Goal: Answer question/provide support: Share knowledge or assist other users

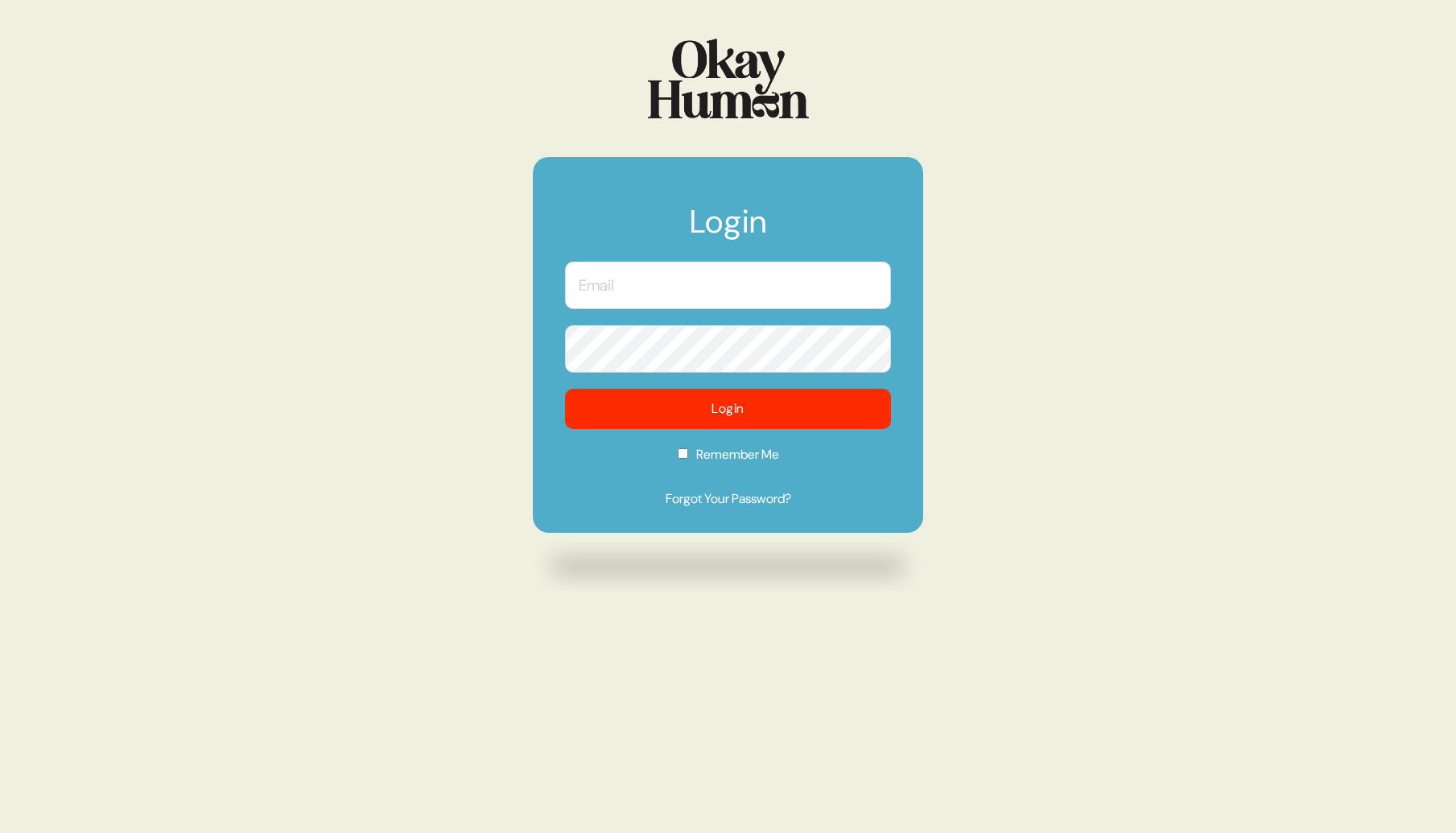
click at [741, 285] on input "text" at bounding box center [728, 285] width 326 height 47
click at [701, 290] on input "text" at bounding box center [728, 285] width 326 height 47
type input "[PERSON_NAME][EMAIL_ADDRESS][DOMAIN_NAME]"
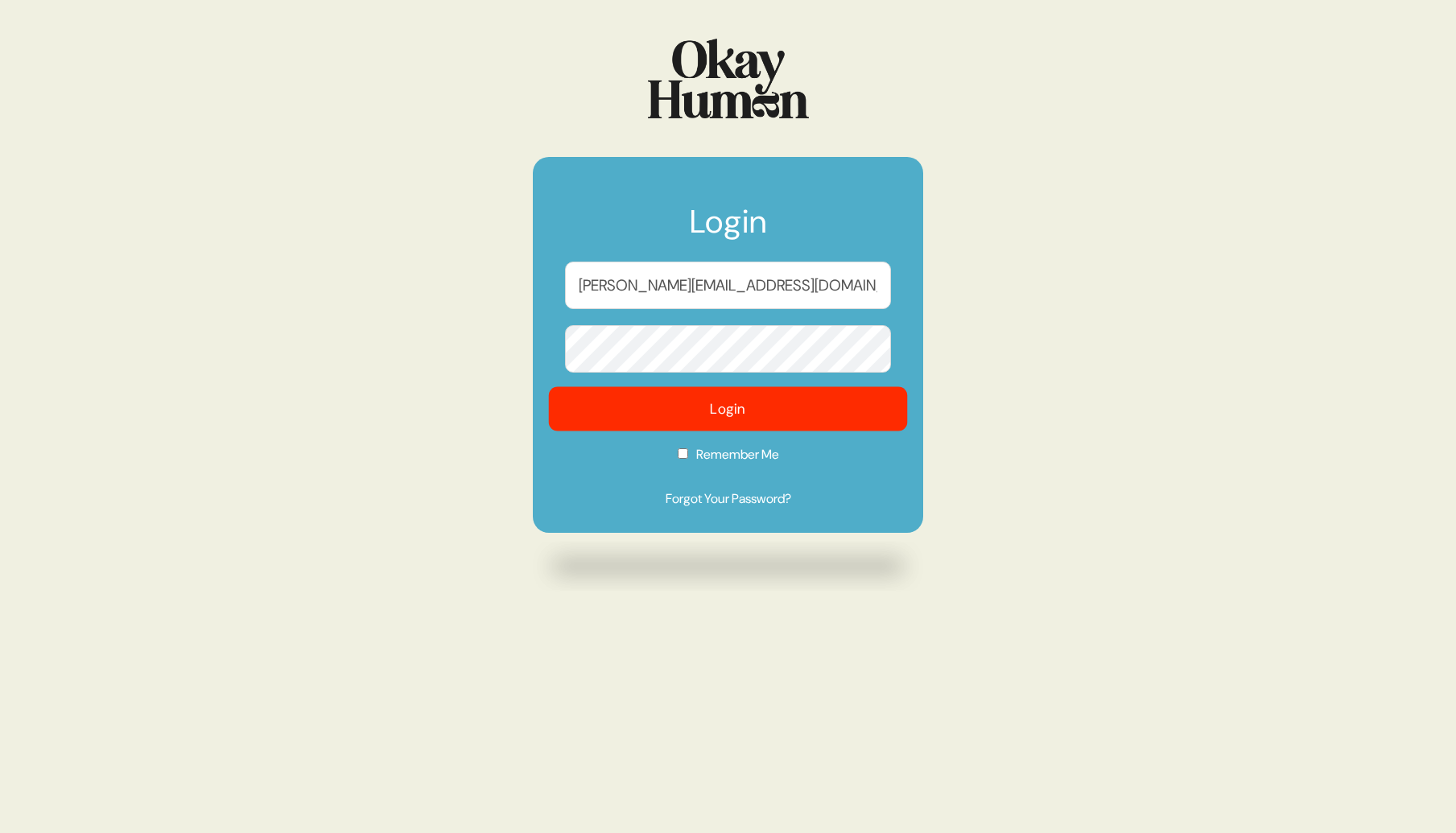
click at [708, 414] on button "Login" at bounding box center [728, 409] width 359 height 44
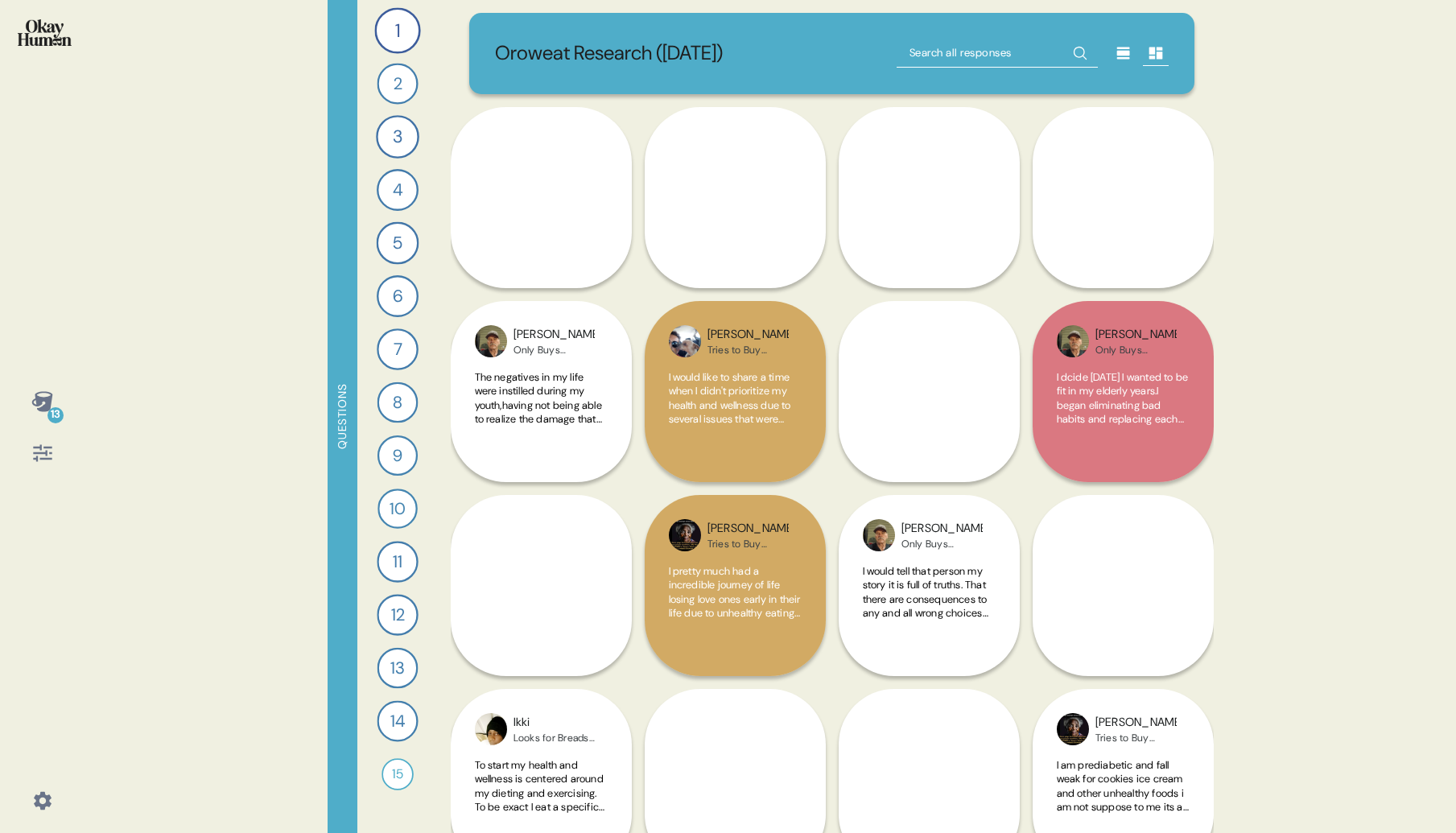
click at [47, 410] on icon at bounding box center [41, 401] width 21 height 20
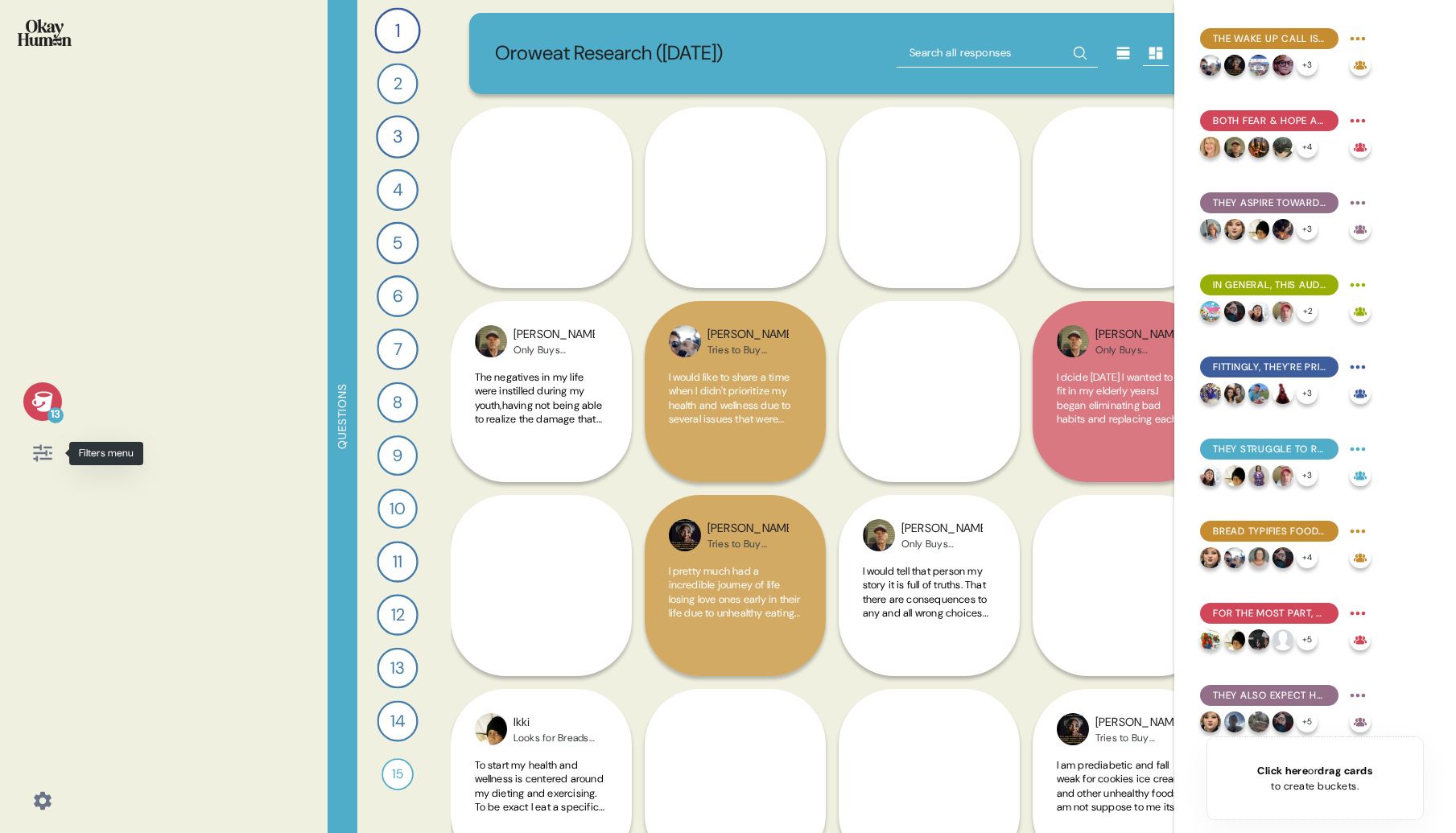
click at [47, 454] on icon at bounding box center [42, 453] width 22 height 22
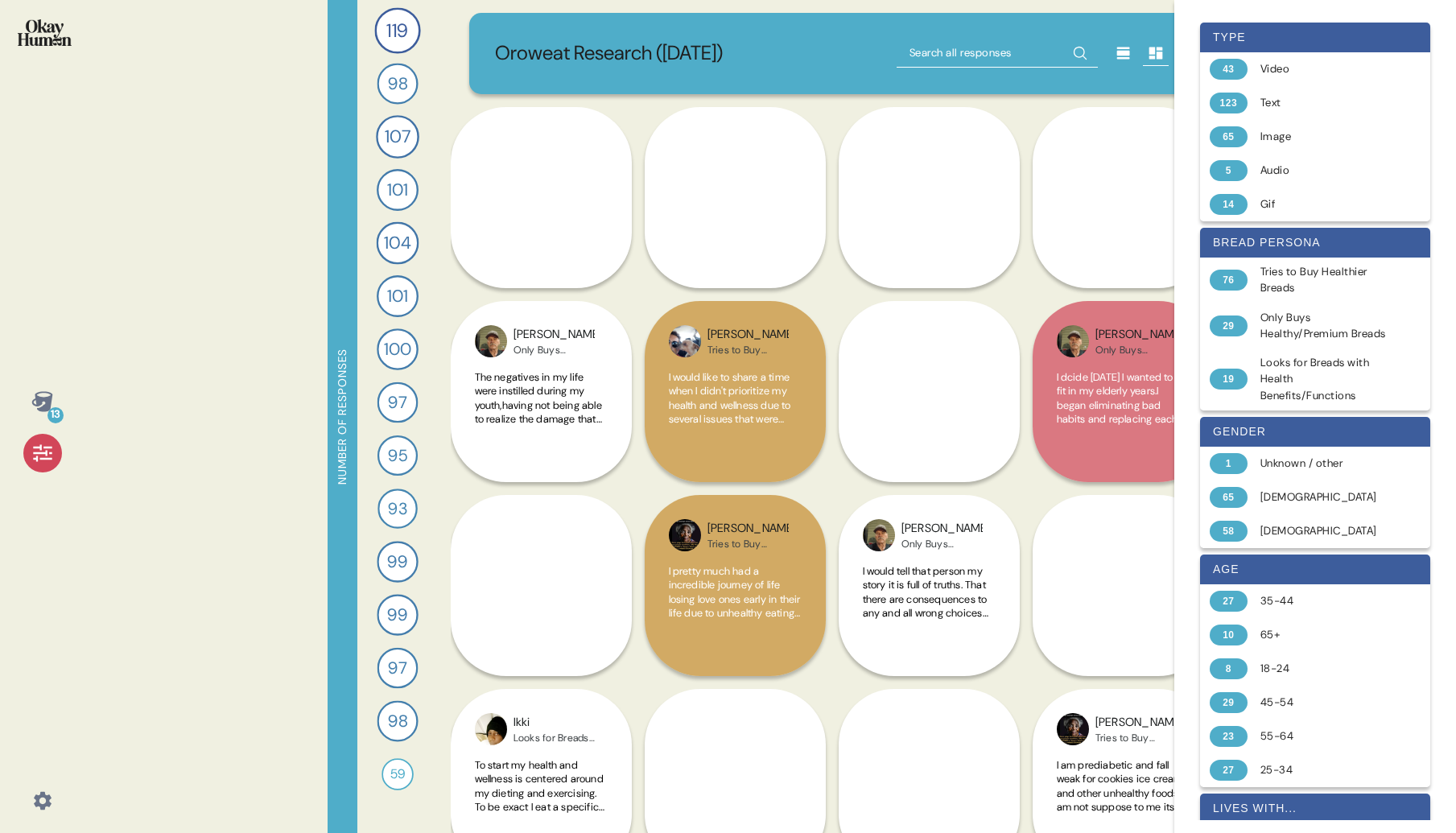
click at [1123, 59] on icon at bounding box center [1122, 53] width 13 height 12
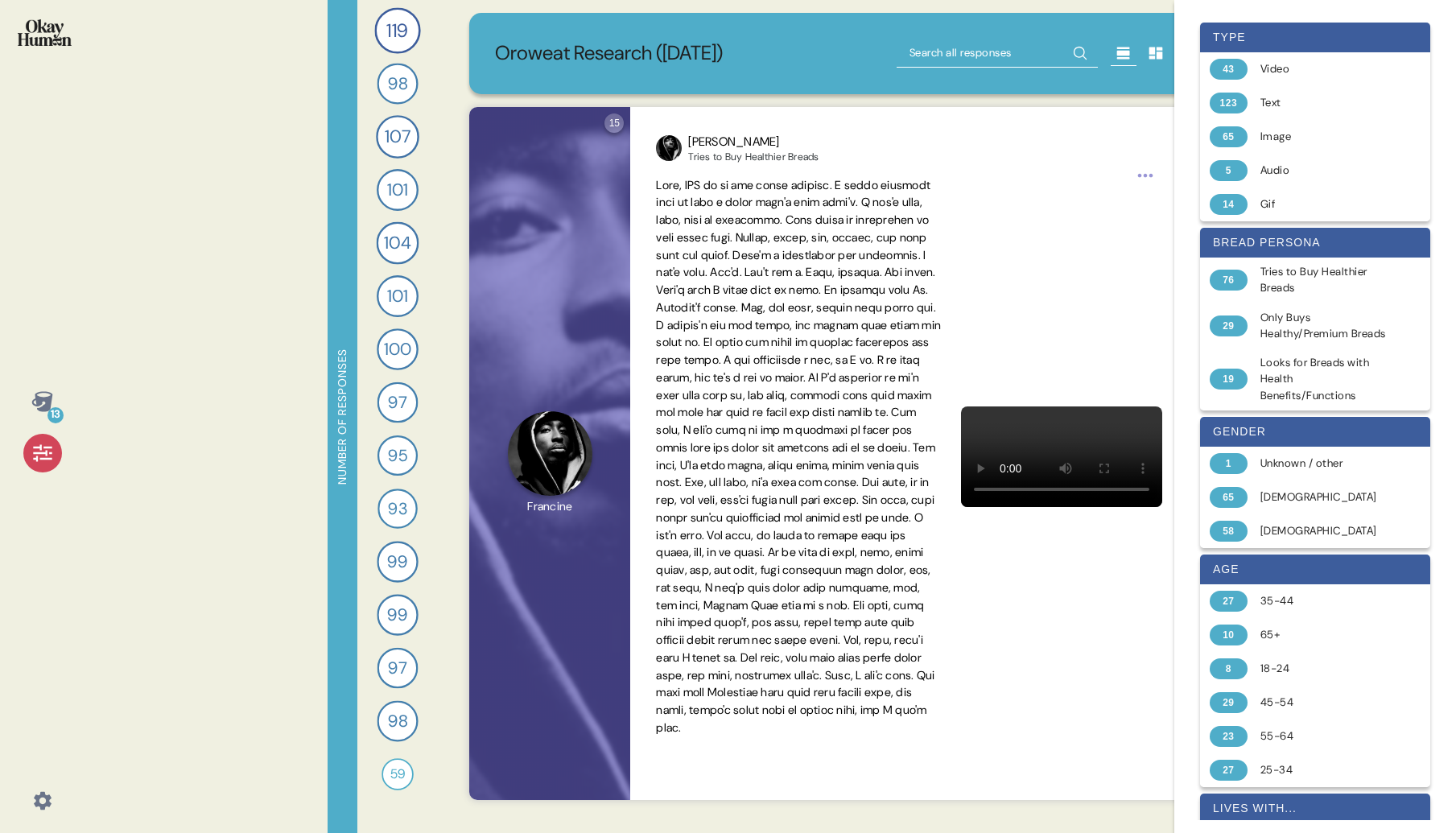
click at [58, 413] on div "13" at bounding box center [55, 415] width 16 height 16
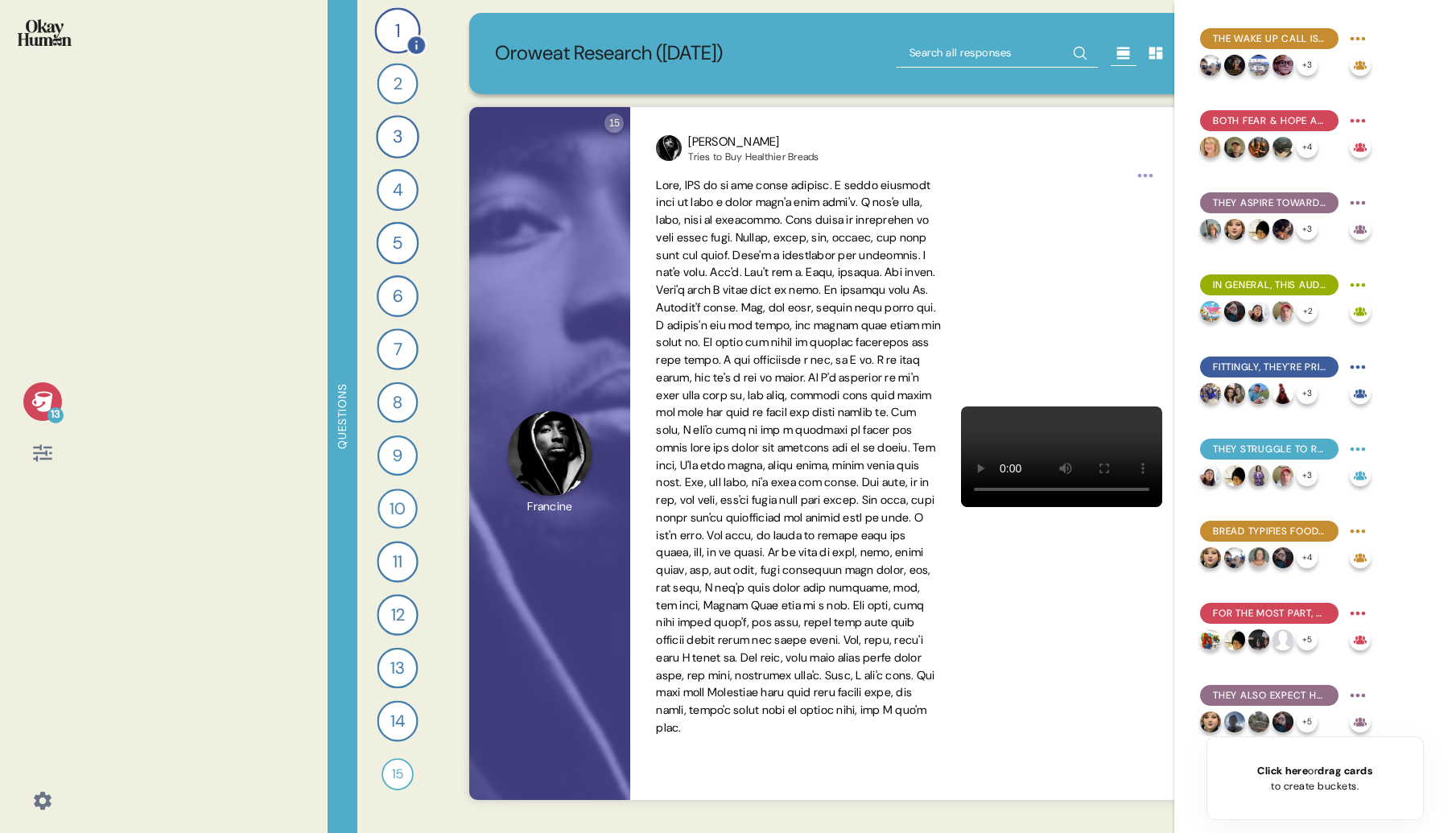
click at [409, 28] on div "1" at bounding box center [396, 30] width 46 height 46
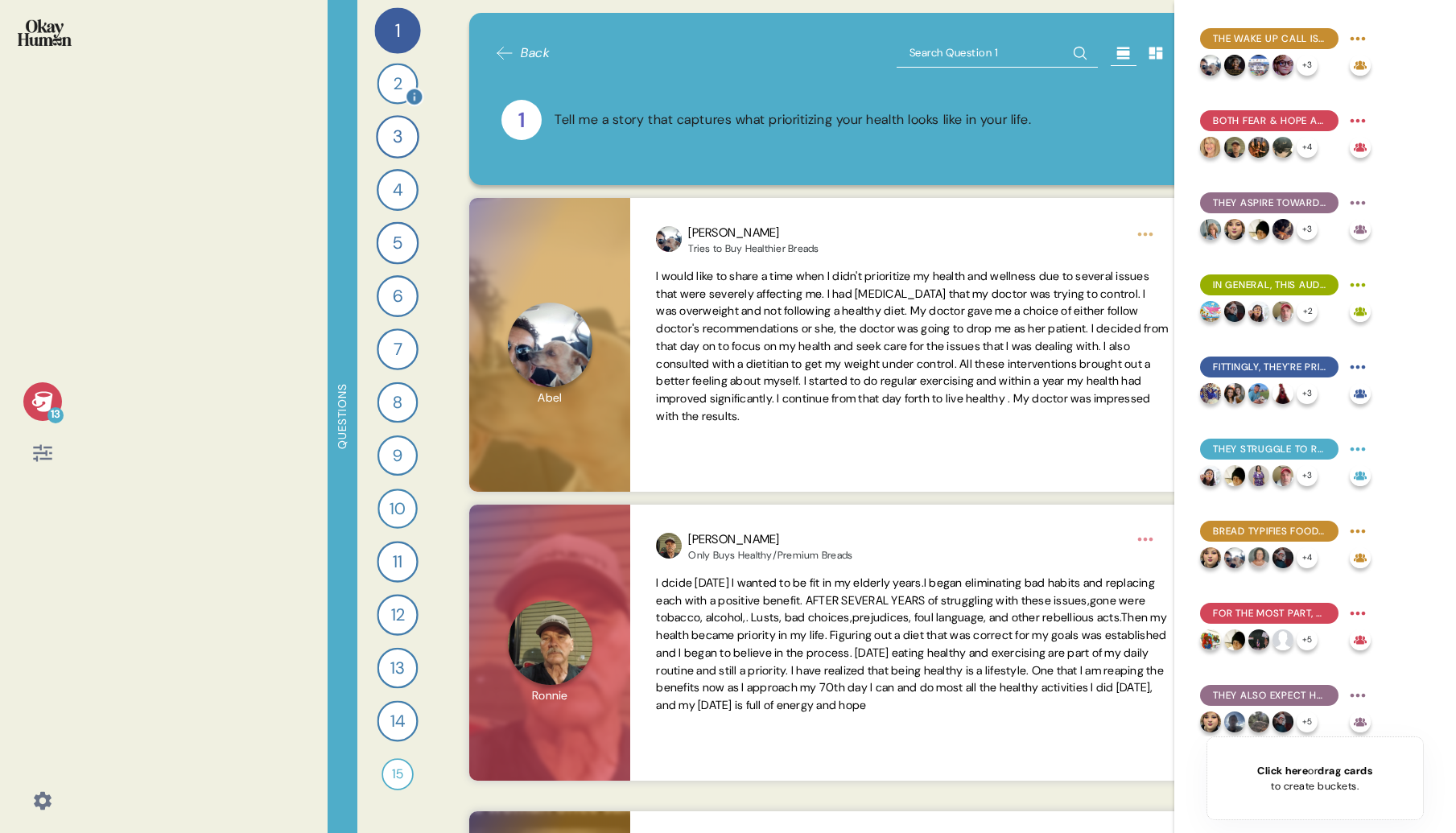
click at [397, 80] on div "2" at bounding box center [397, 83] width 41 height 41
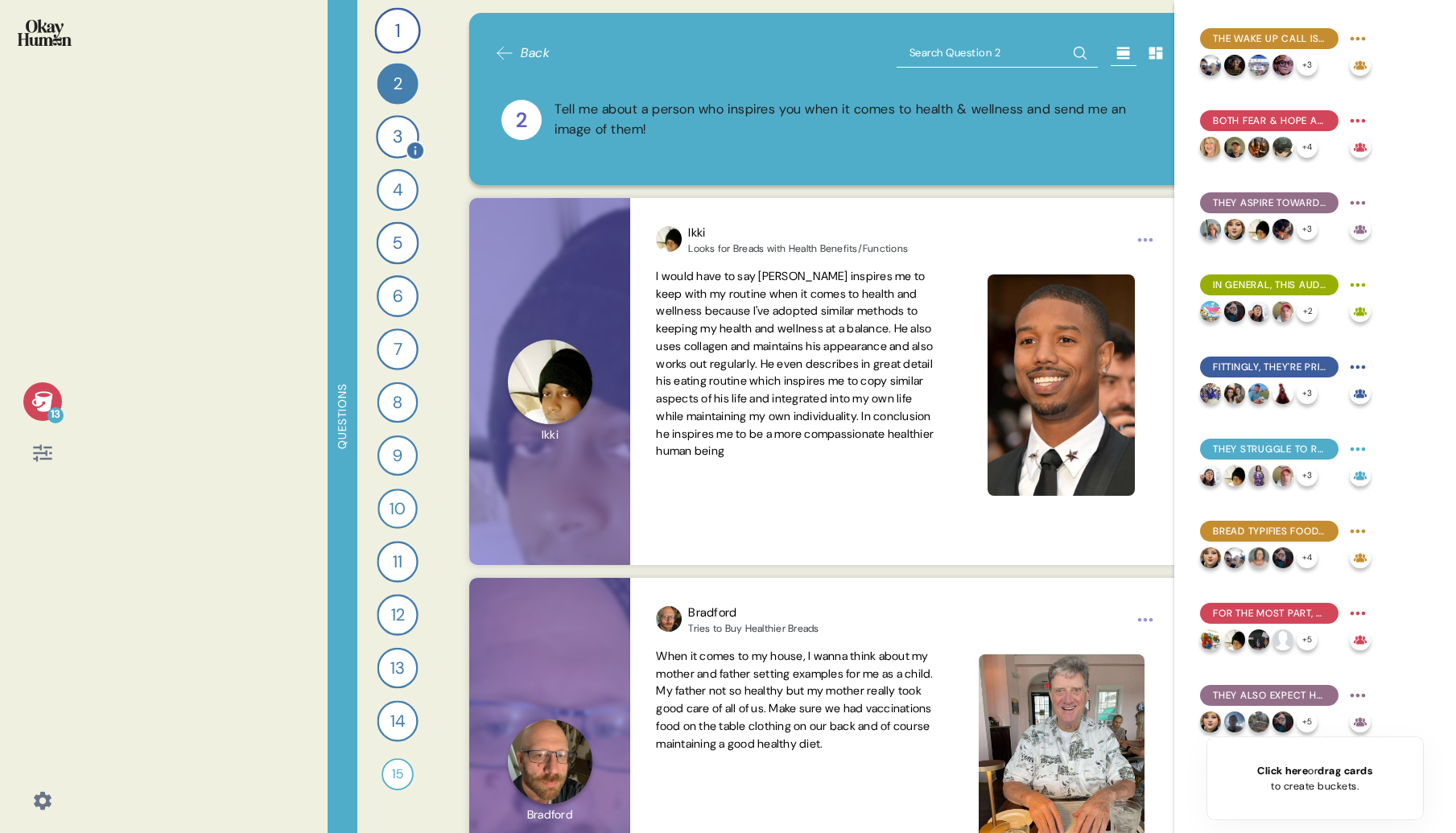
click at [395, 134] on div "3" at bounding box center [397, 137] width 44 height 44
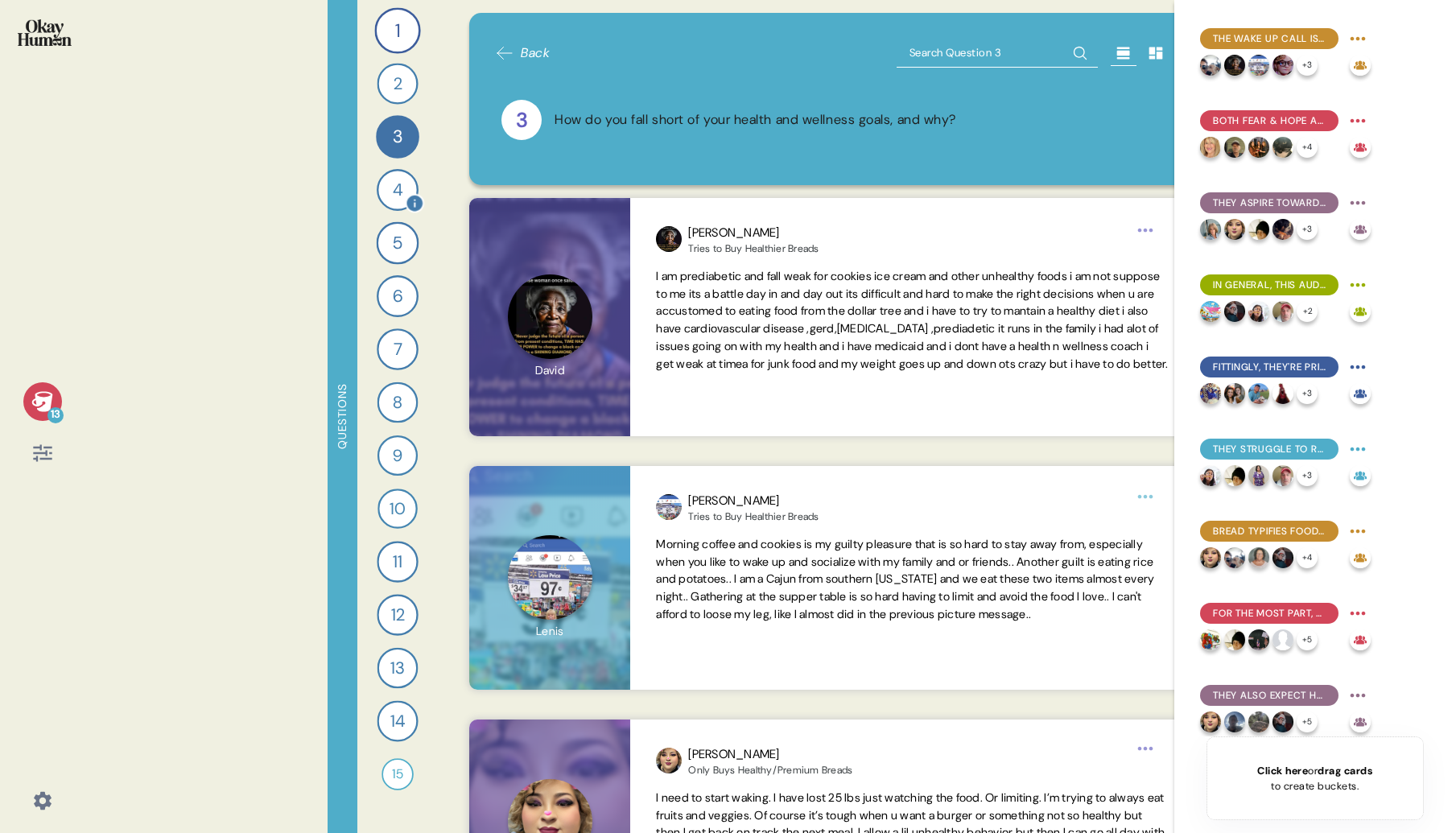
click at [393, 187] on div "4" at bounding box center [397, 190] width 42 height 42
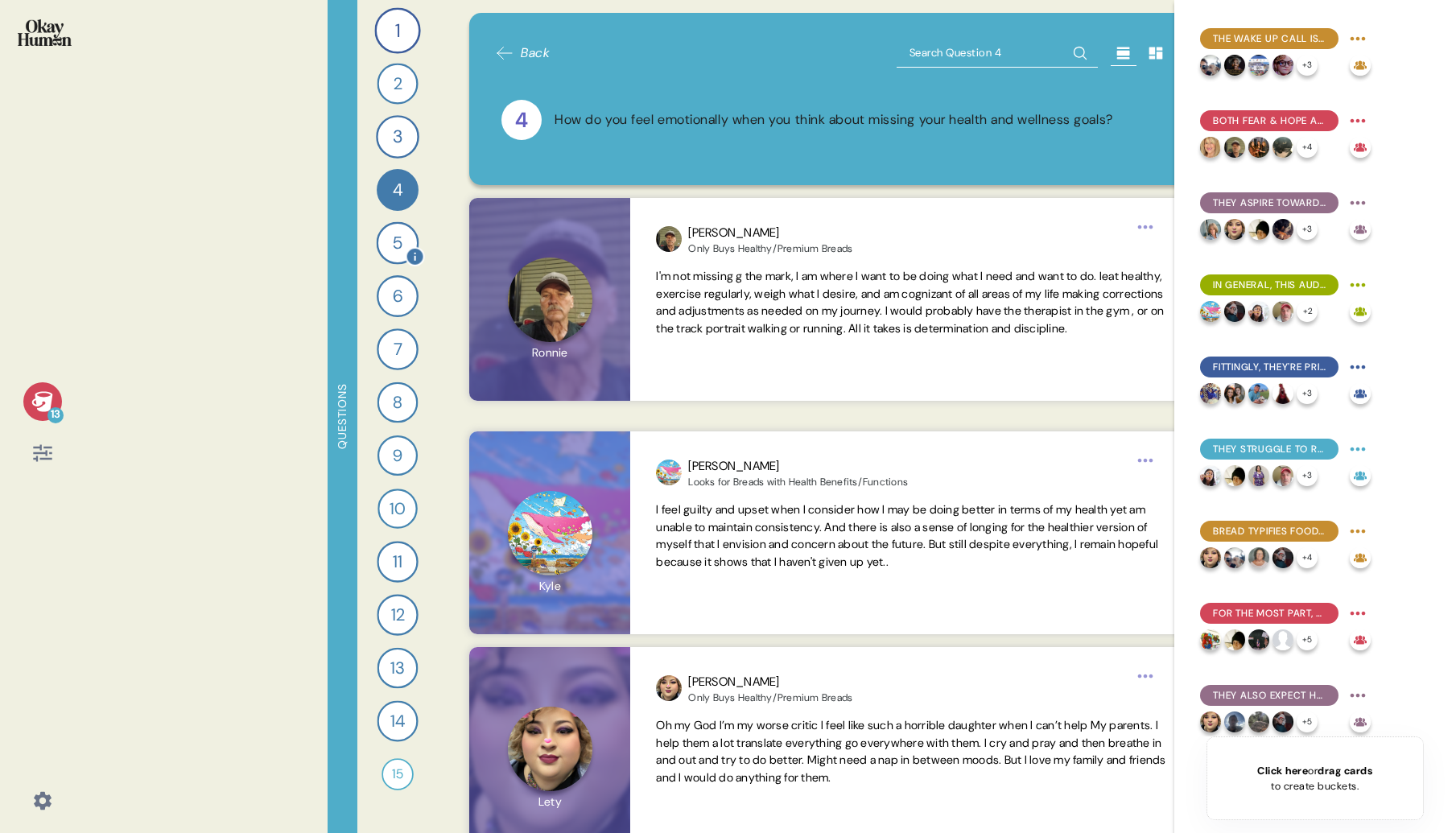
click at [392, 249] on div "5" at bounding box center [397, 243] width 43 height 43
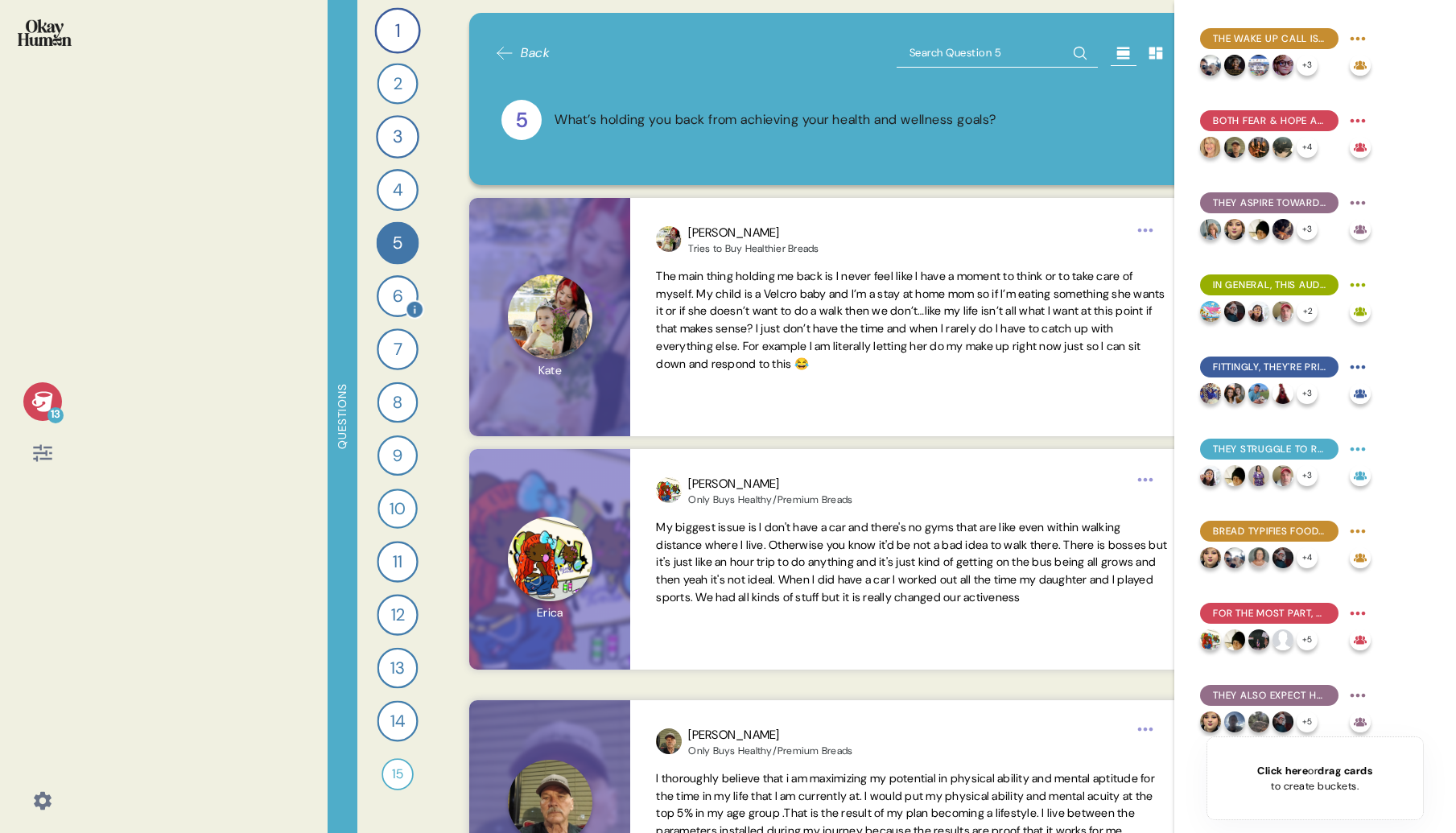
click at [398, 293] on div "6" at bounding box center [397, 296] width 42 height 42
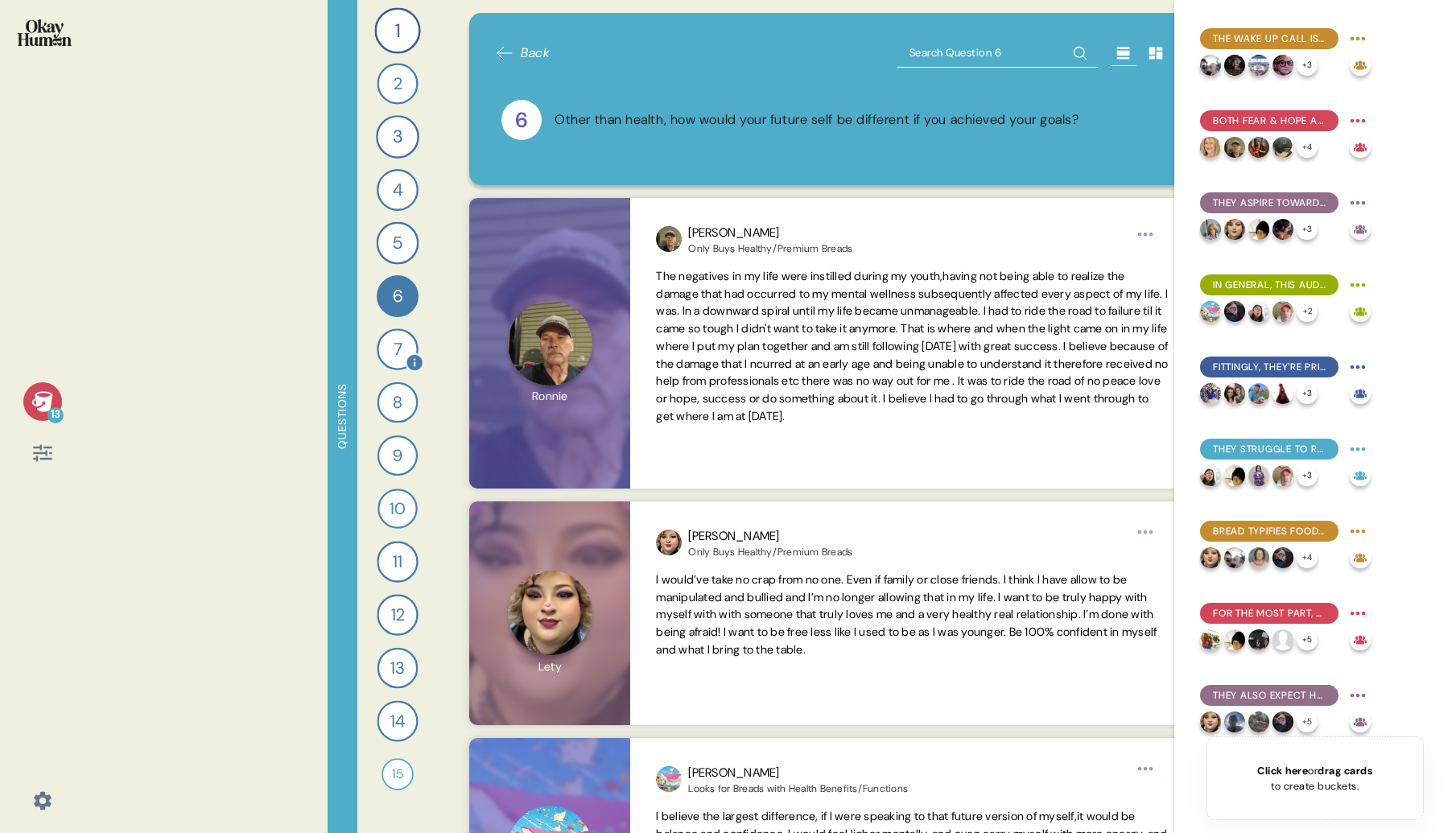
click at [400, 342] on div "7" at bounding box center [397, 349] width 42 height 42
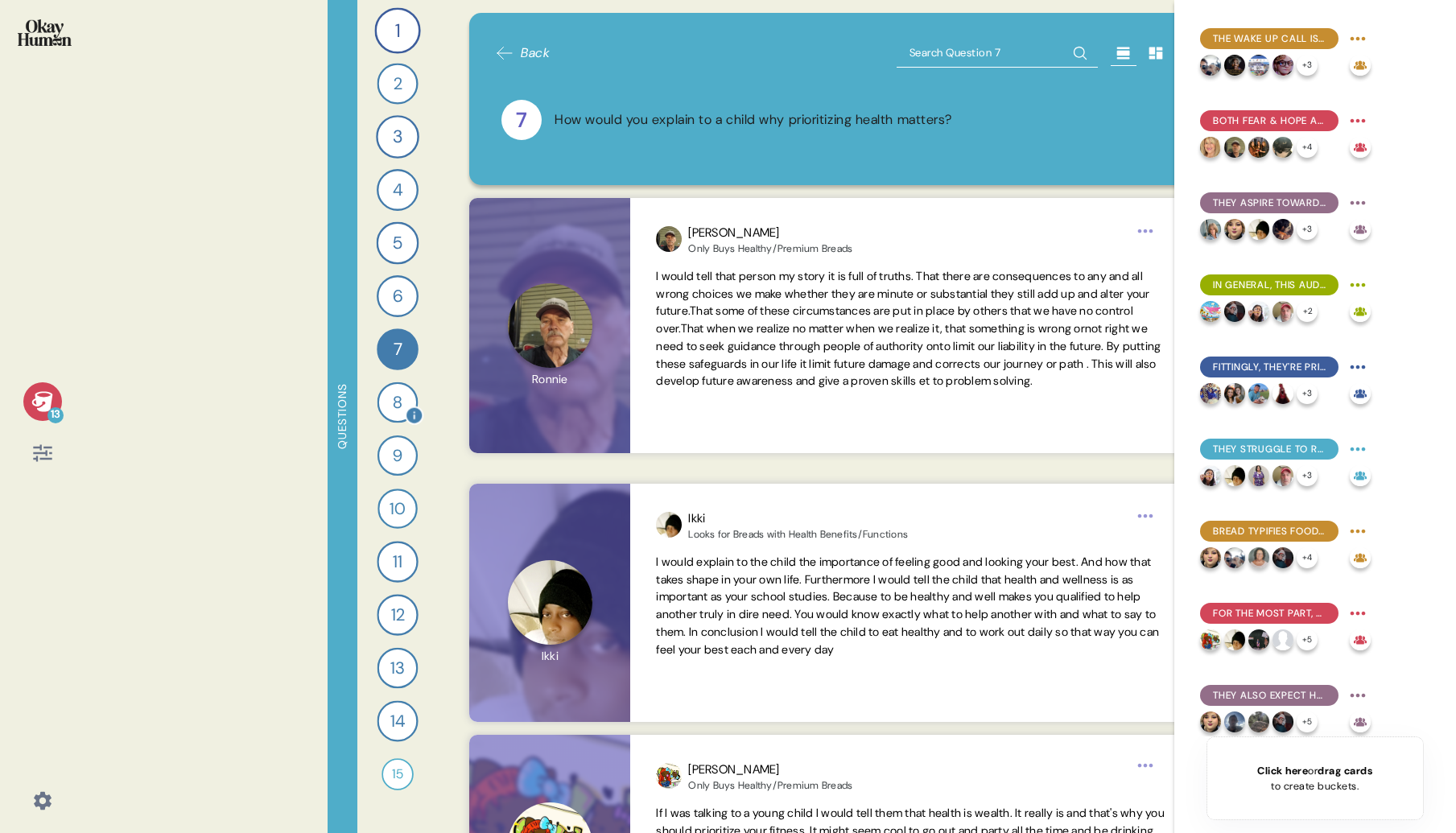
click at [400, 402] on div "8" at bounding box center [397, 403] width 41 height 41
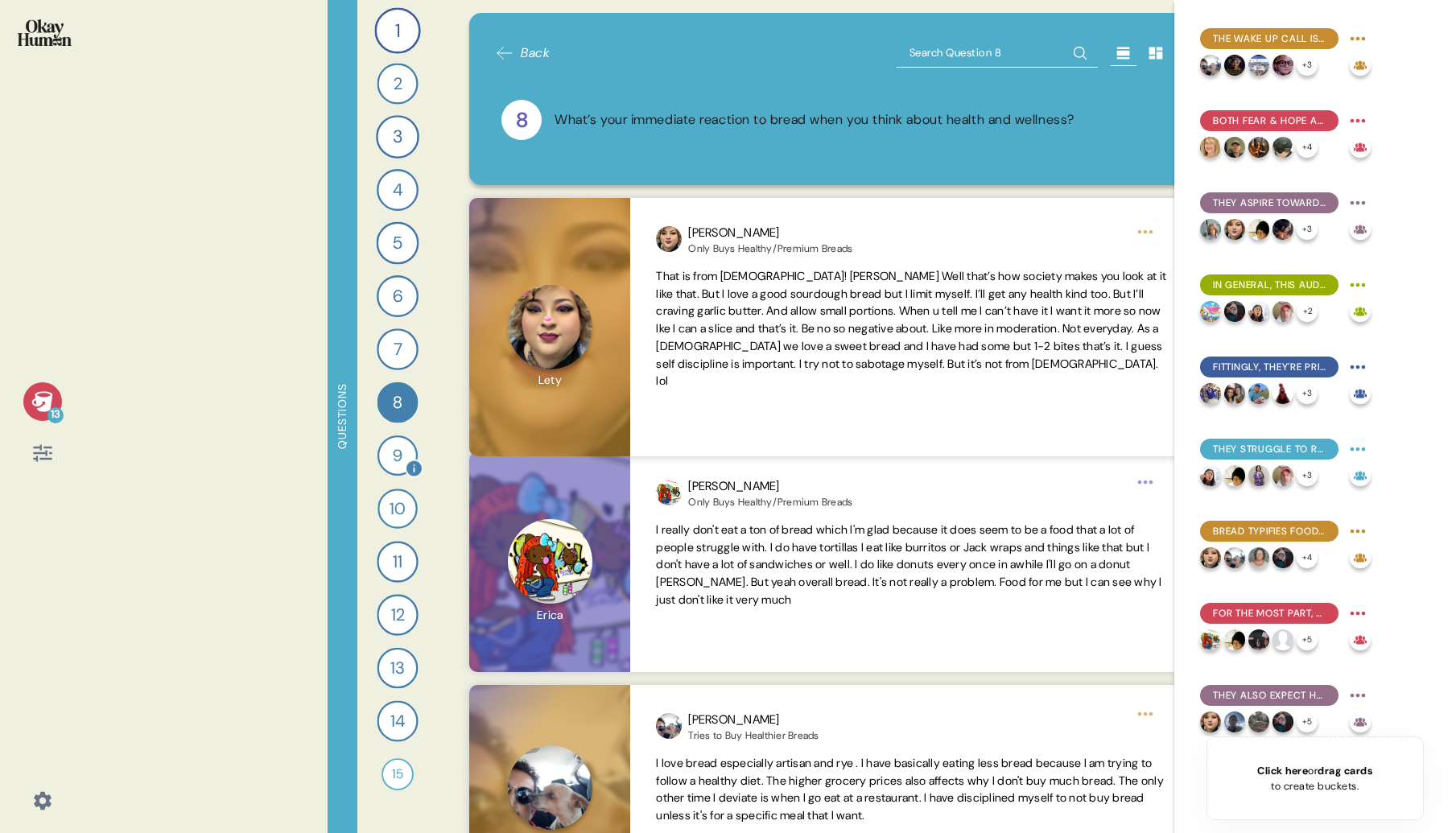
click at [397, 461] on div "9" at bounding box center [396, 455] width 40 height 40
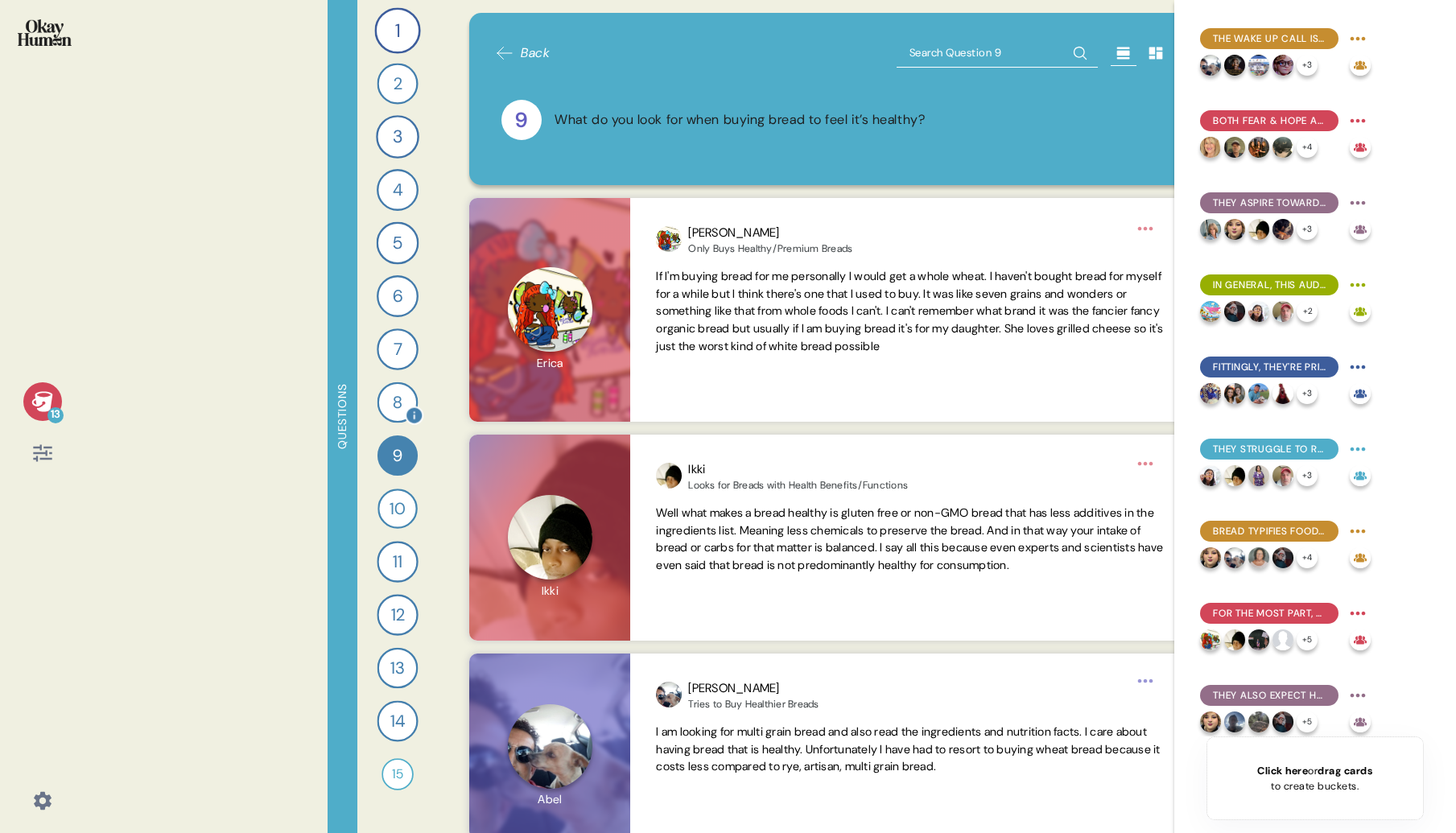
click at [398, 398] on div "8" at bounding box center [397, 403] width 41 height 41
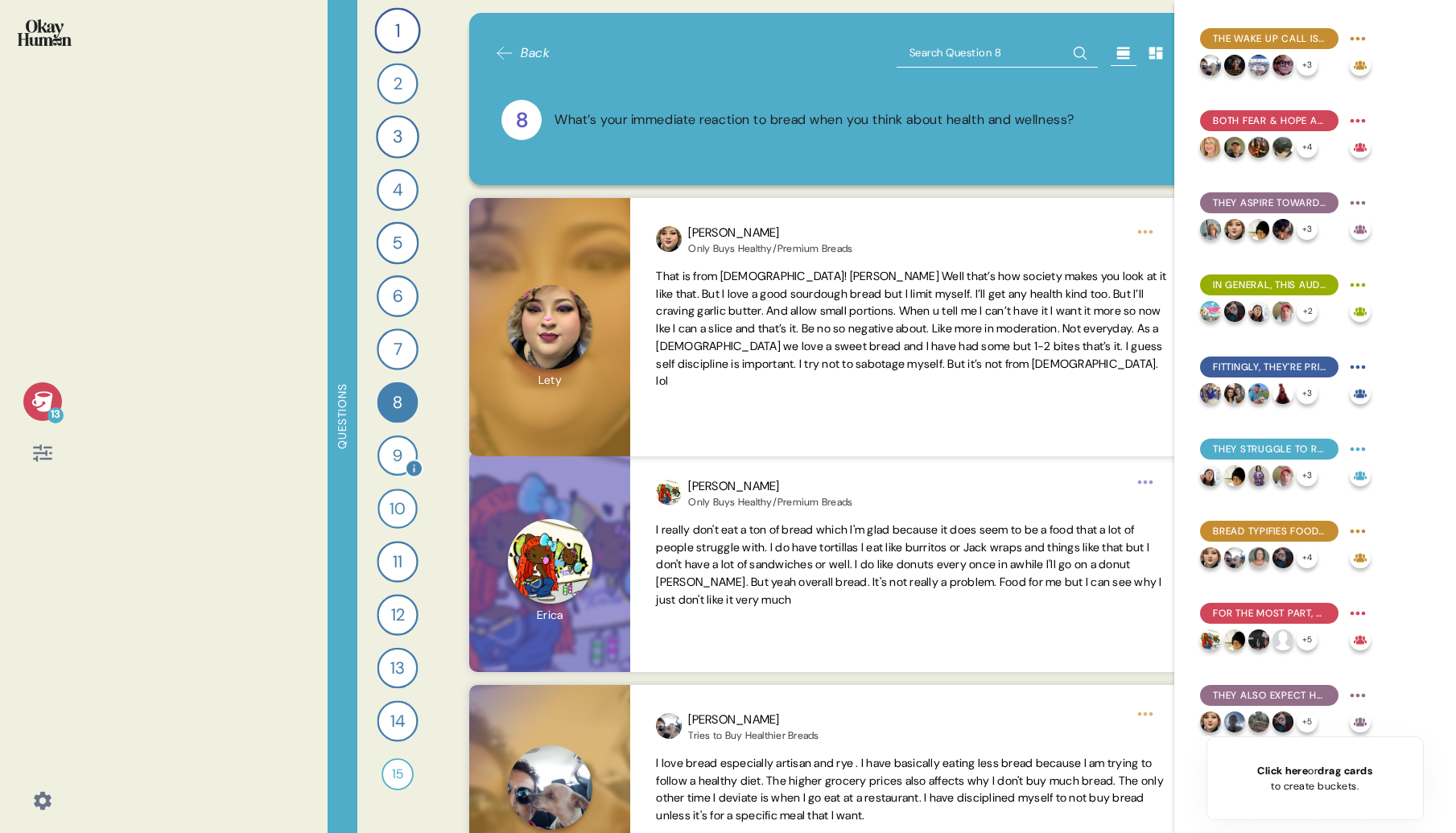
click at [391, 457] on div "9" at bounding box center [396, 455] width 40 height 40
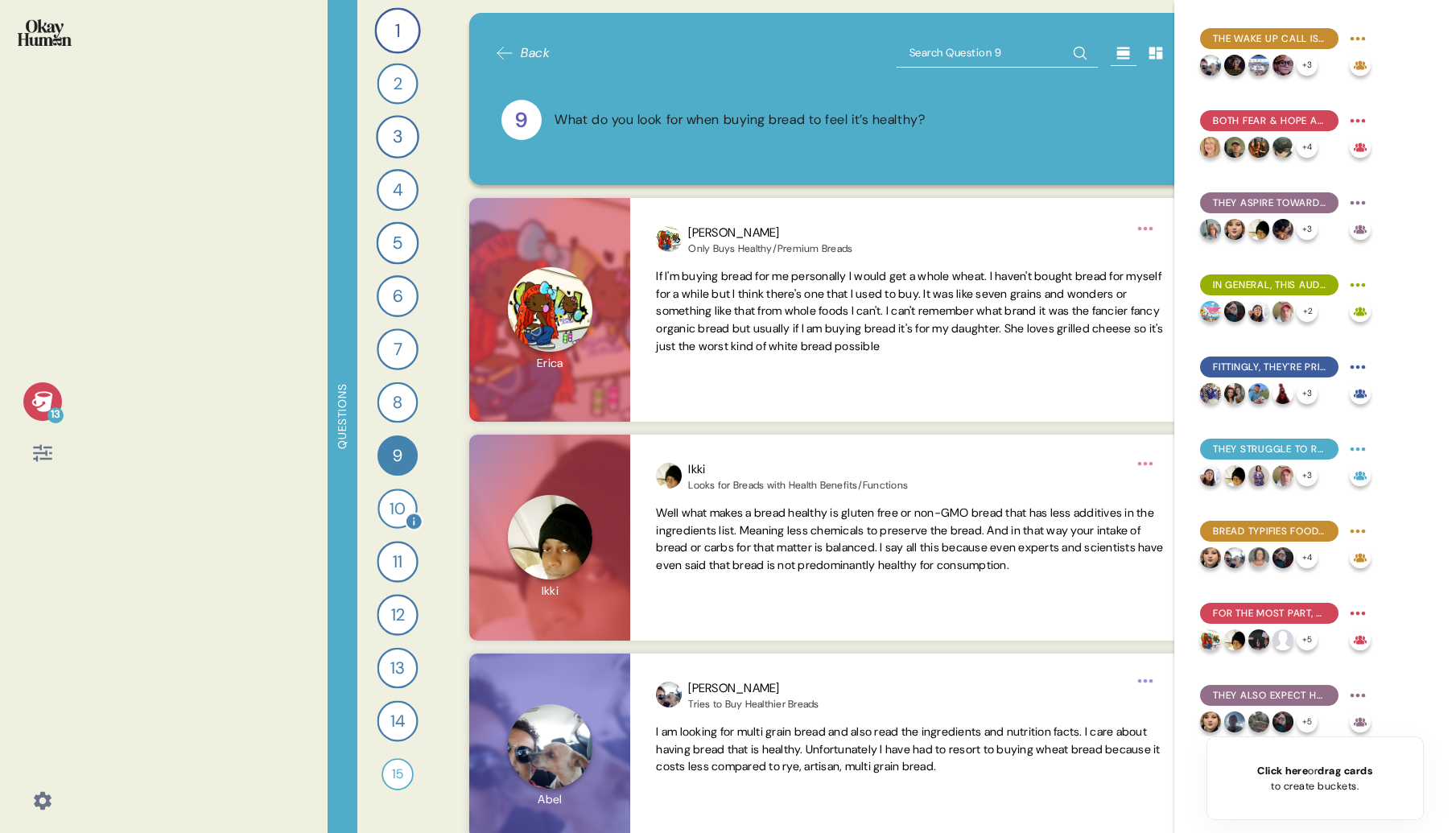
click at [402, 514] on div "10" at bounding box center [397, 508] width 40 height 40
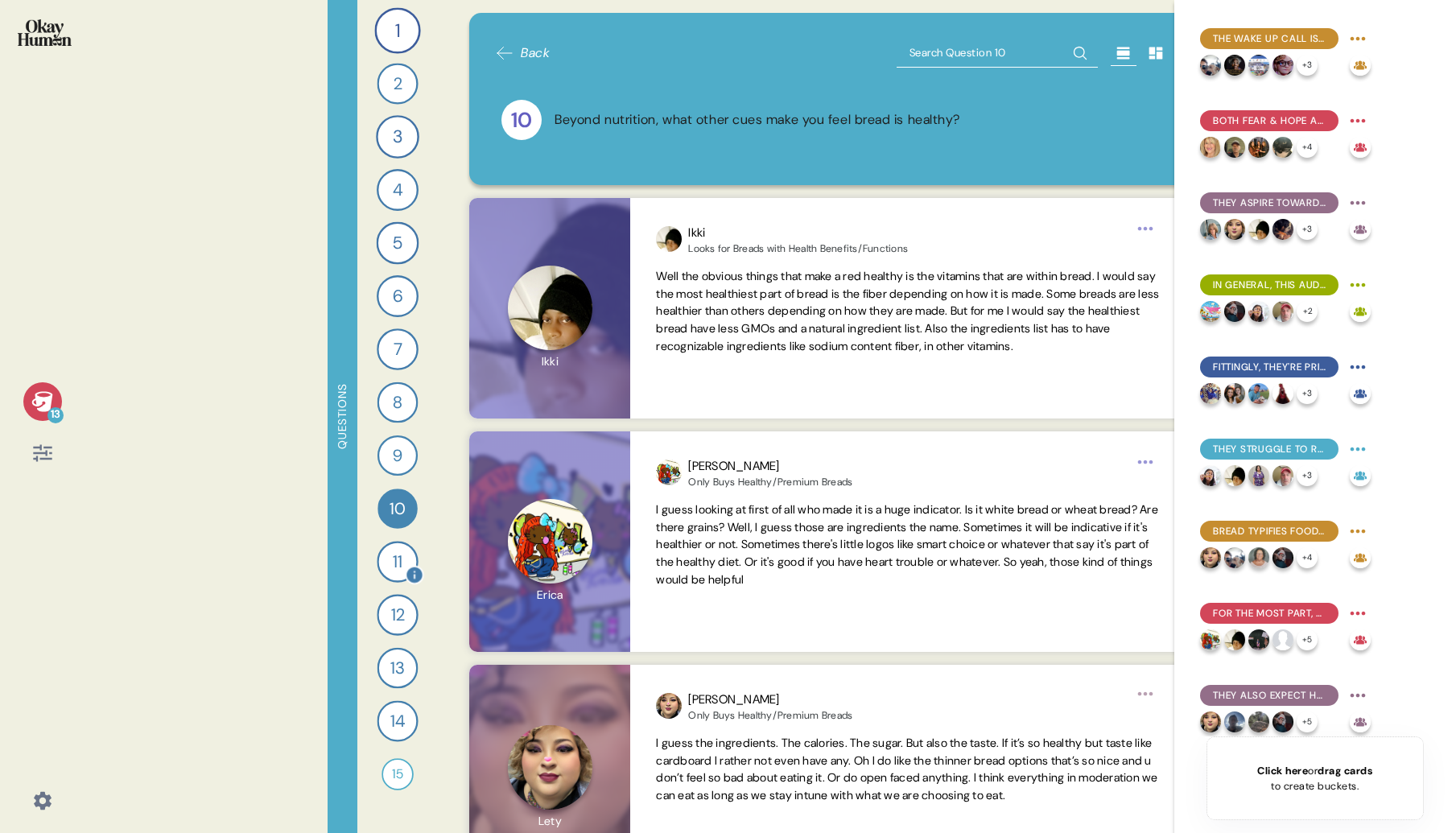
click at [393, 551] on div "11" at bounding box center [397, 562] width 41 height 41
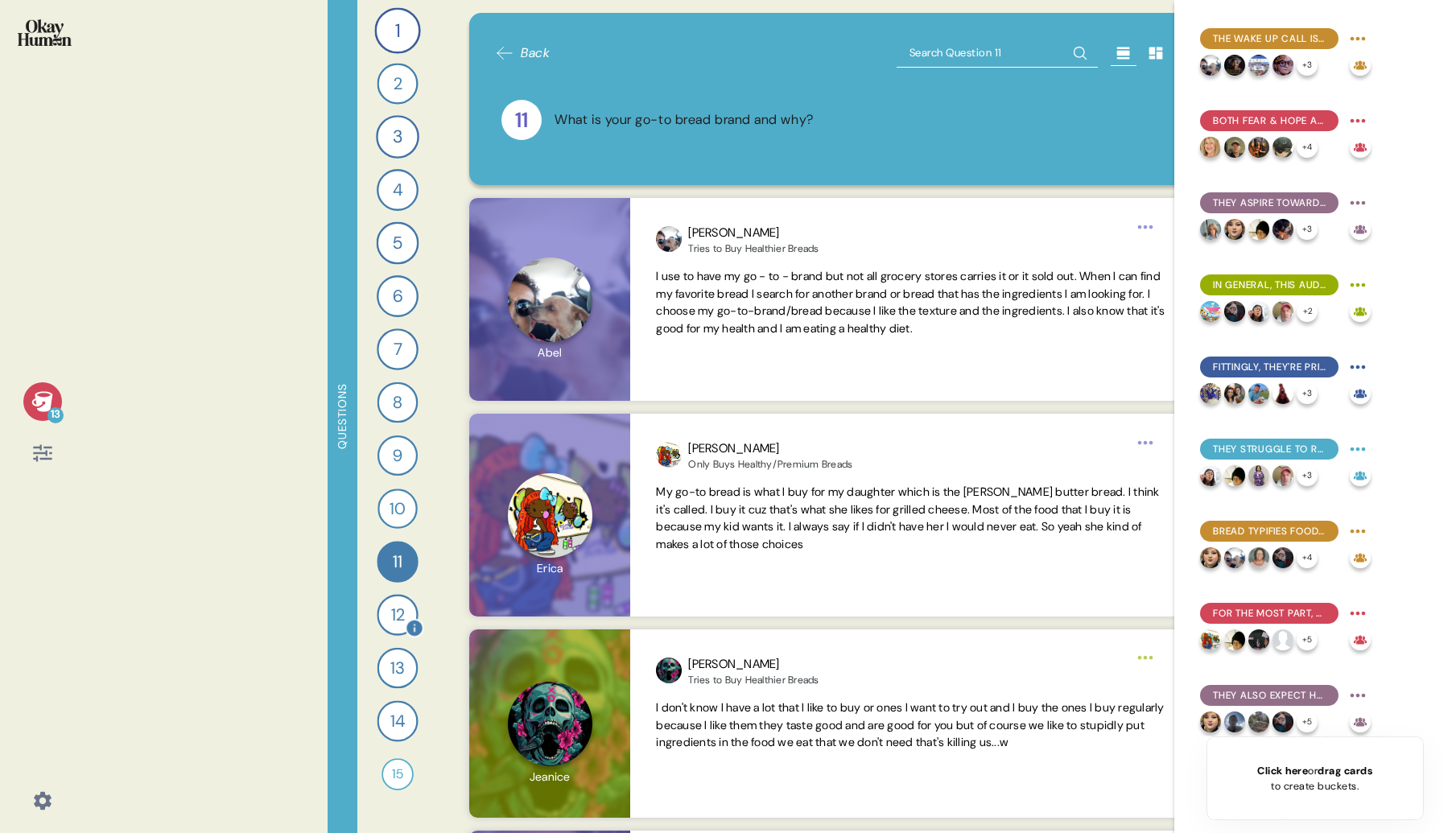
click at [403, 613] on div "12" at bounding box center [397, 615] width 41 height 41
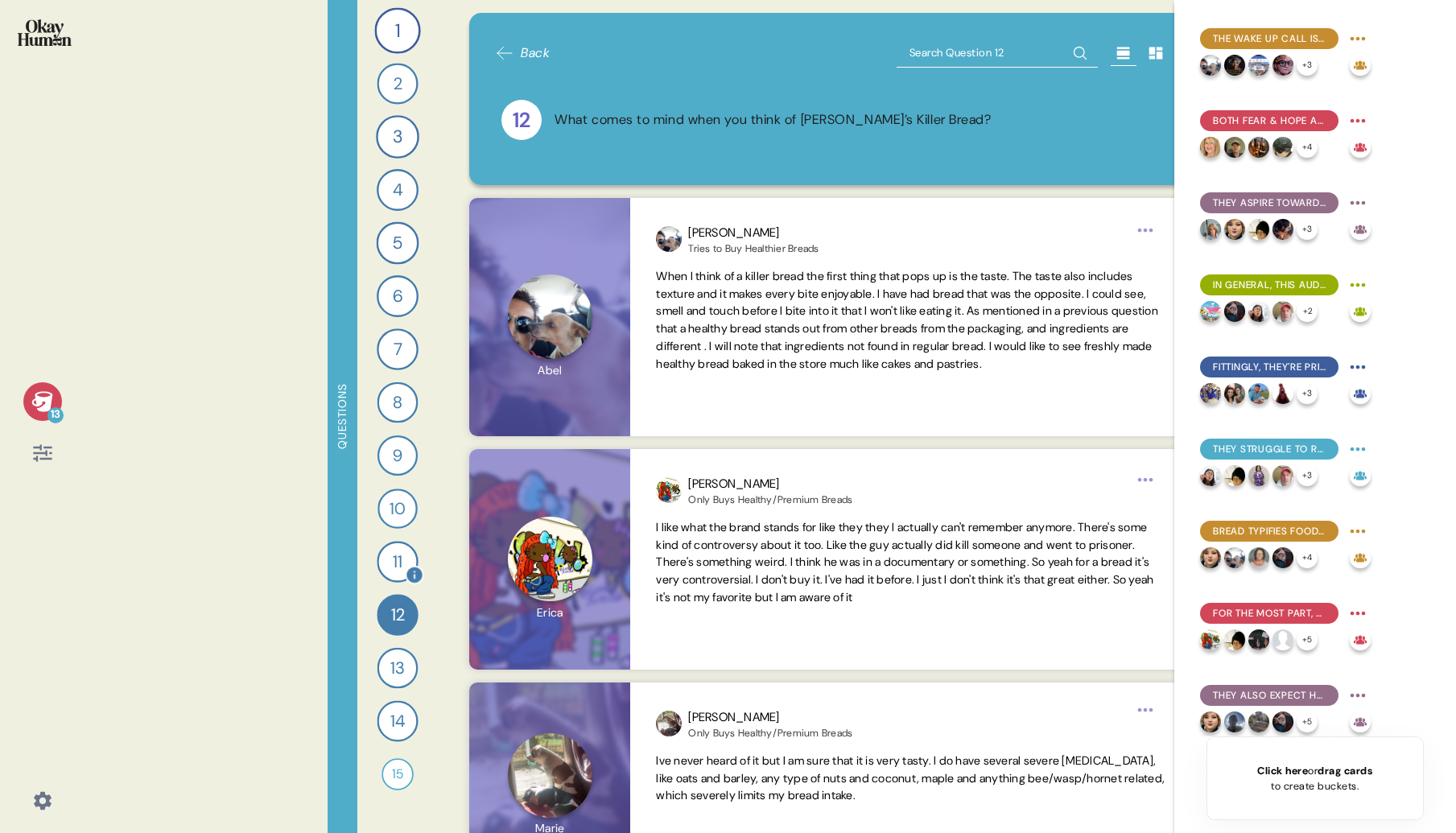
click at [397, 557] on div "11" at bounding box center [397, 562] width 41 height 41
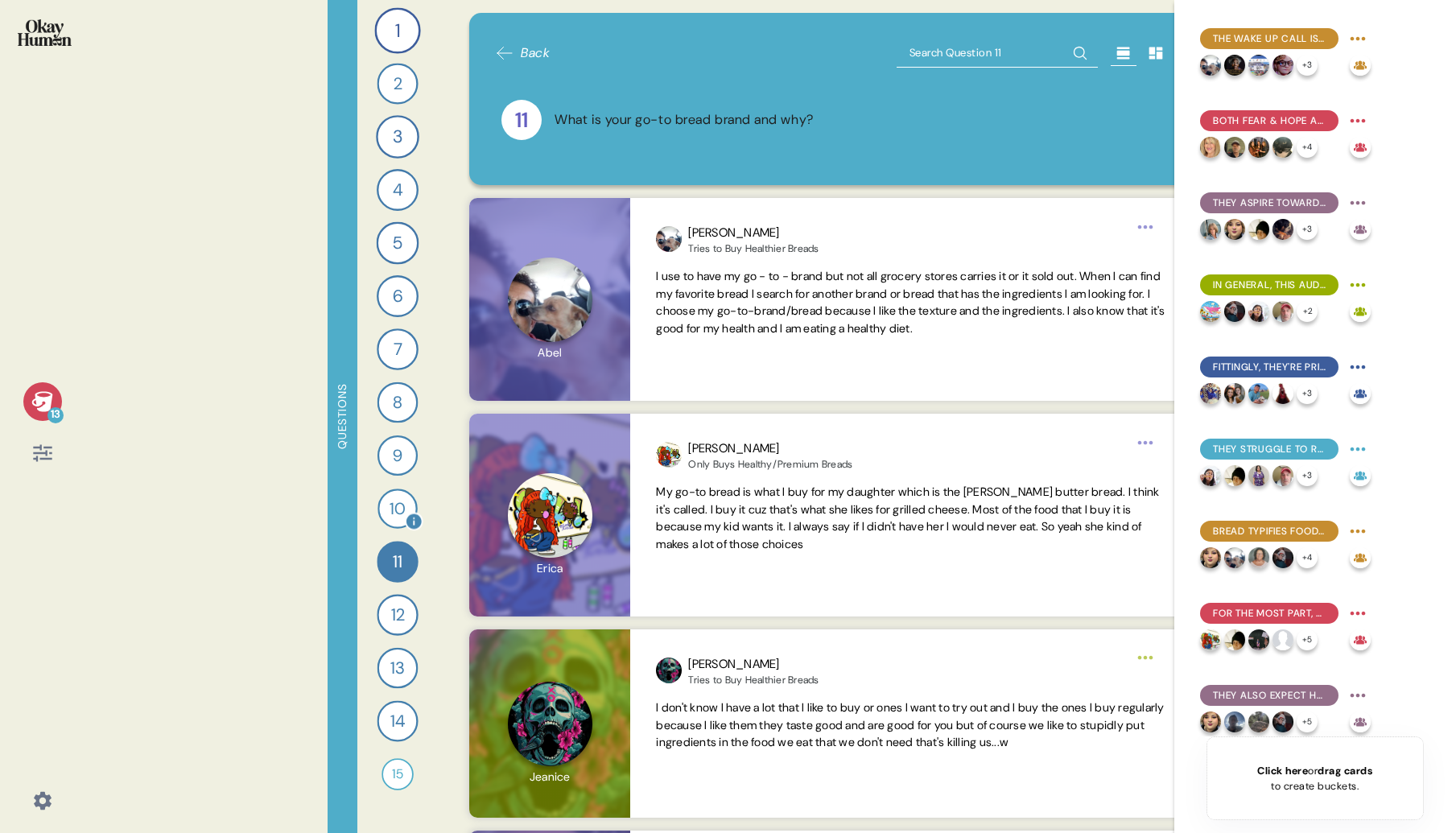
click at [396, 505] on div "10" at bounding box center [397, 508] width 40 height 40
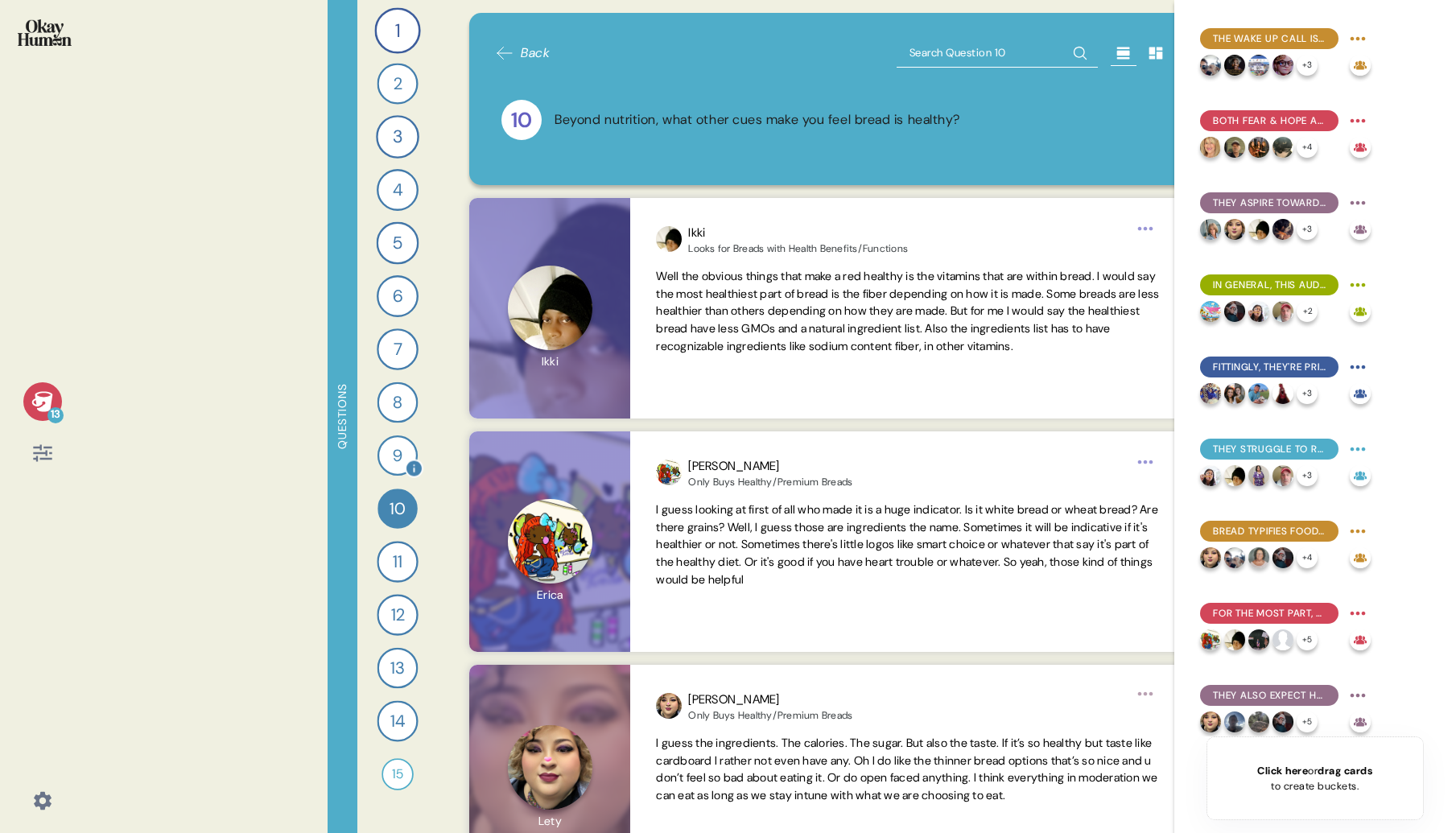
click at [402, 450] on div "9" at bounding box center [396, 455] width 40 height 40
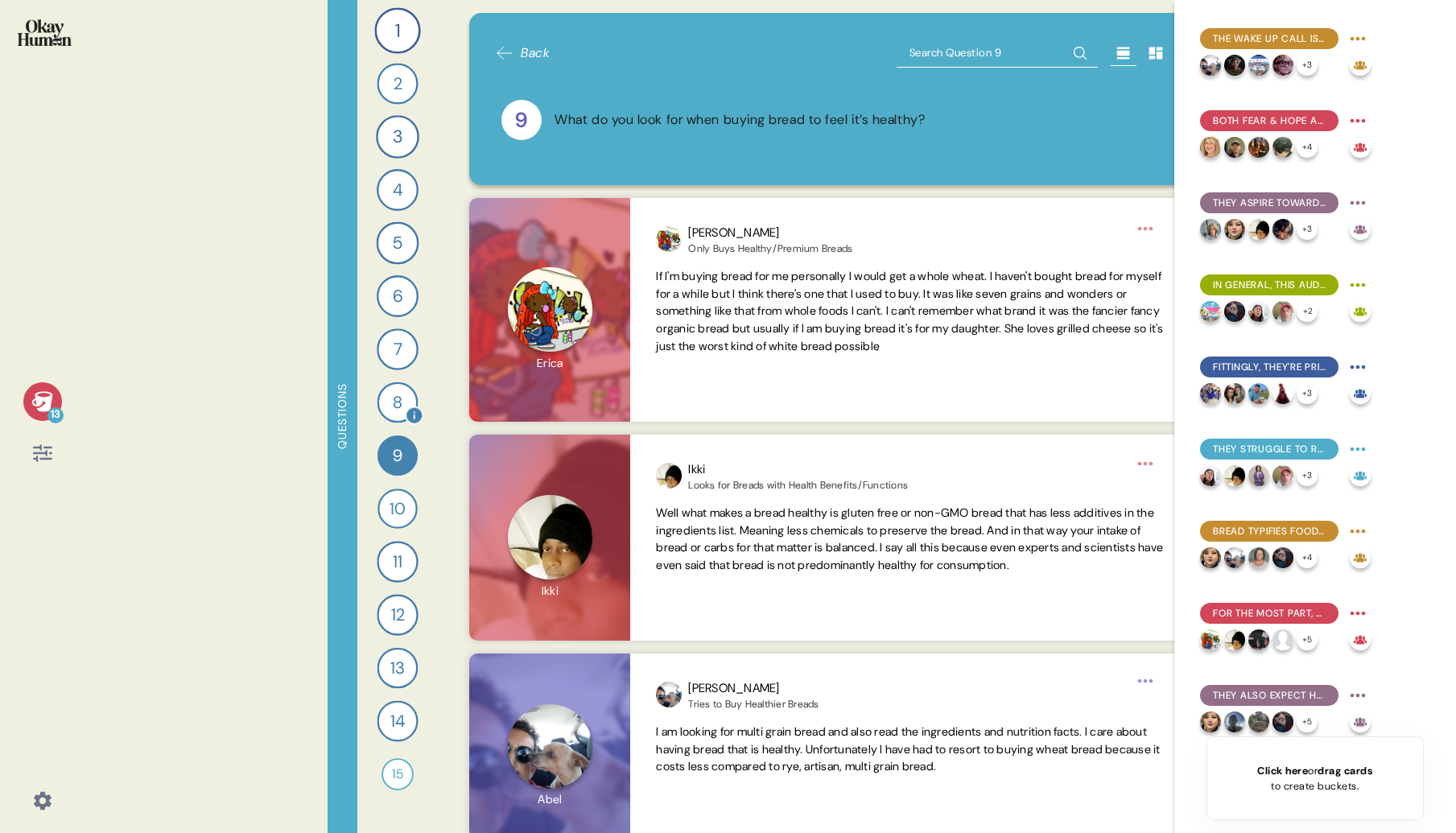
click at [392, 403] on div "8" at bounding box center [397, 403] width 41 height 41
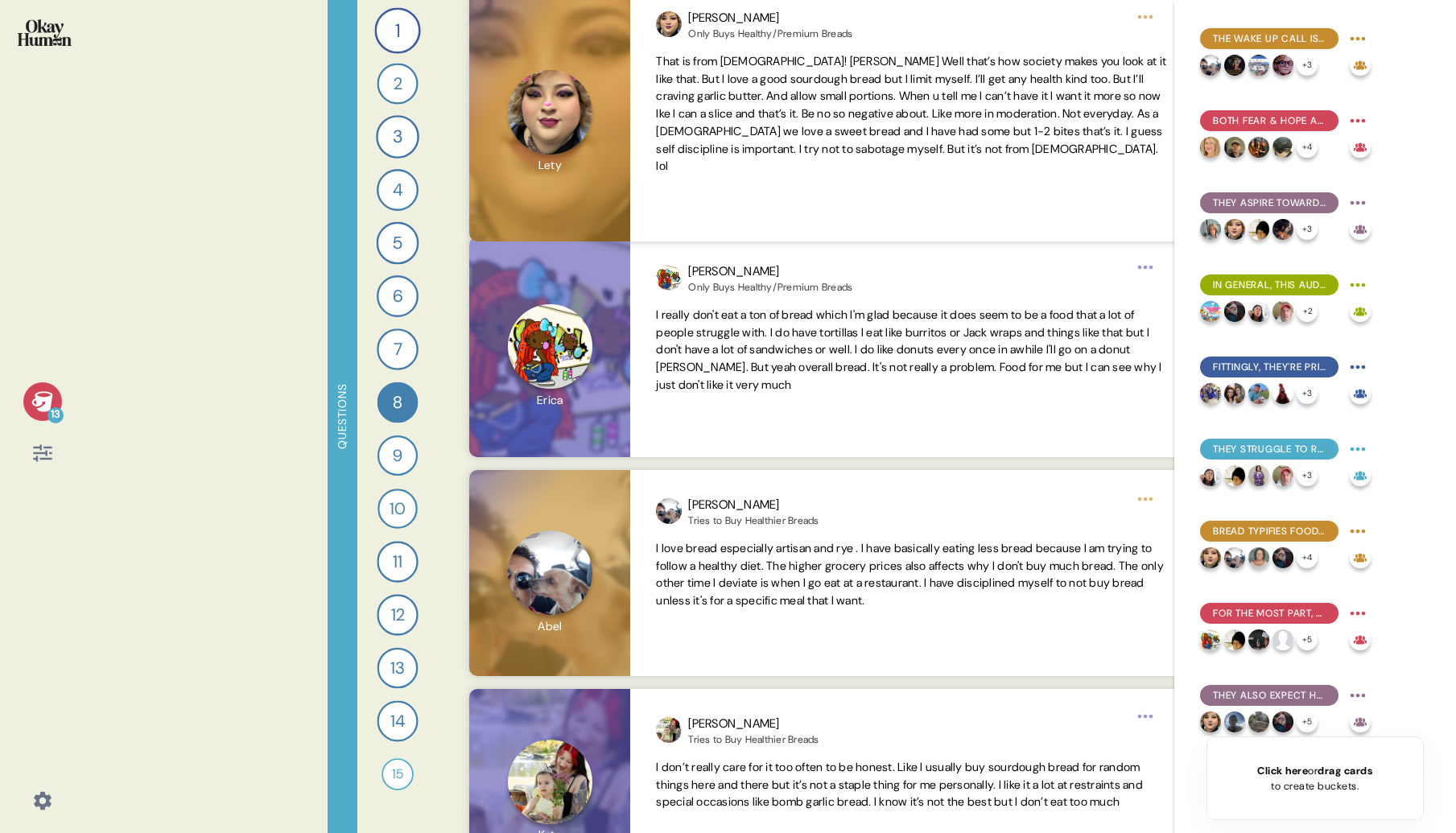
scroll to position [213, 0]
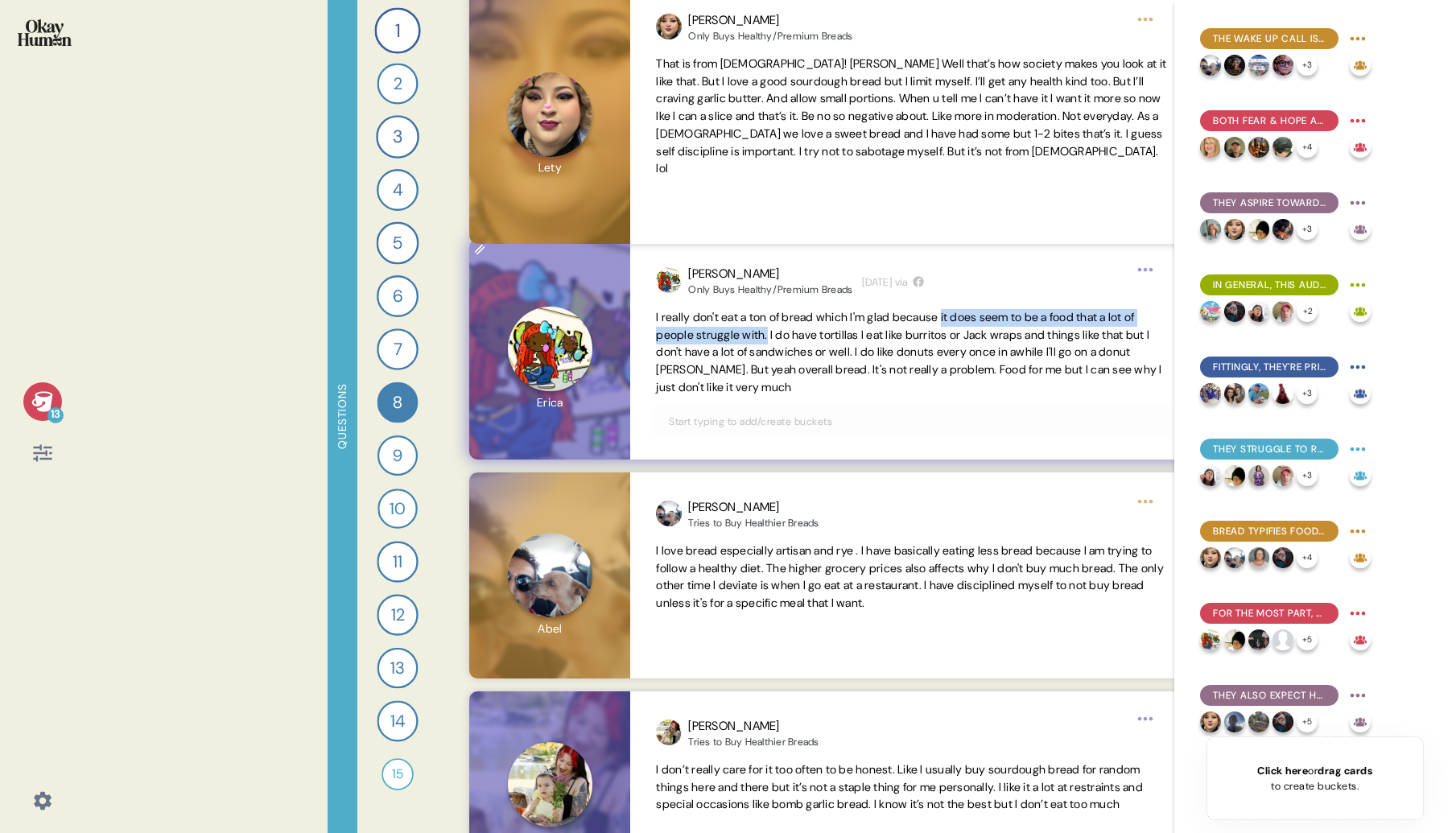
drag, startPoint x: 962, startPoint y: 318, endPoint x: 787, endPoint y: 343, distance: 176.8
click at [787, 343] on span "I really don't eat a ton of bread which I'm glad because it does seem to be a f…" at bounding box center [911, 353] width 512 height 88
copy span "it does seem to be a food that a lot of people struggle with."
drag, startPoint x: 657, startPoint y: 317, endPoint x: 841, endPoint y: 319, distance: 184.0
click at [841, 319] on span "I really don't eat a ton of bread which I'm glad because it does seem to be a f…" at bounding box center [908, 352] width 505 height 84
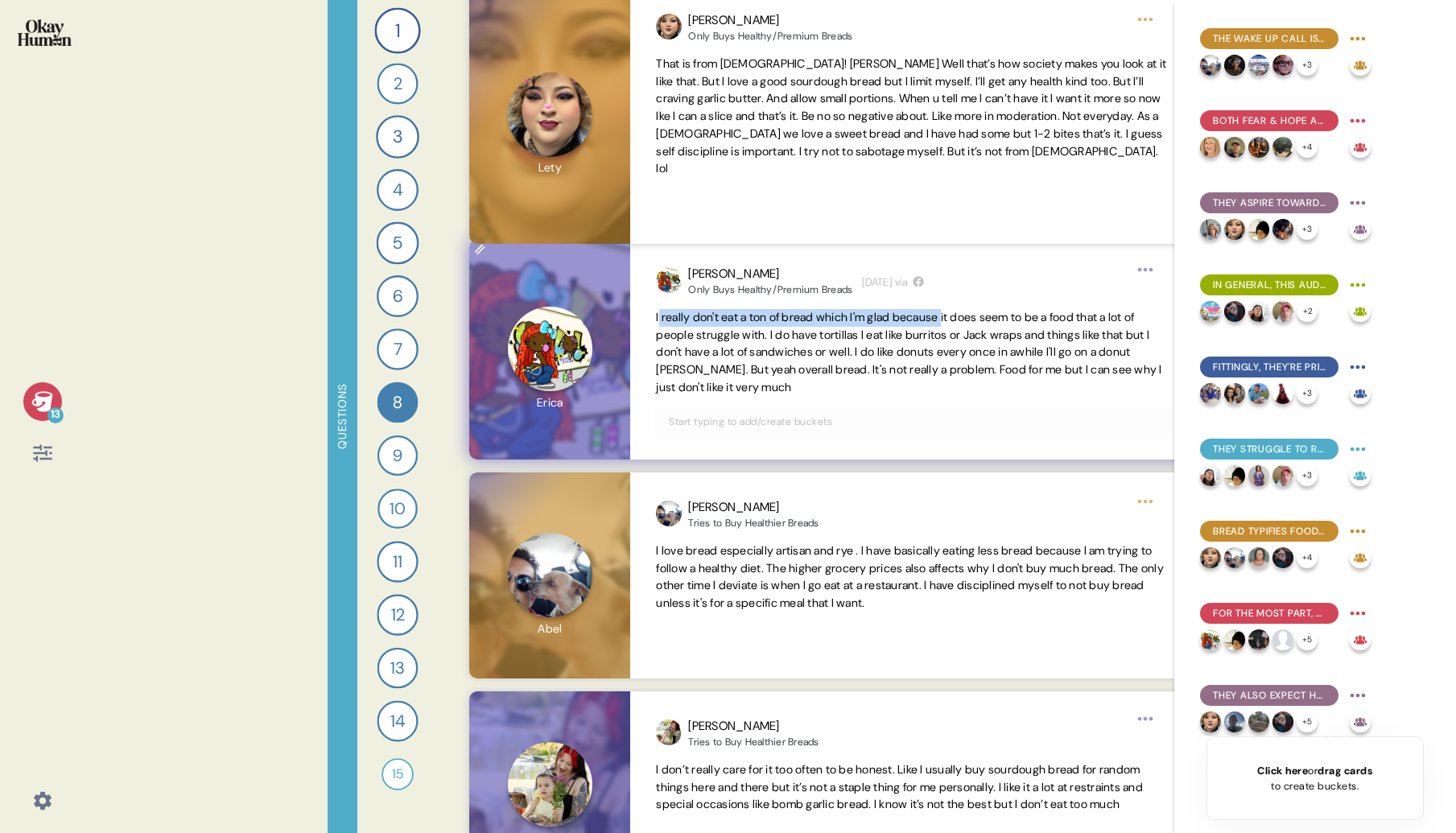
drag, startPoint x: 658, startPoint y: 318, endPoint x: 962, endPoint y: 320, distance: 304.0
click at [962, 320] on span "I really don't eat a ton of bread which I'm glad because it does seem to be a f…" at bounding box center [908, 352] width 505 height 84
copy span "really don't eat a ton of bread which I'm glad because"
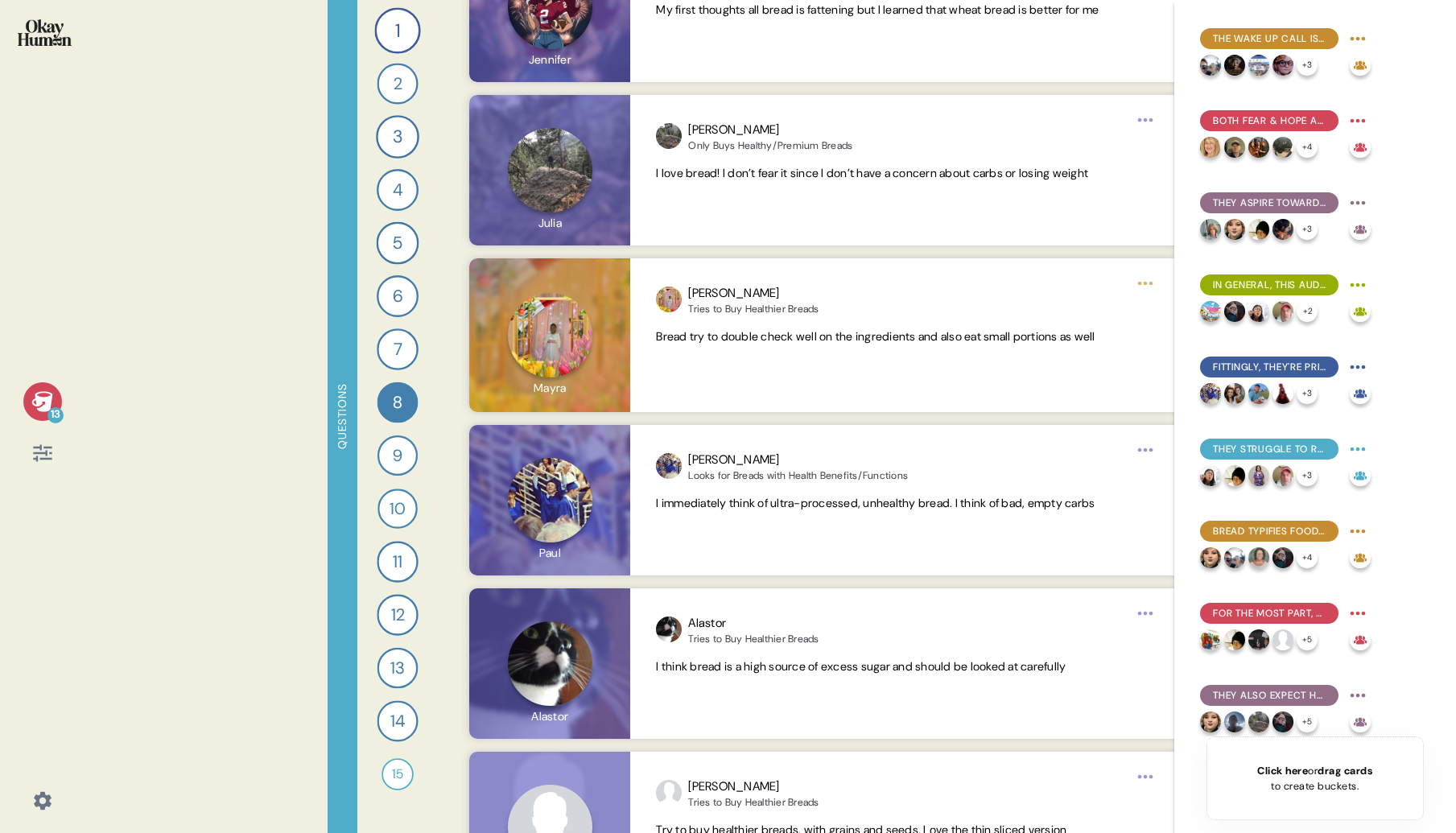
scroll to position [6185, 0]
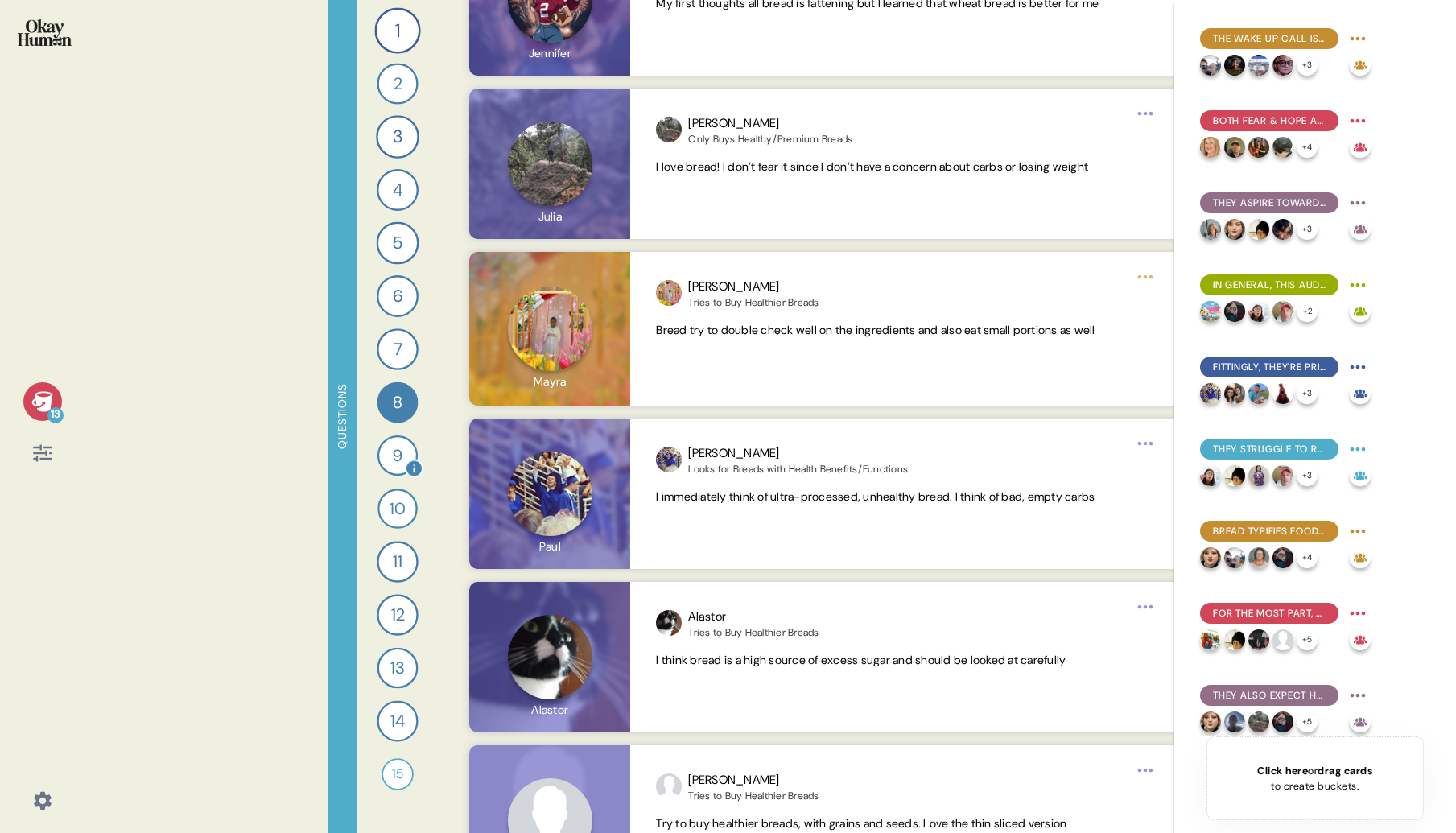
click at [391, 462] on div "9" at bounding box center [396, 455] width 40 height 40
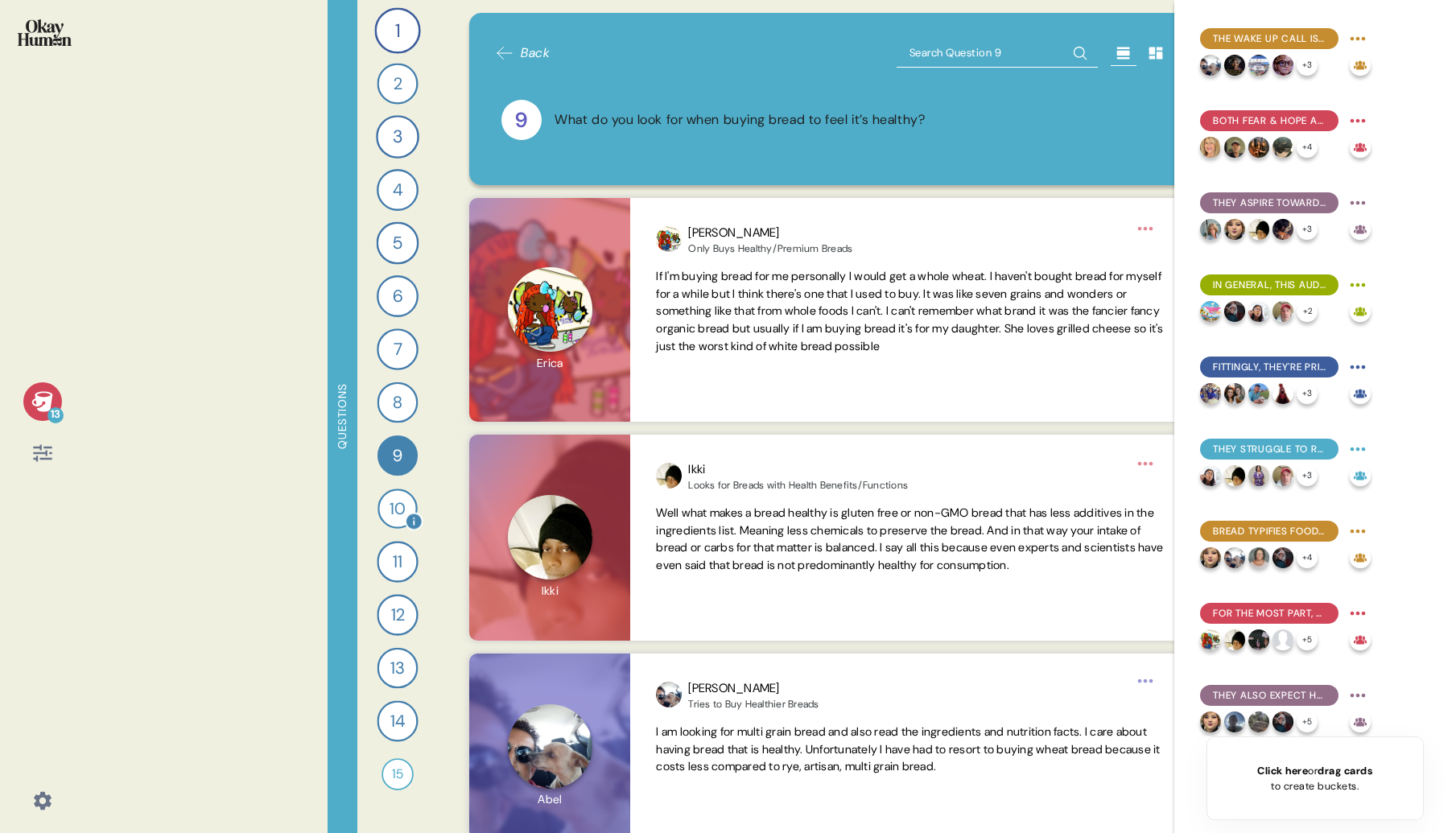
click at [399, 501] on div "10" at bounding box center [397, 508] width 40 height 40
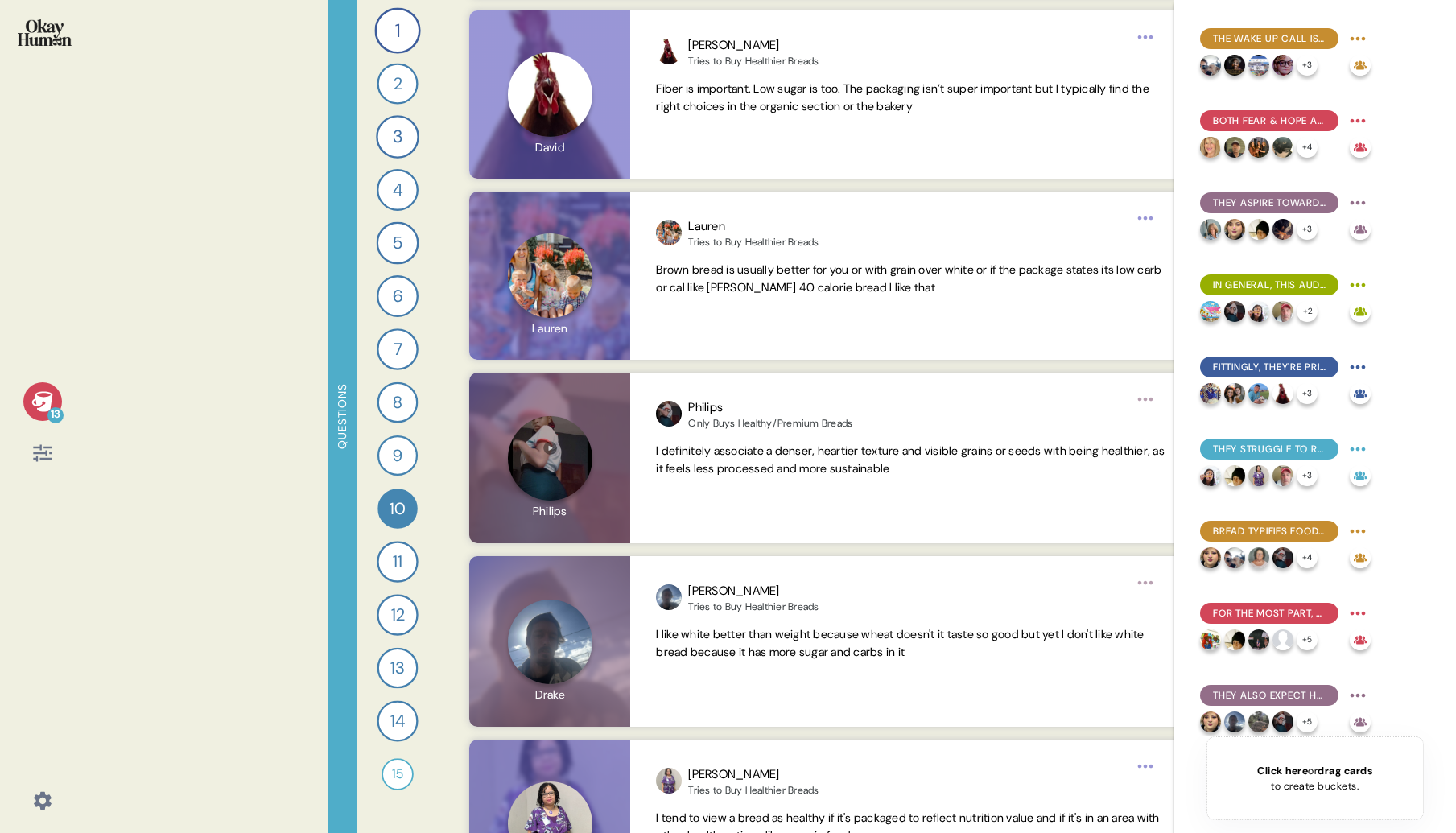
scroll to position [2267, 0]
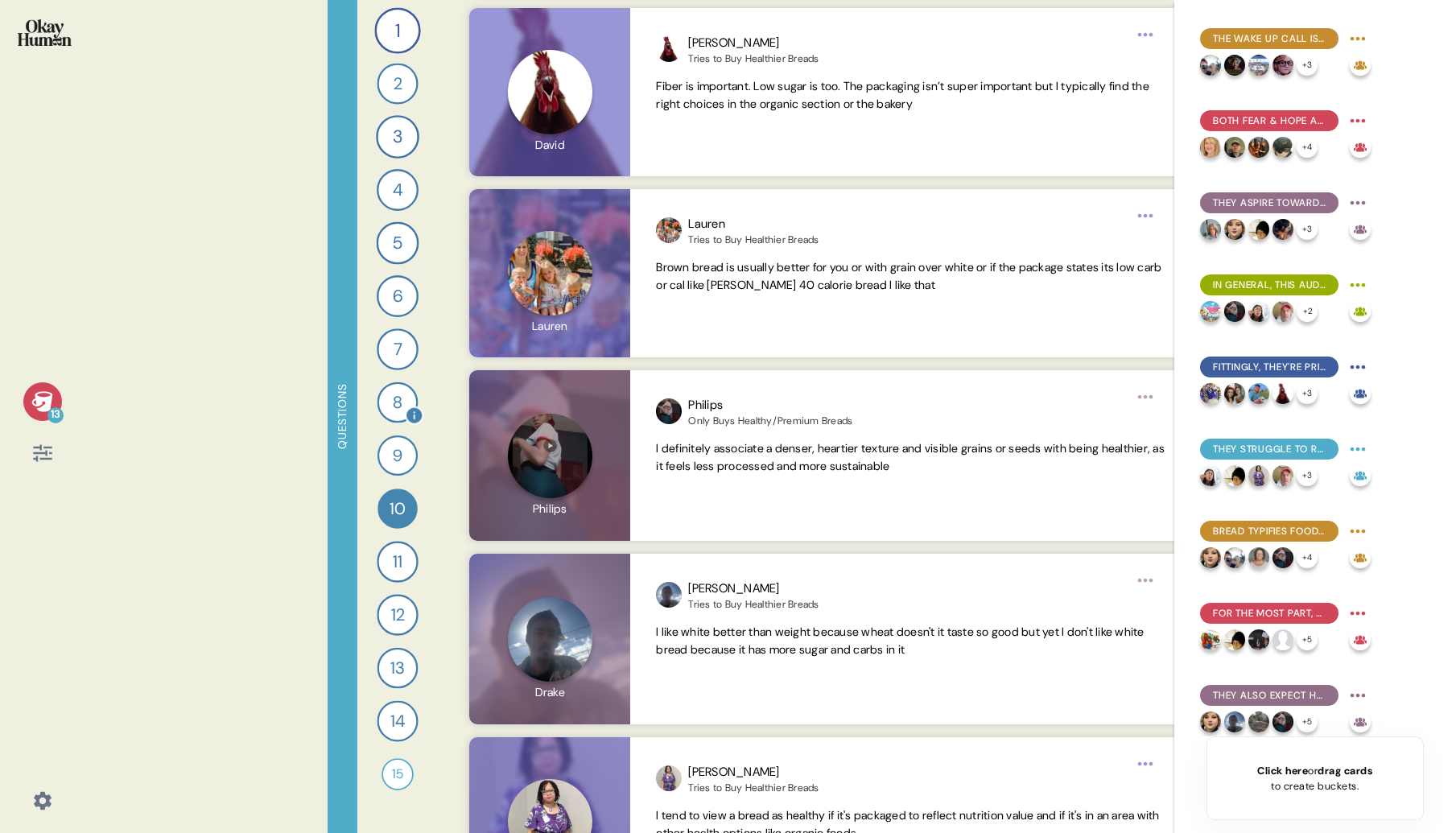
click at [394, 398] on div "8" at bounding box center [397, 403] width 41 height 41
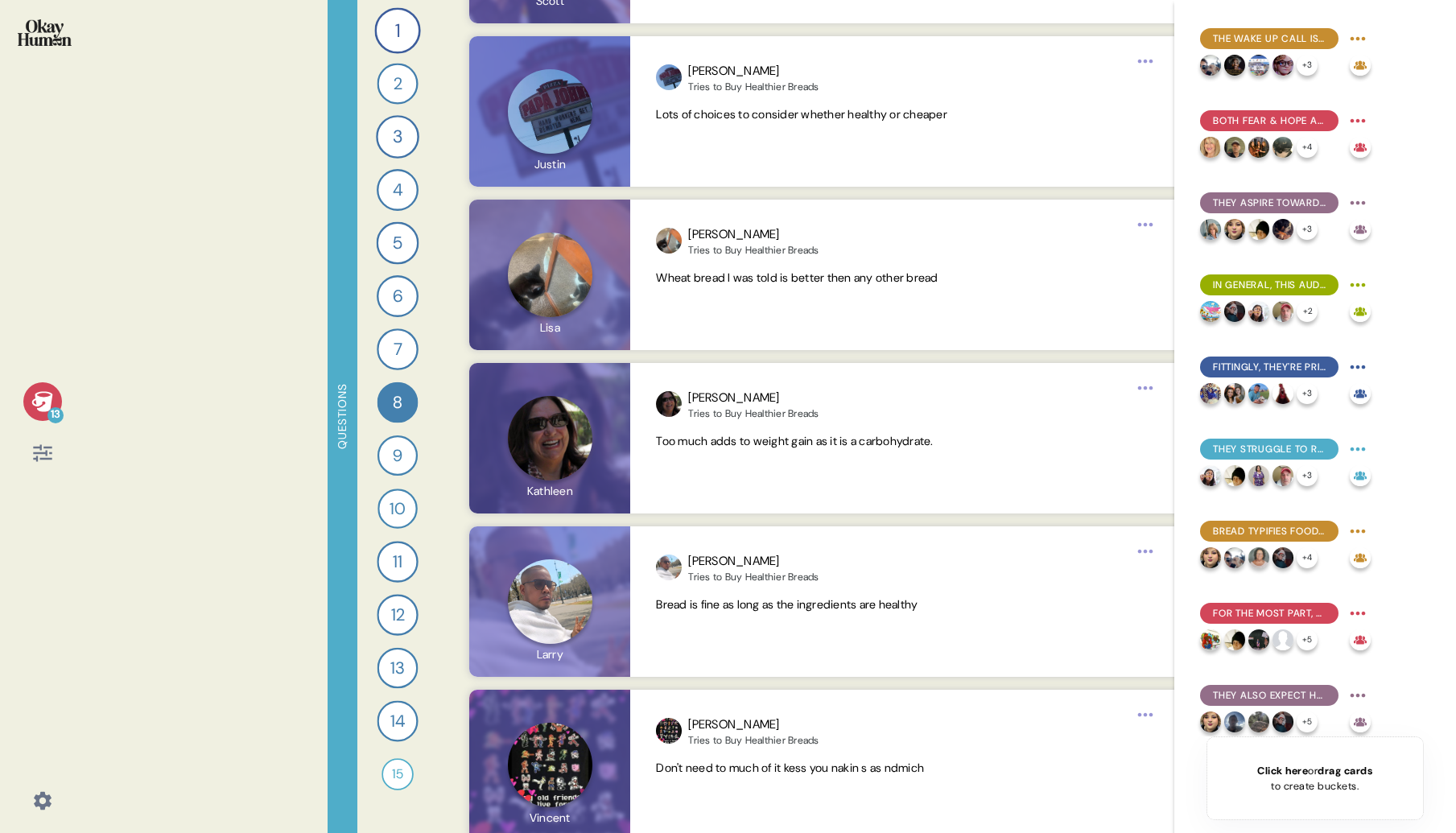
scroll to position [10003, 0]
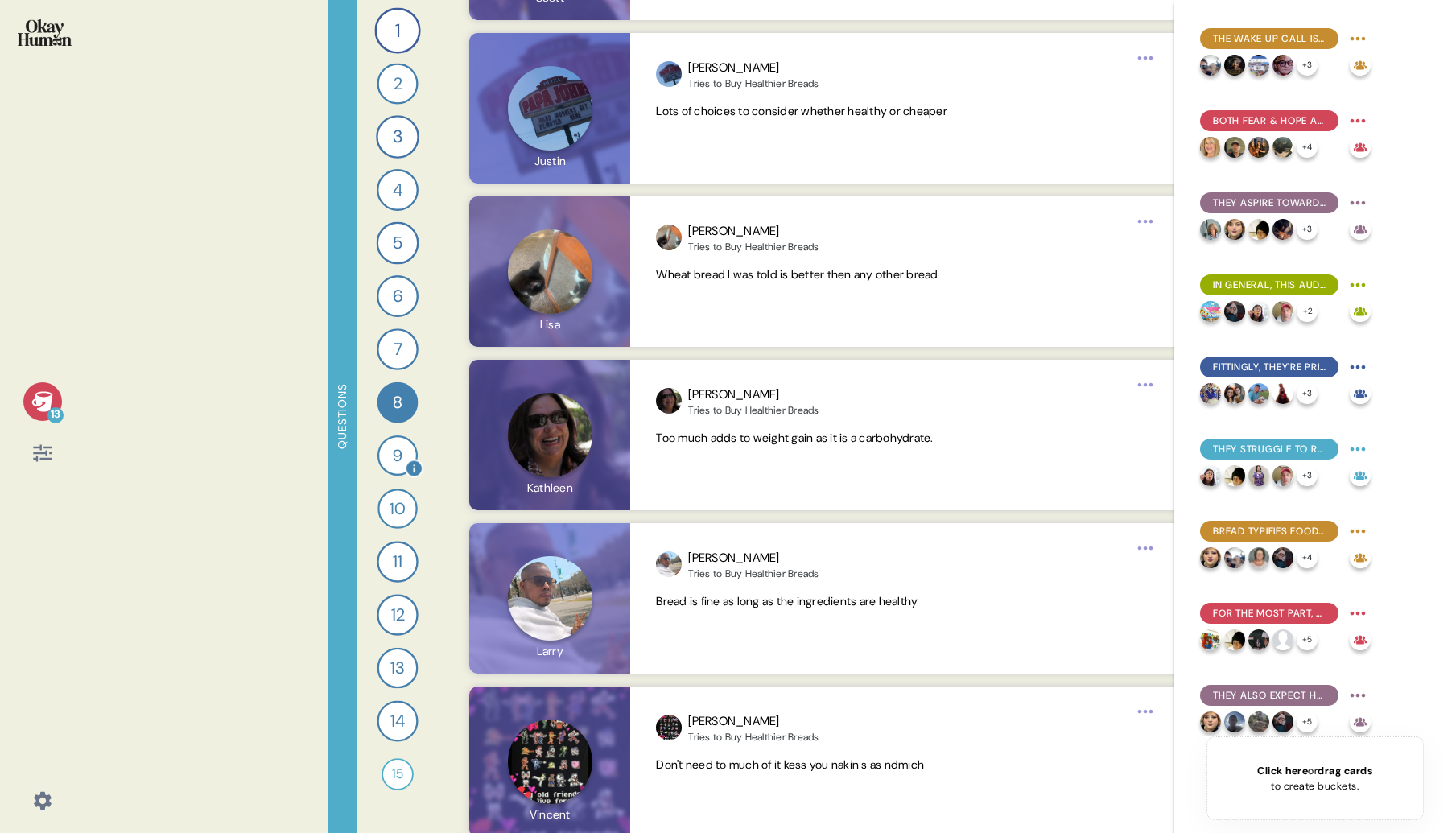
click at [400, 455] on div "9" at bounding box center [396, 455] width 40 height 40
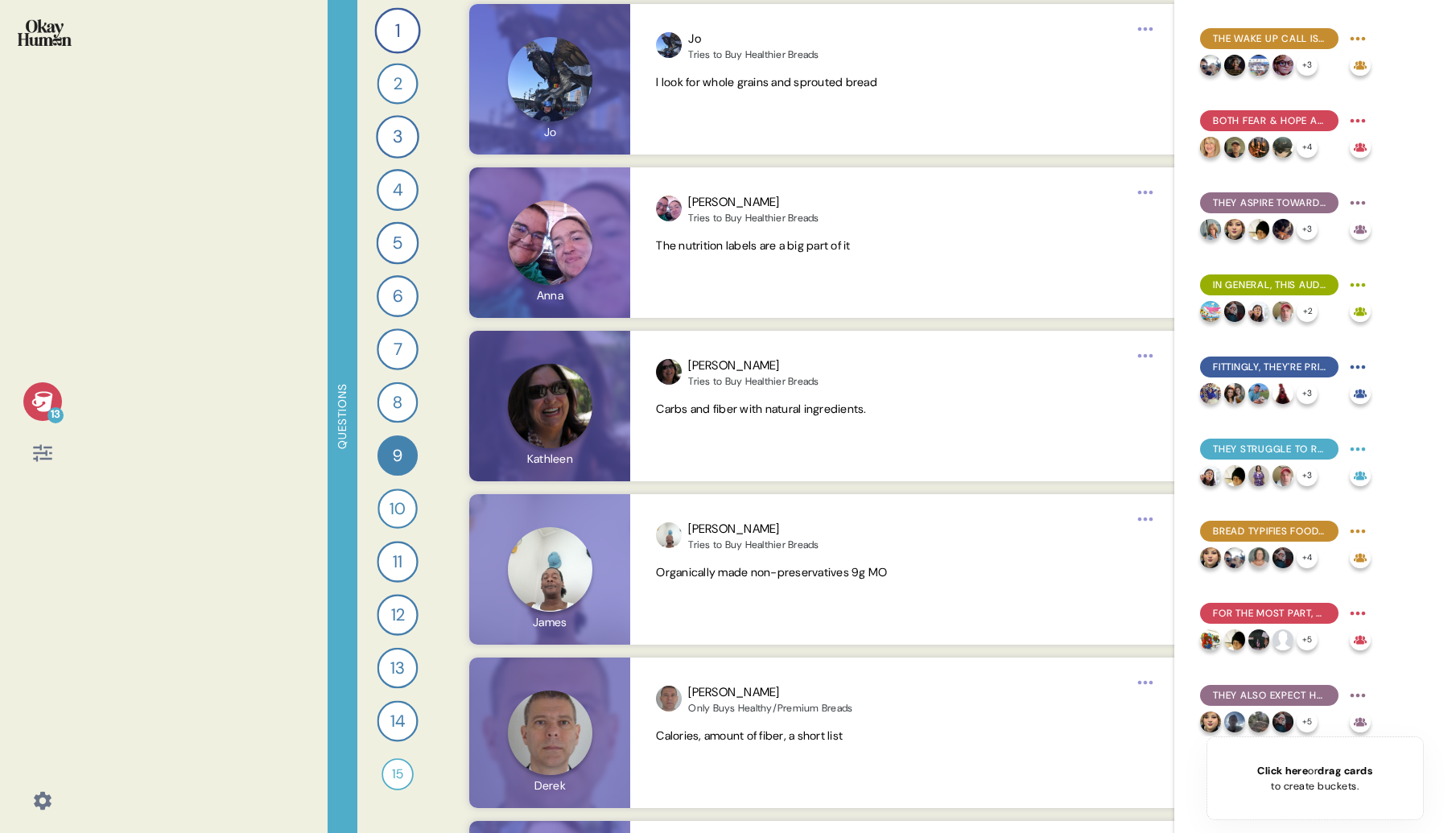
scroll to position [11306, 0]
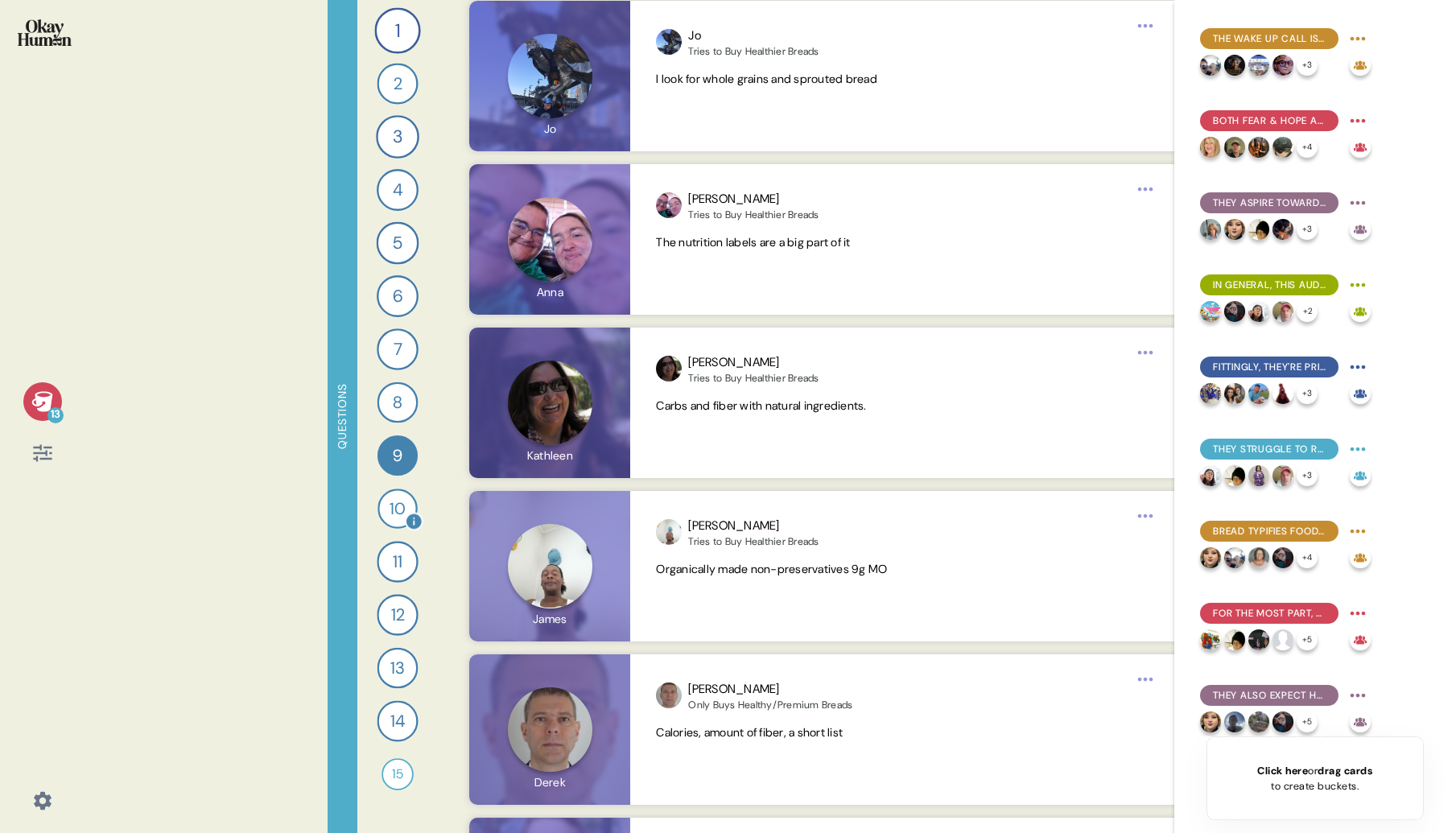
click at [396, 506] on div "10" at bounding box center [397, 508] width 40 height 40
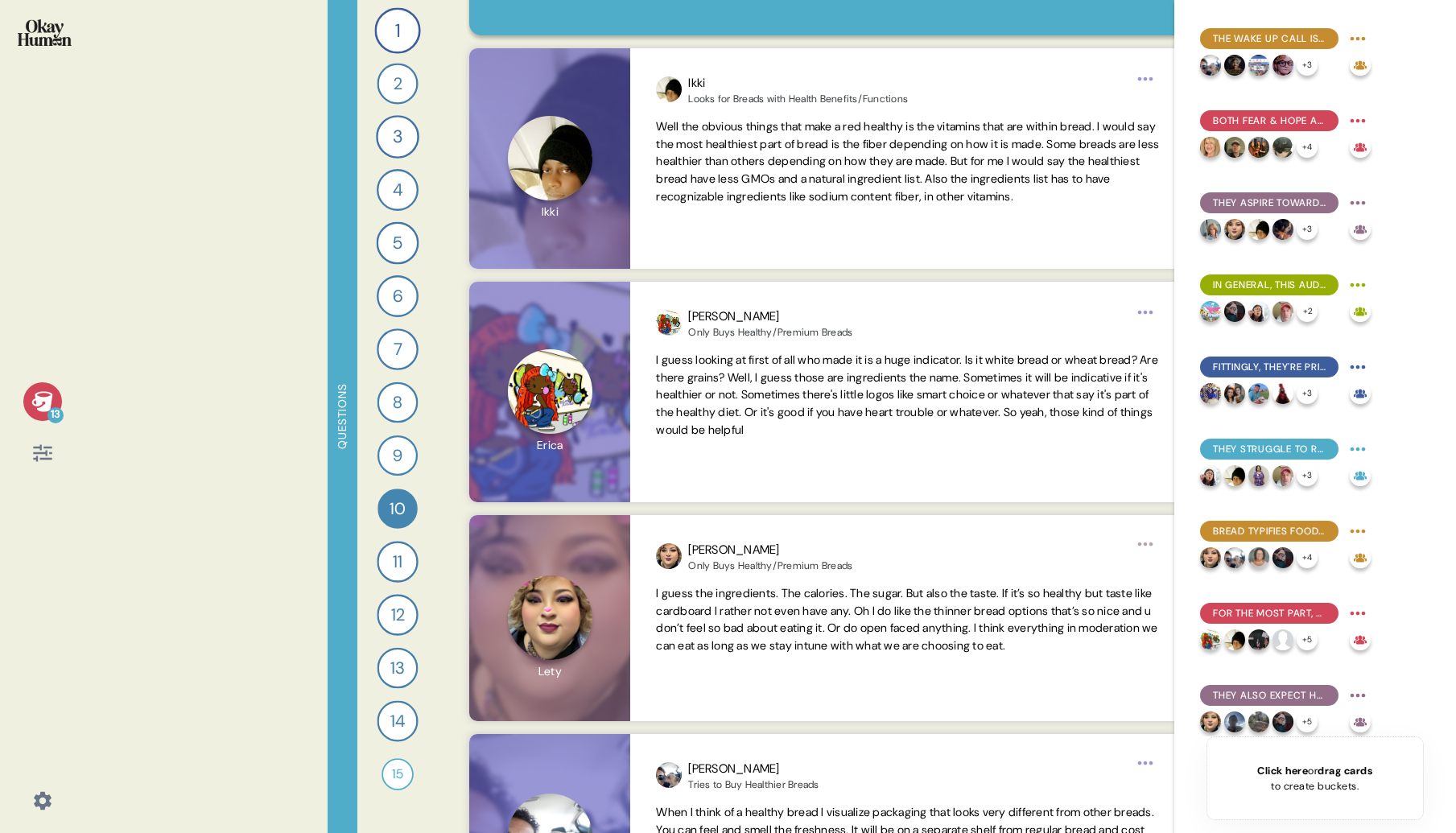
scroll to position [123, 0]
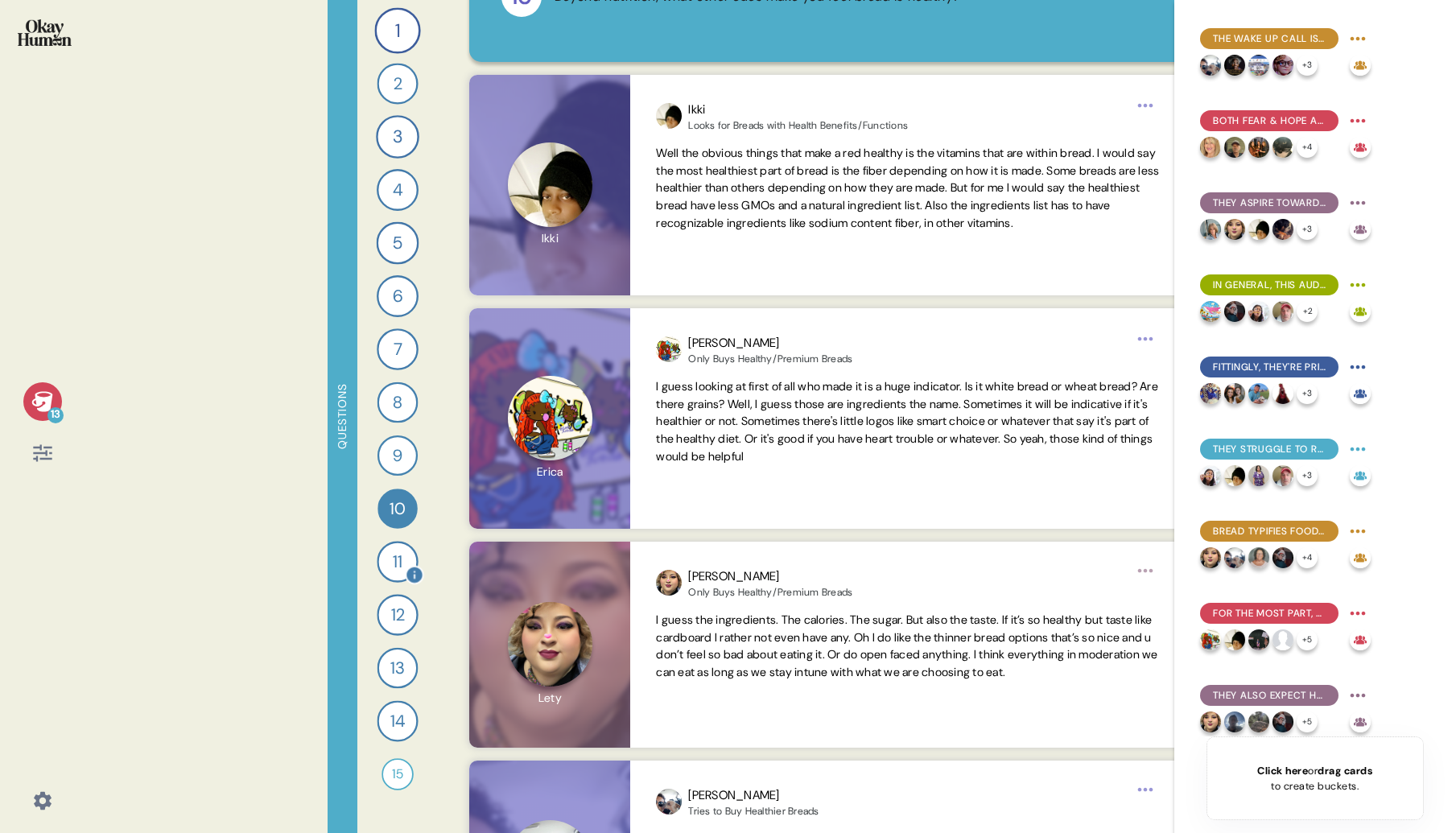
click at [402, 563] on div "11" at bounding box center [397, 562] width 41 height 41
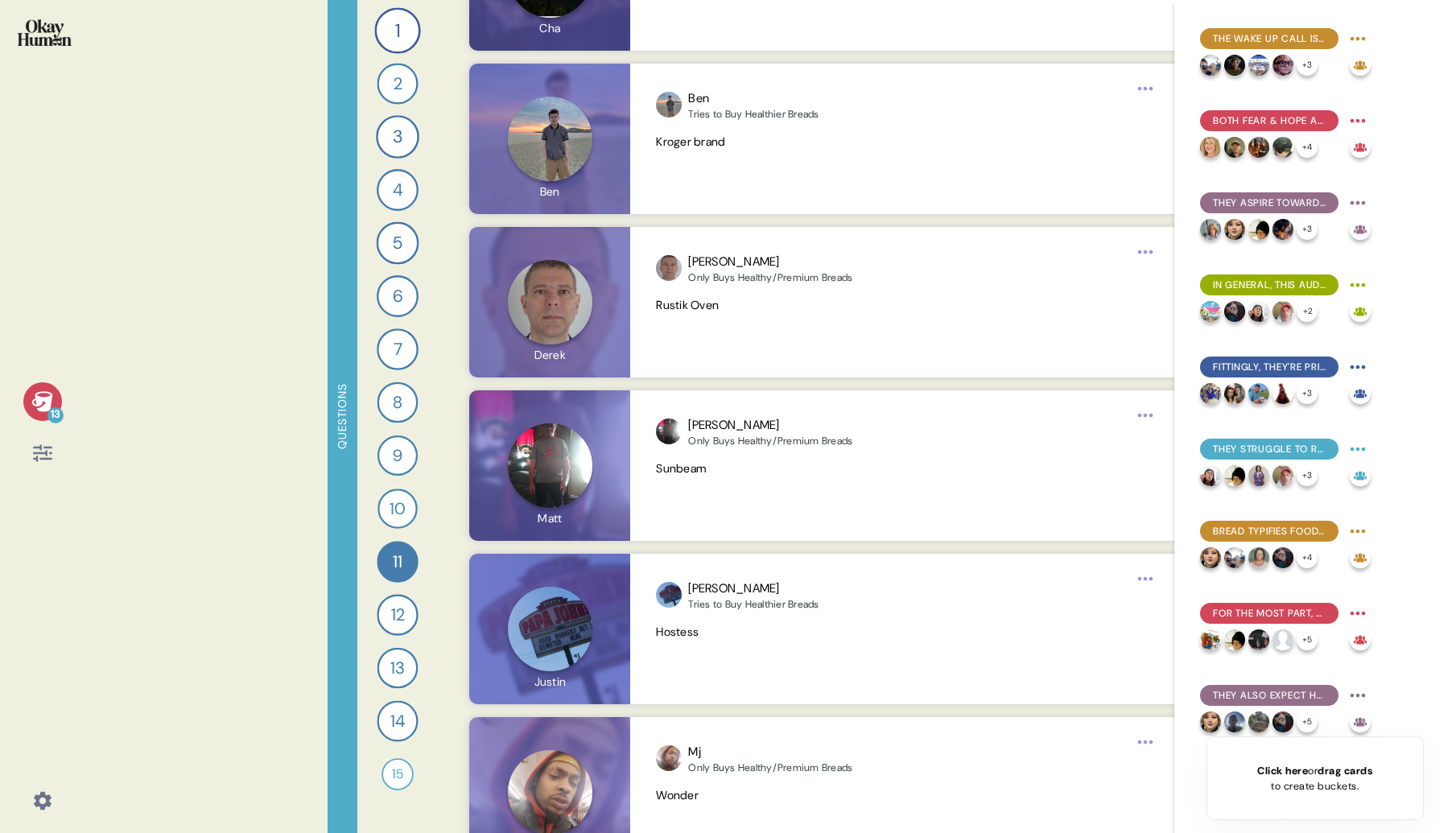
scroll to position [16300, 0]
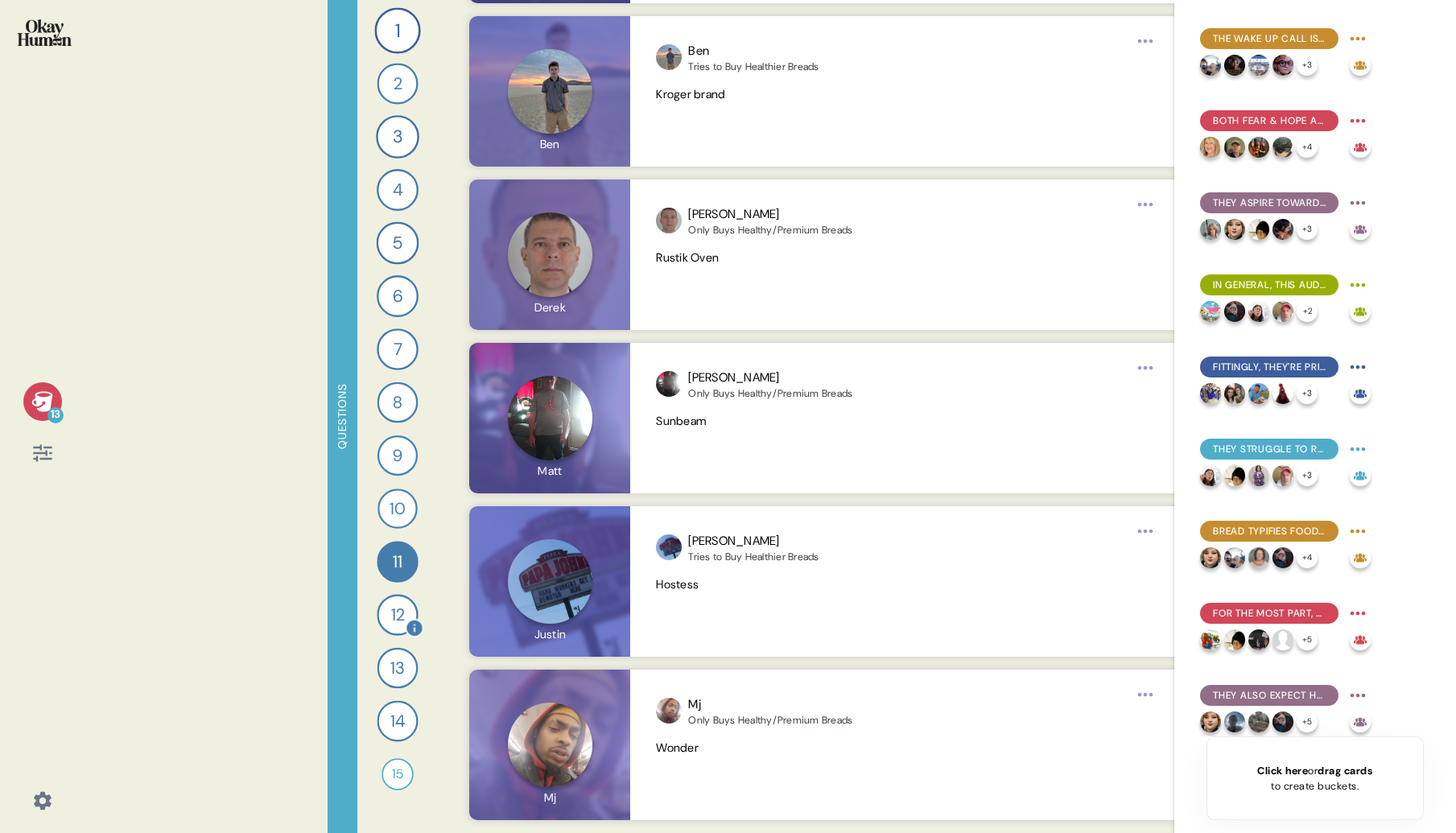
click at [395, 615] on div "12" at bounding box center [397, 615] width 41 height 41
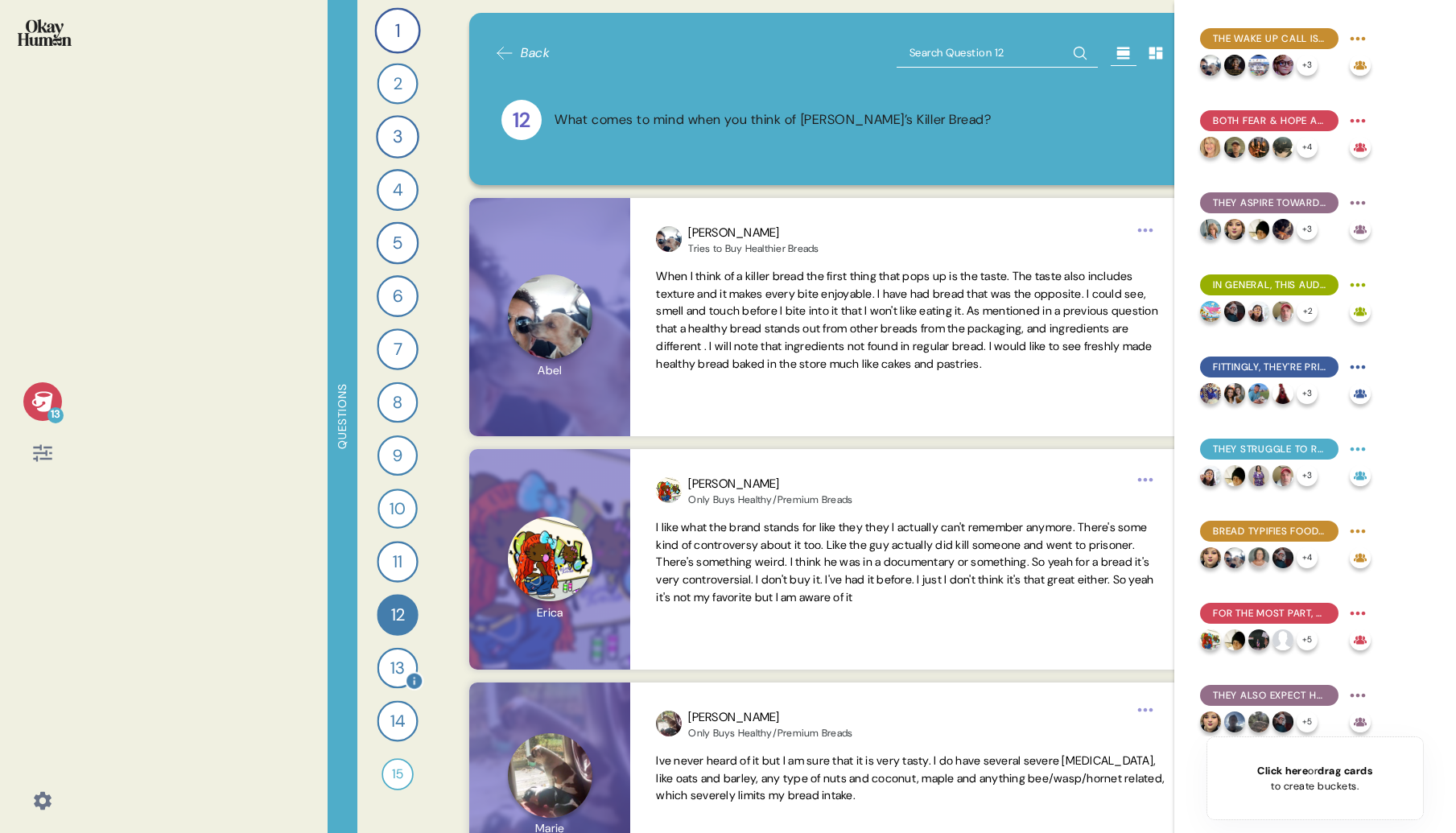
click at [394, 672] on div "13" at bounding box center [397, 668] width 41 height 41
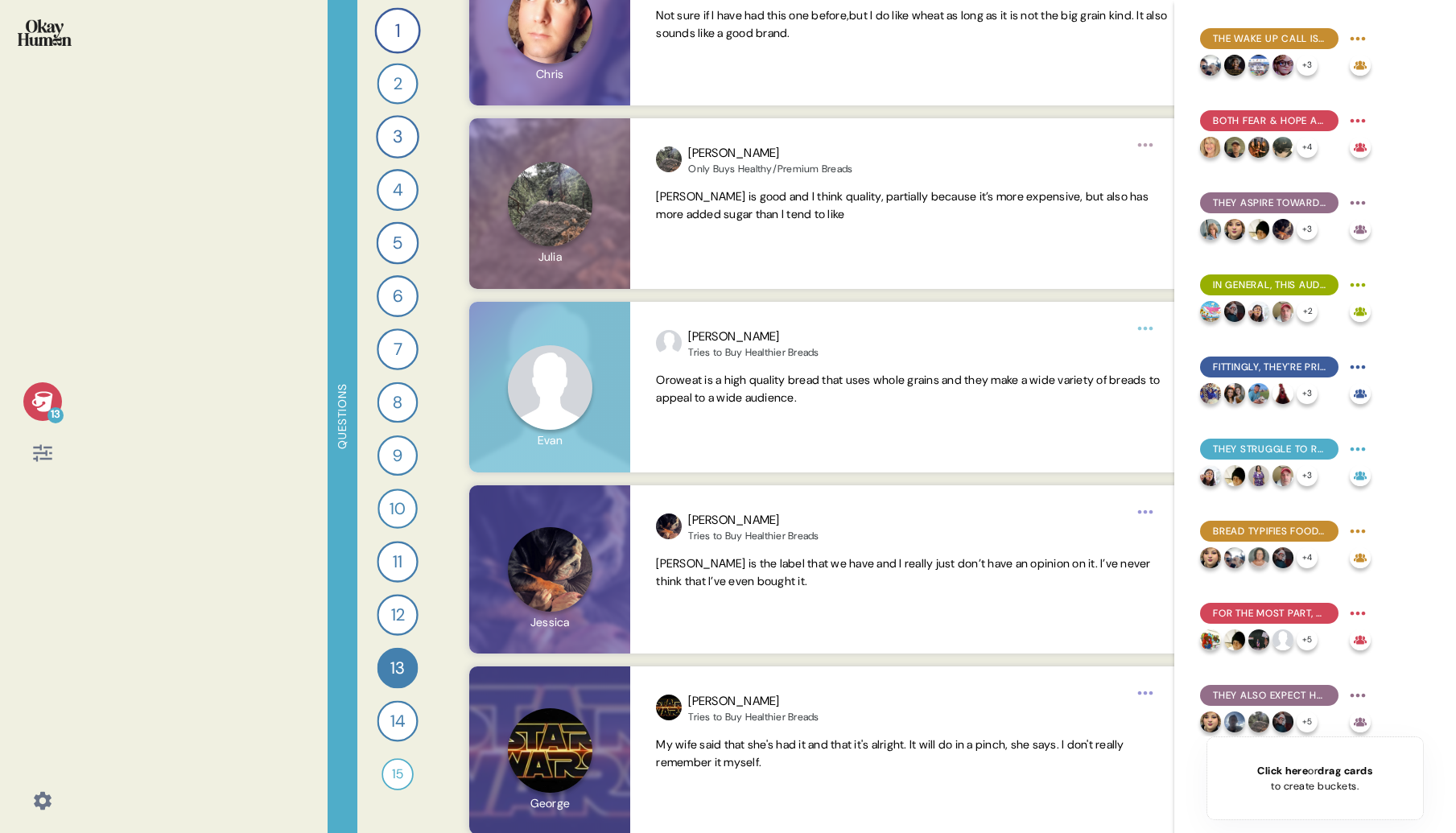
scroll to position [2222, 0]
click at [398, 723] on div "14" at bounding box center [397, 721] width 41 height 41
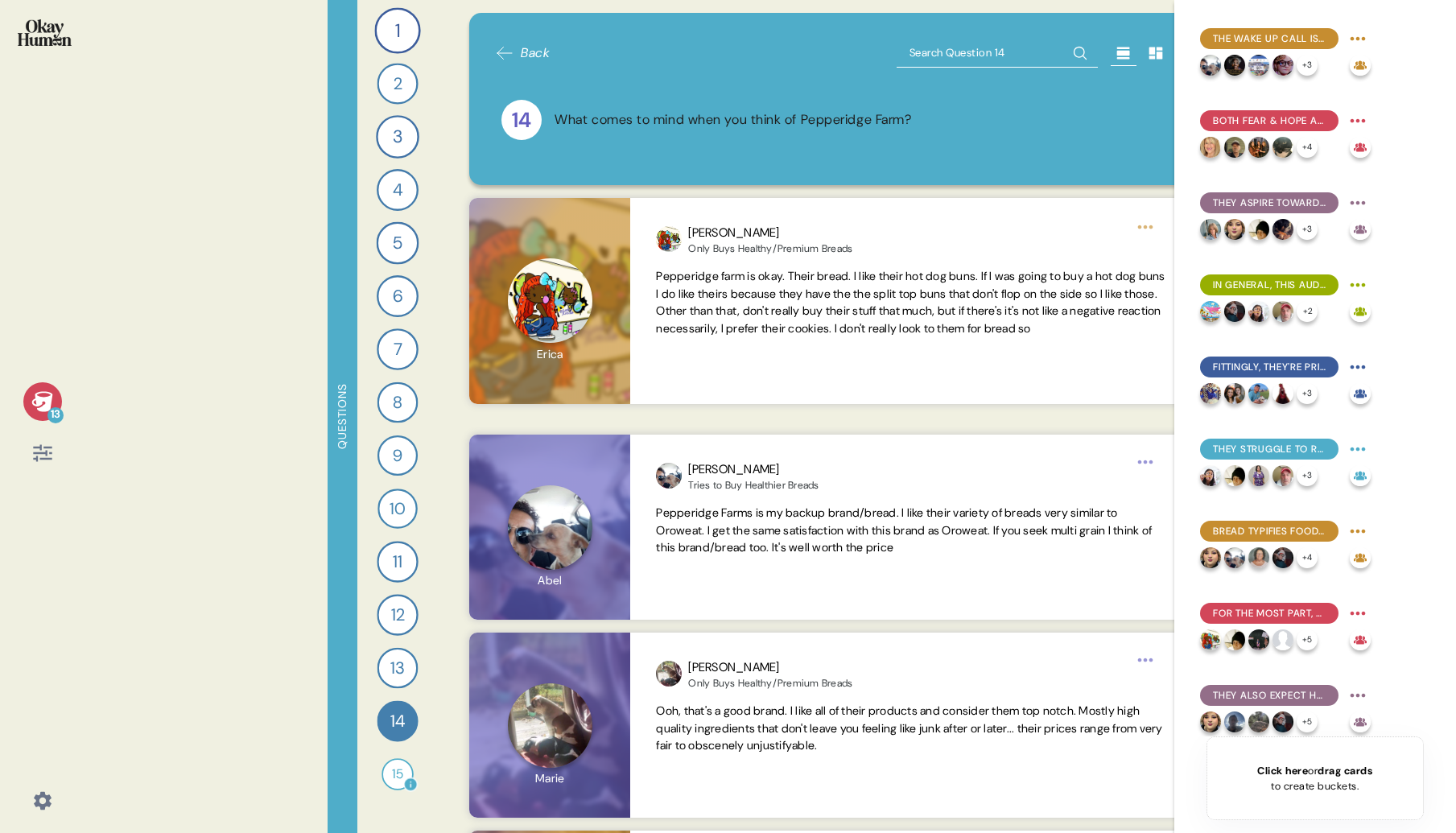
click at [398, 769] on div "15" at bounding box center [398, 775] width 32 height 32
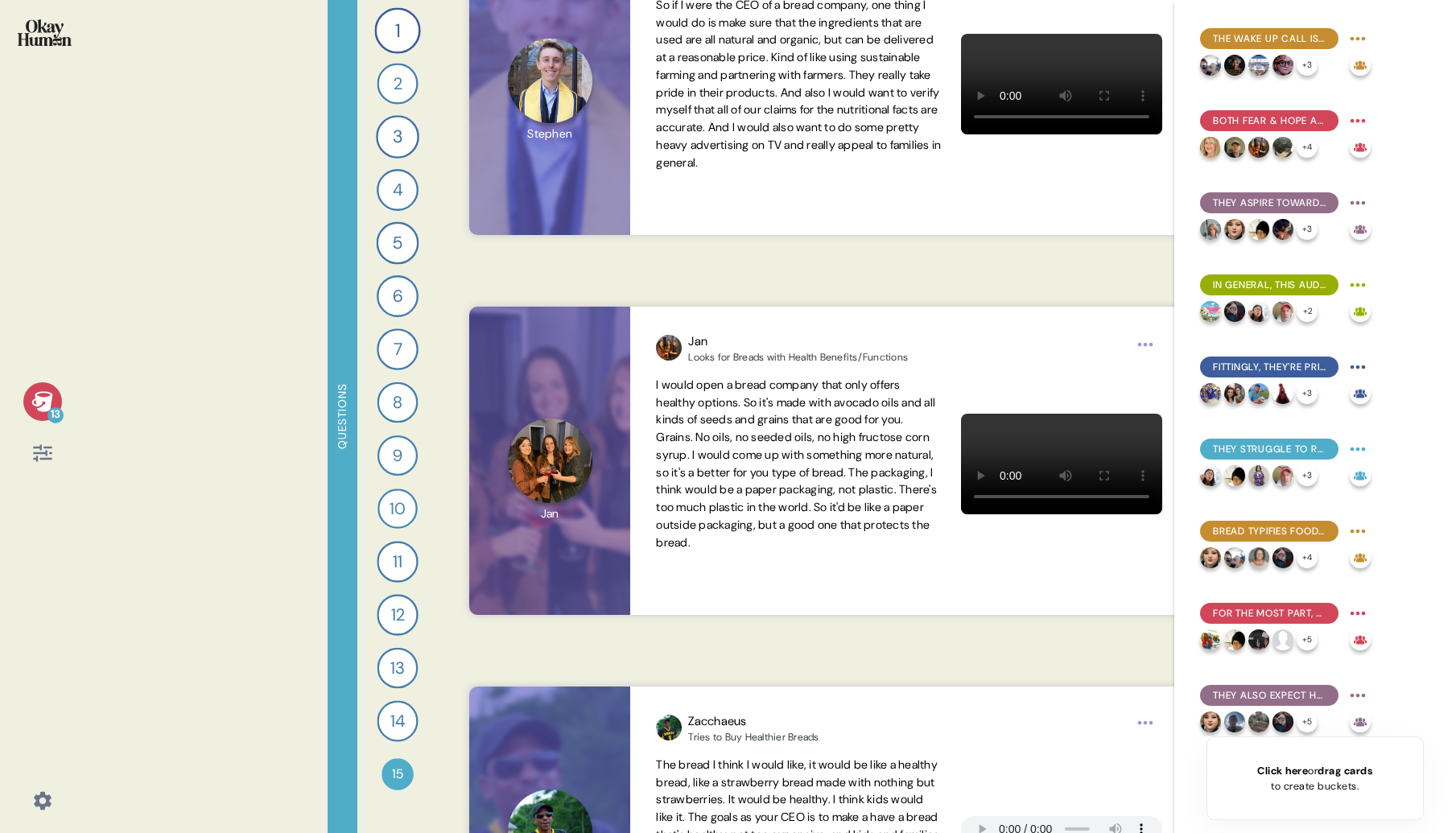
scroll to position [4518, 0]
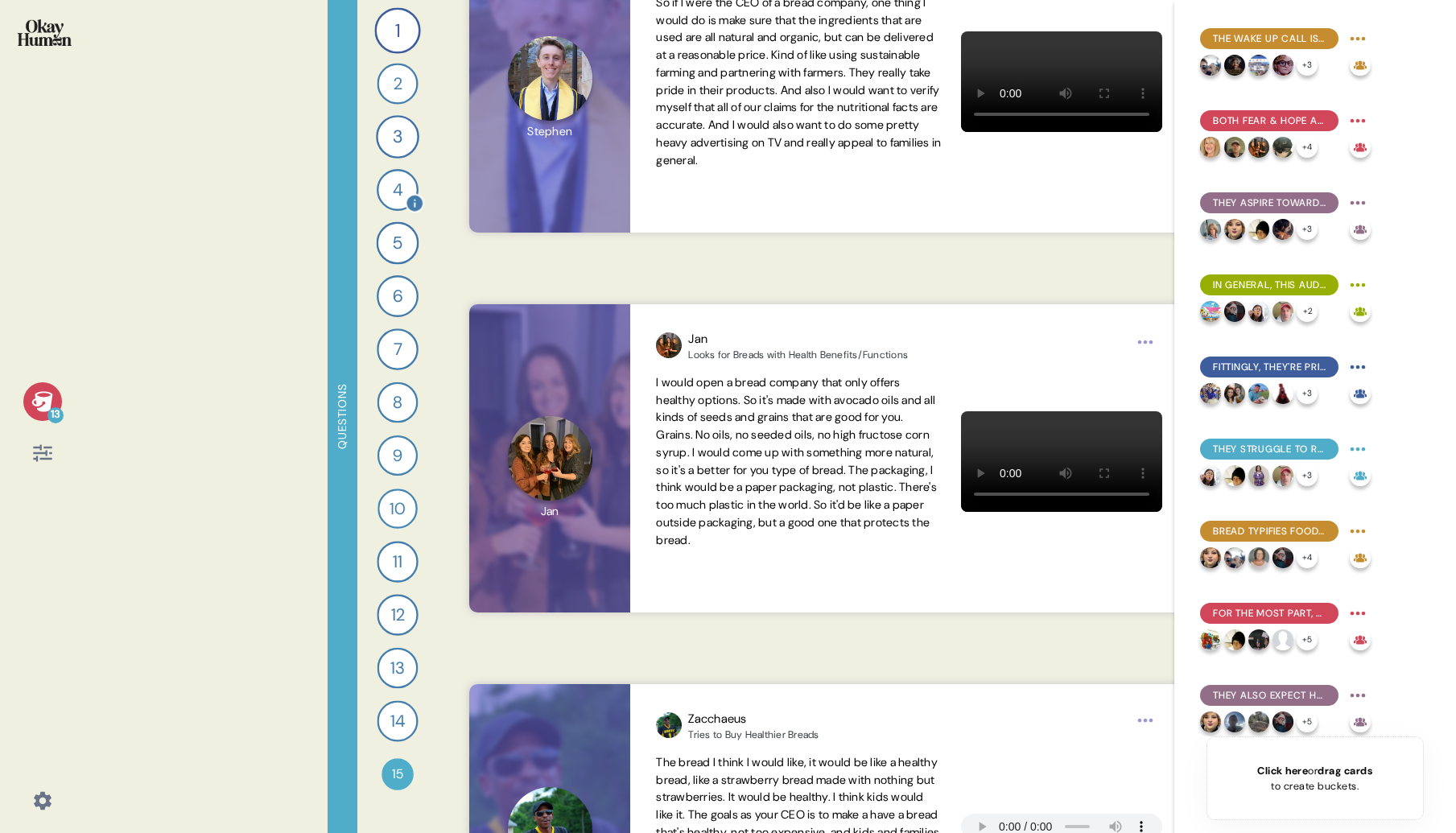
click at [401, 197] on div "4" at bounding box center [397, 190] width 42 height 42
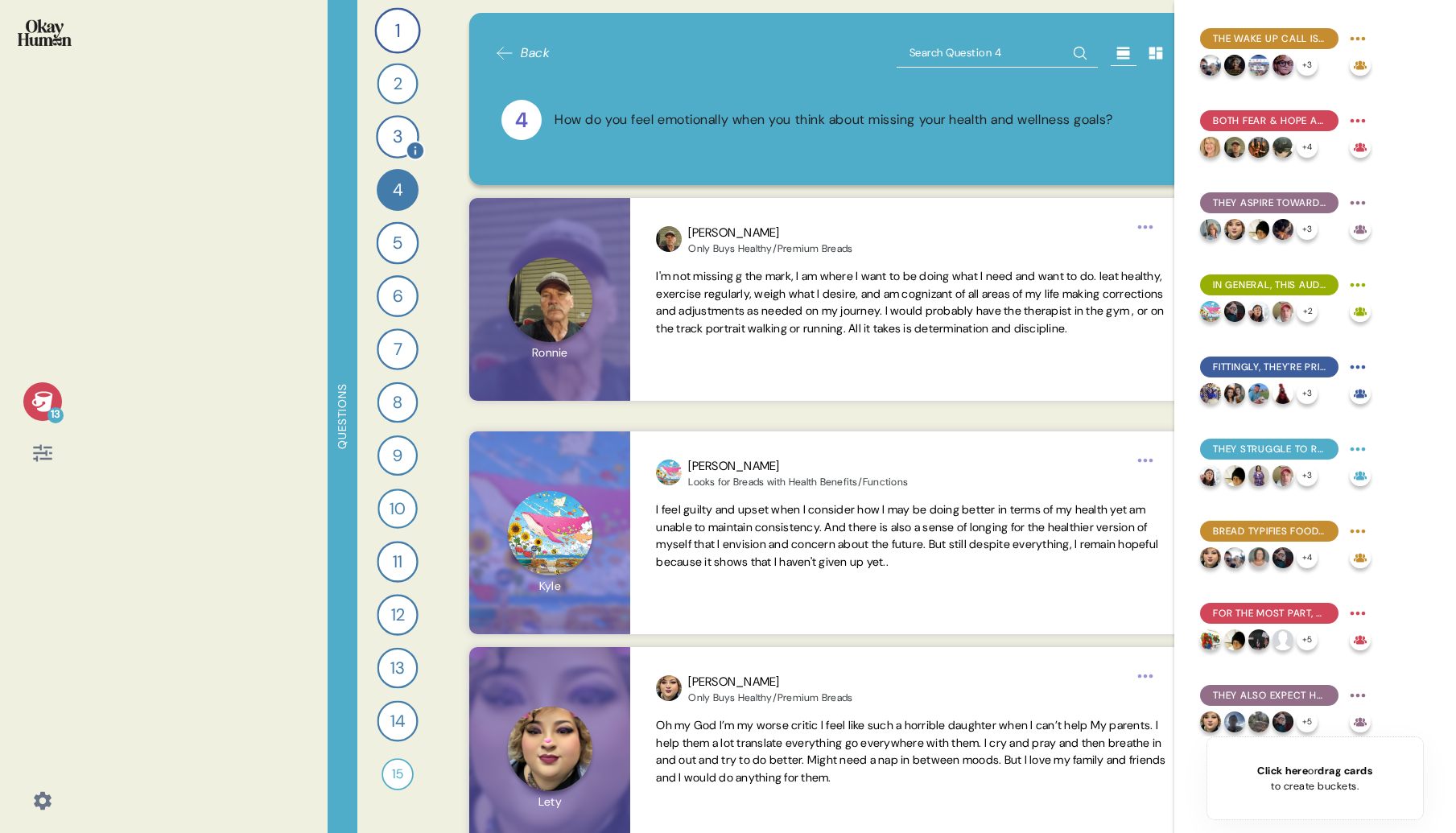
click at [392, 137] on div "3" at bounding box center [397, 137] width 44 height 44
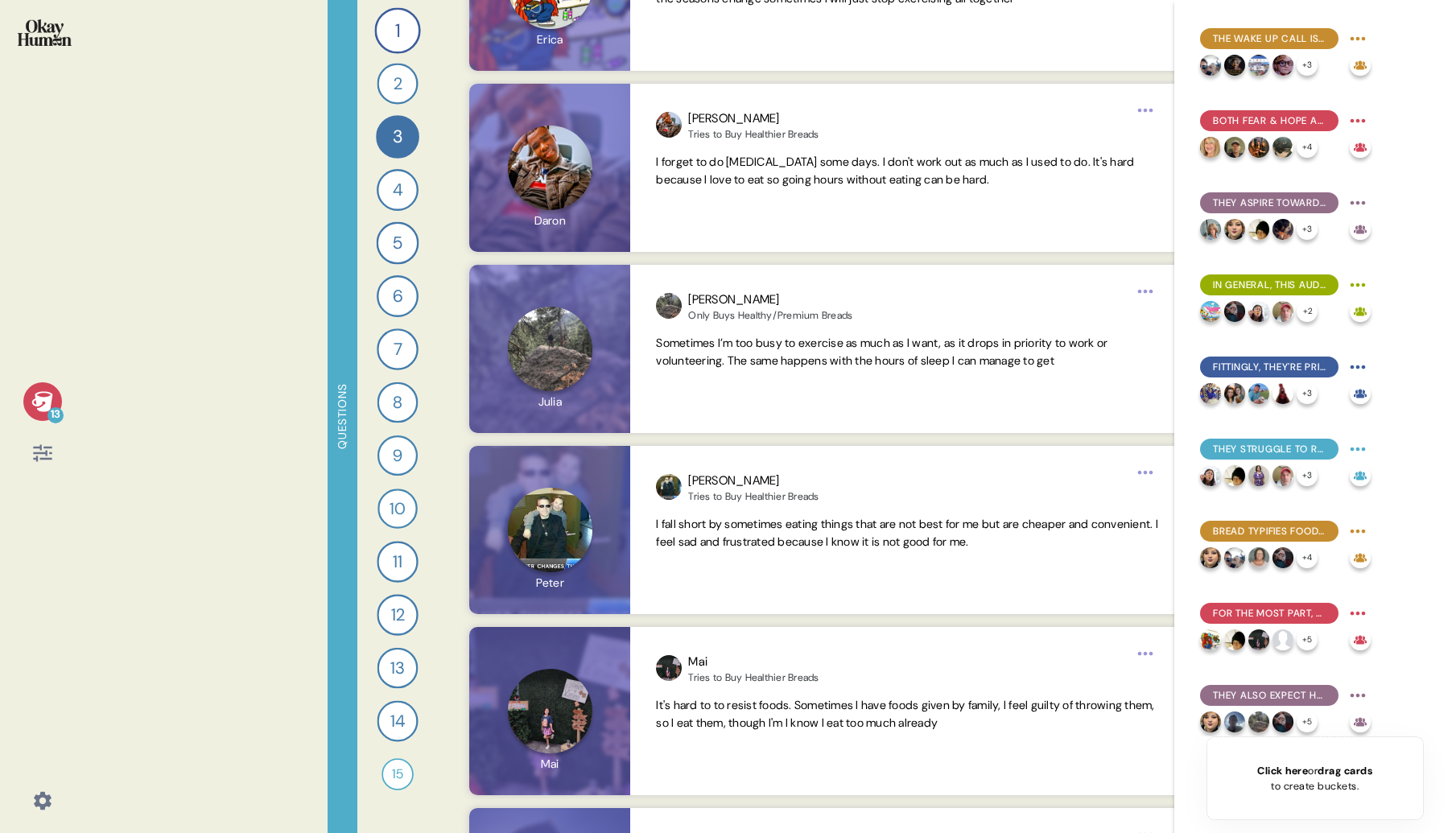
scroll to position [4867, 0]
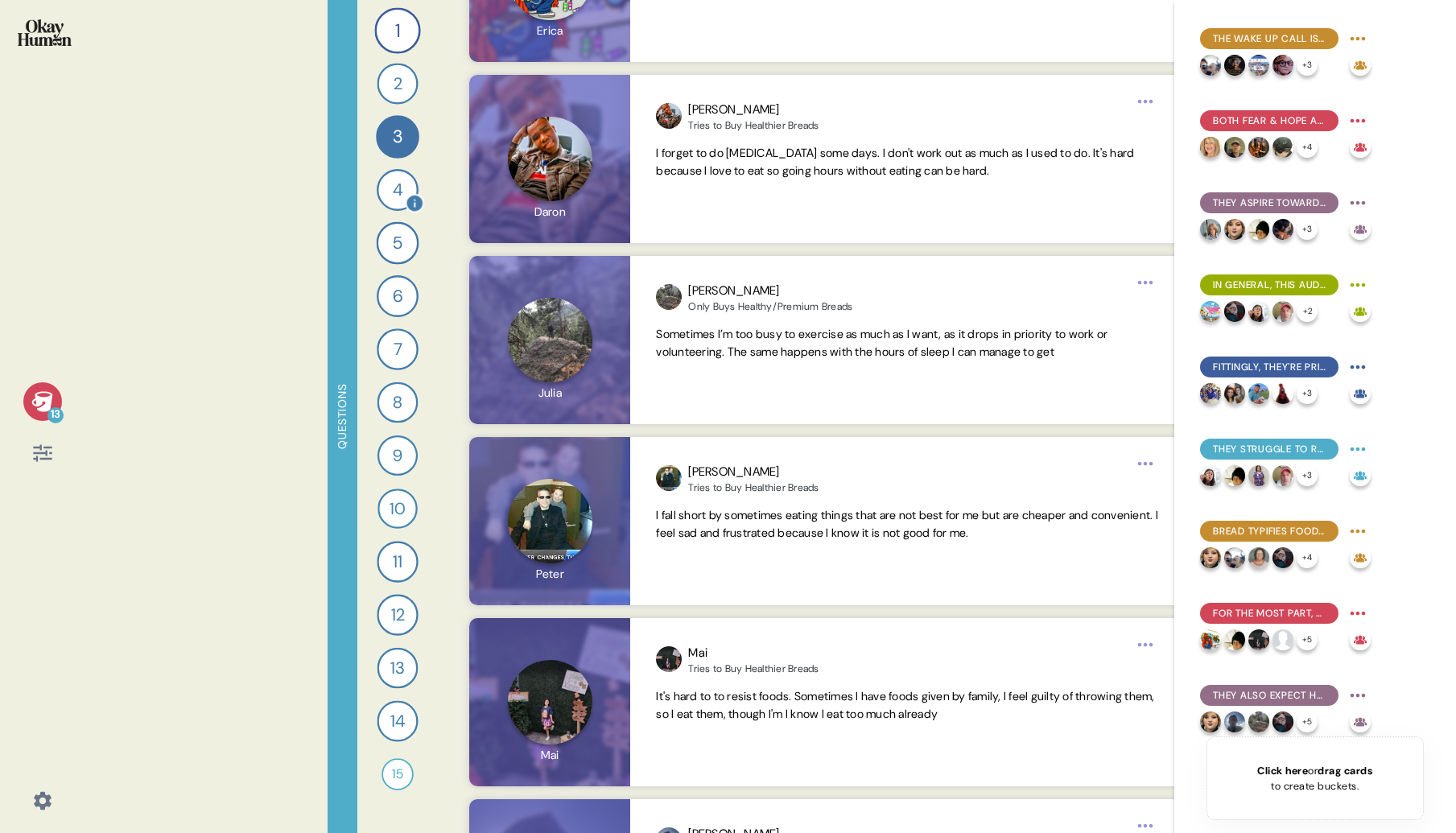
click at [396, 191] on div "4" at bounding box center [397, 190] width 42 height 42
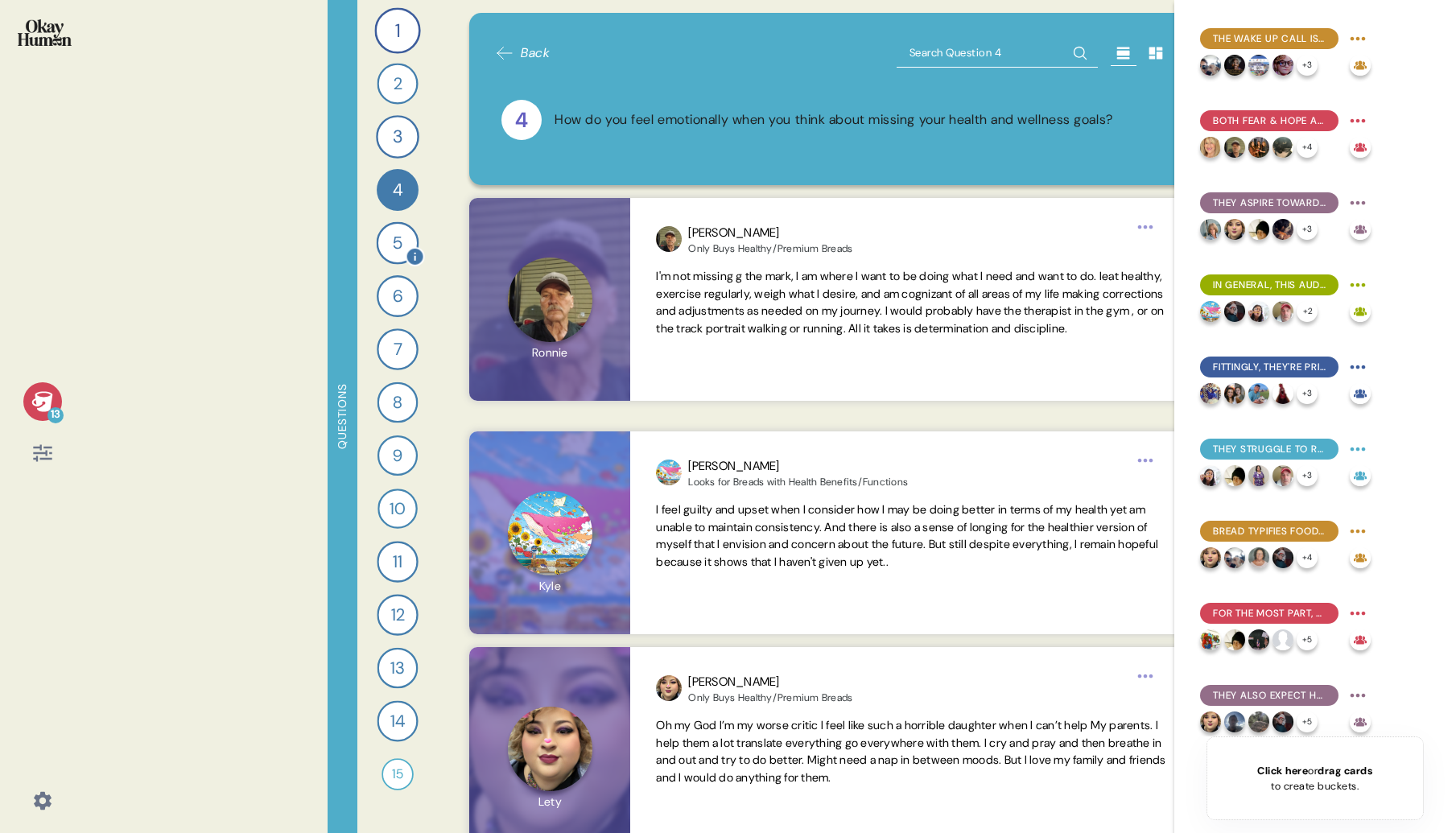
click at [394, 237] on div "5" at bounding box center [397, 243] width 43 height 43
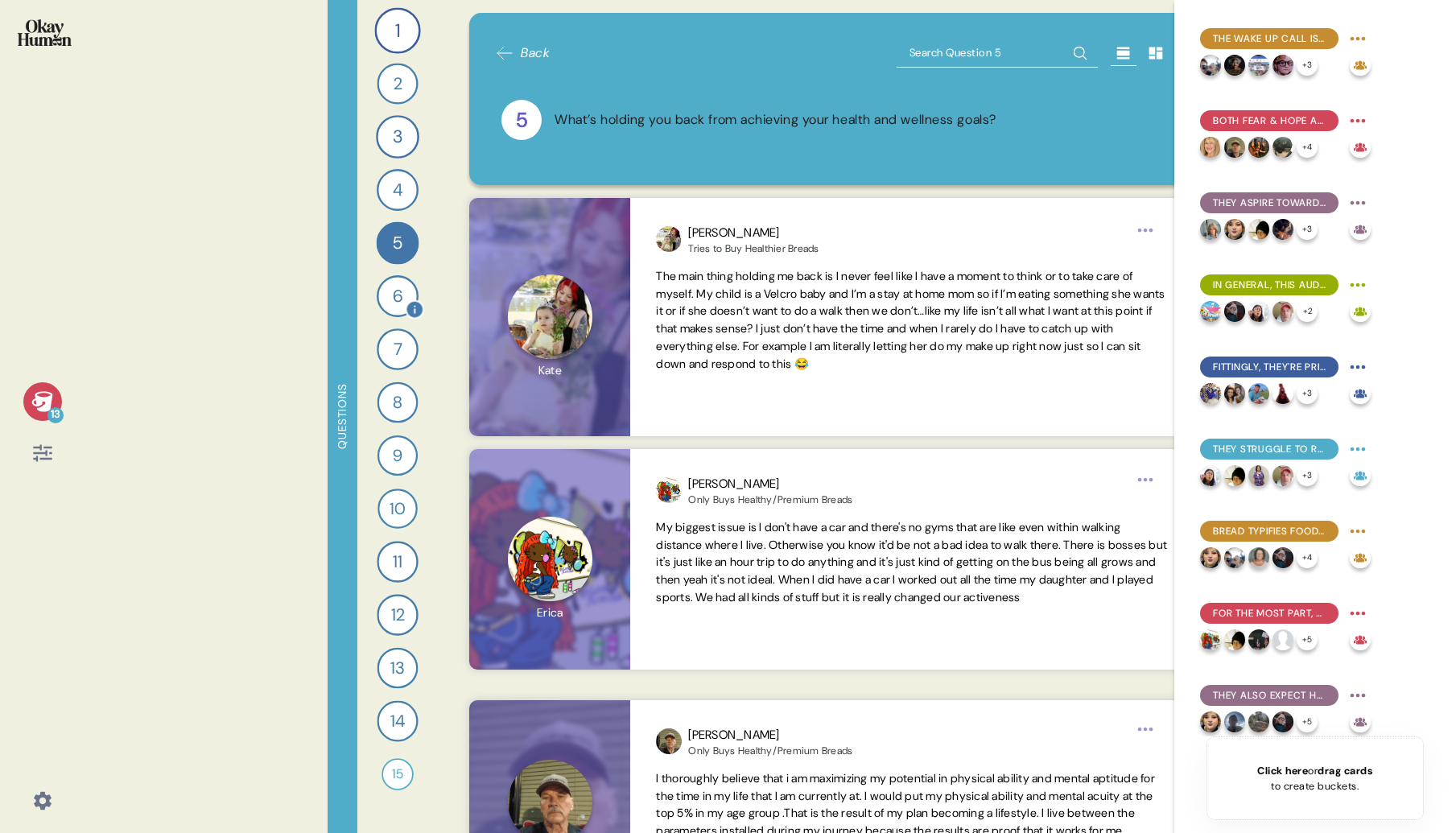
click at [394, 295] on div "6" at bounding box center [397, 296] width 42 height 42
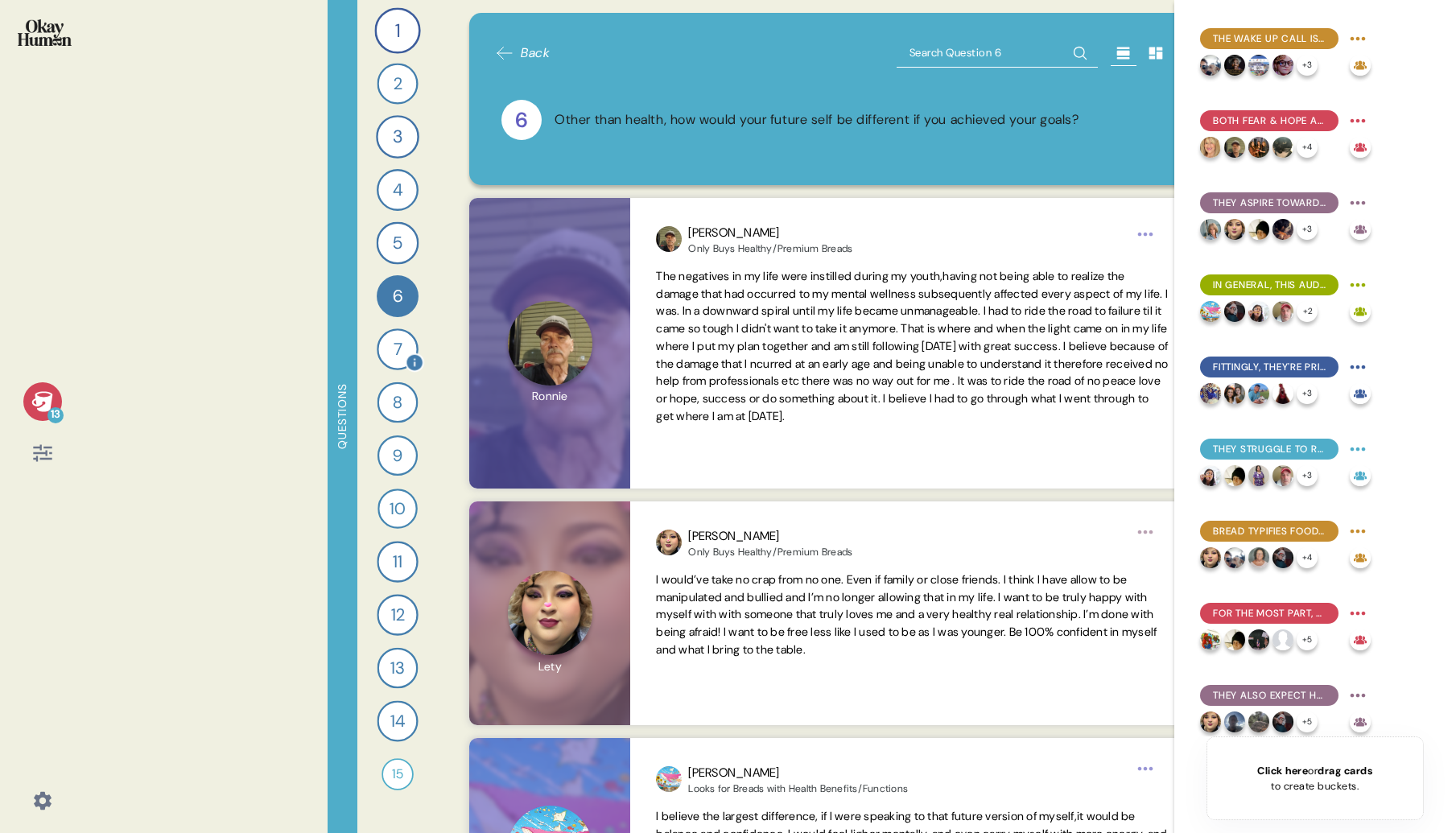
click at [394, 352] on div "7" at bounding box center [397, 349] width 42 height 42
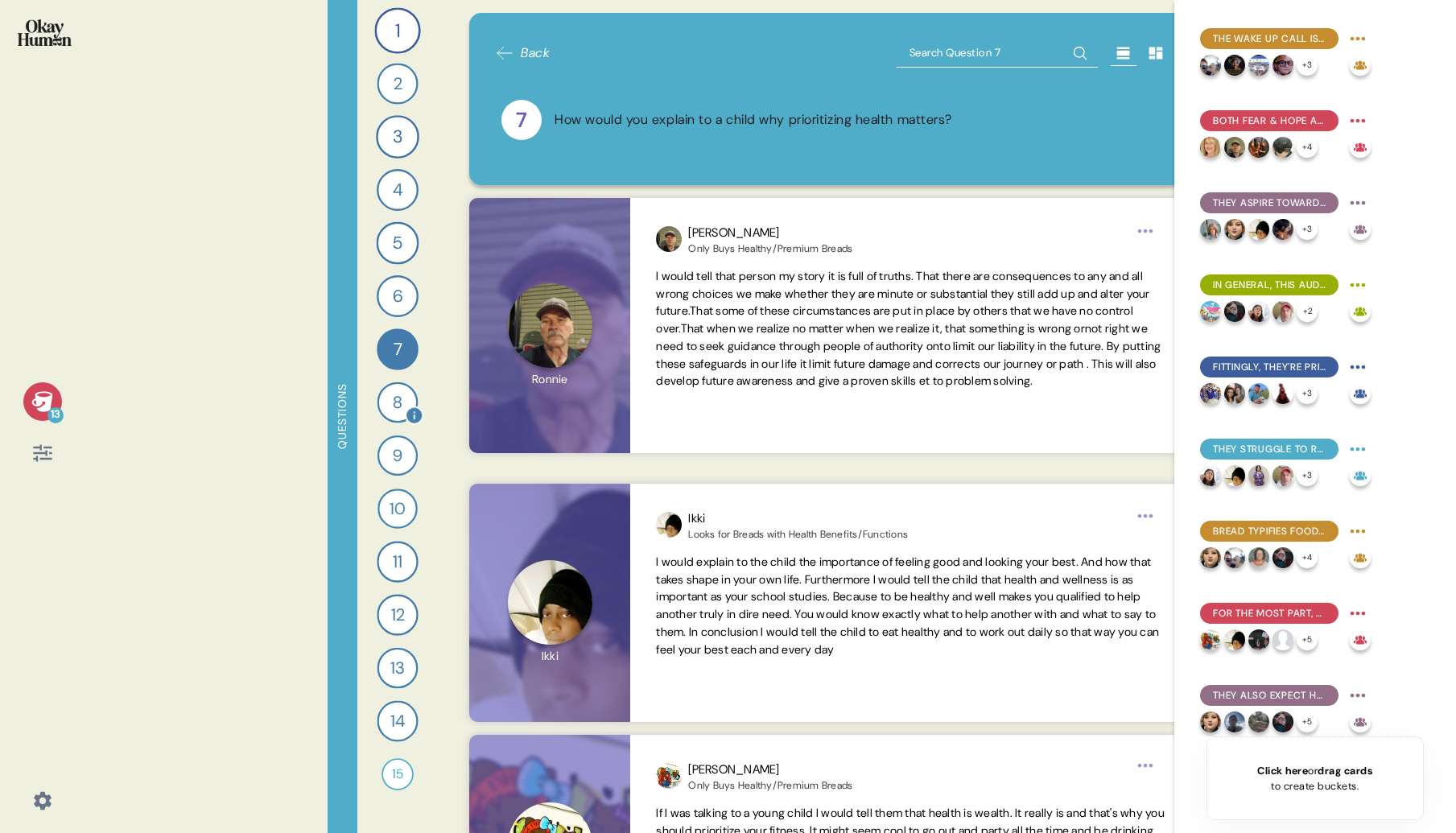
click at [394, 405] on div "8" at bounding box center [397, 403] width 41 height 41
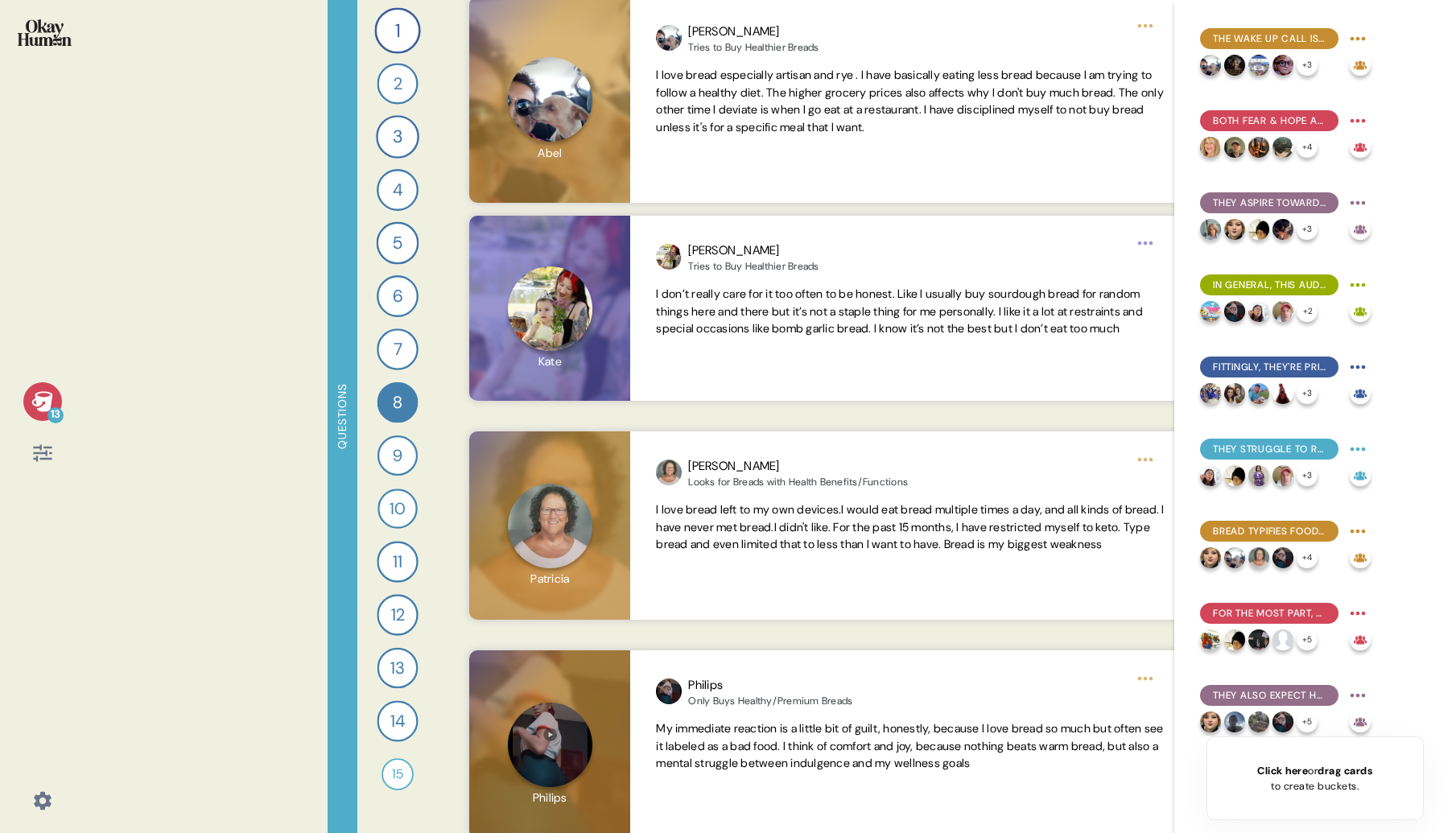
scroll to position [691, 0]
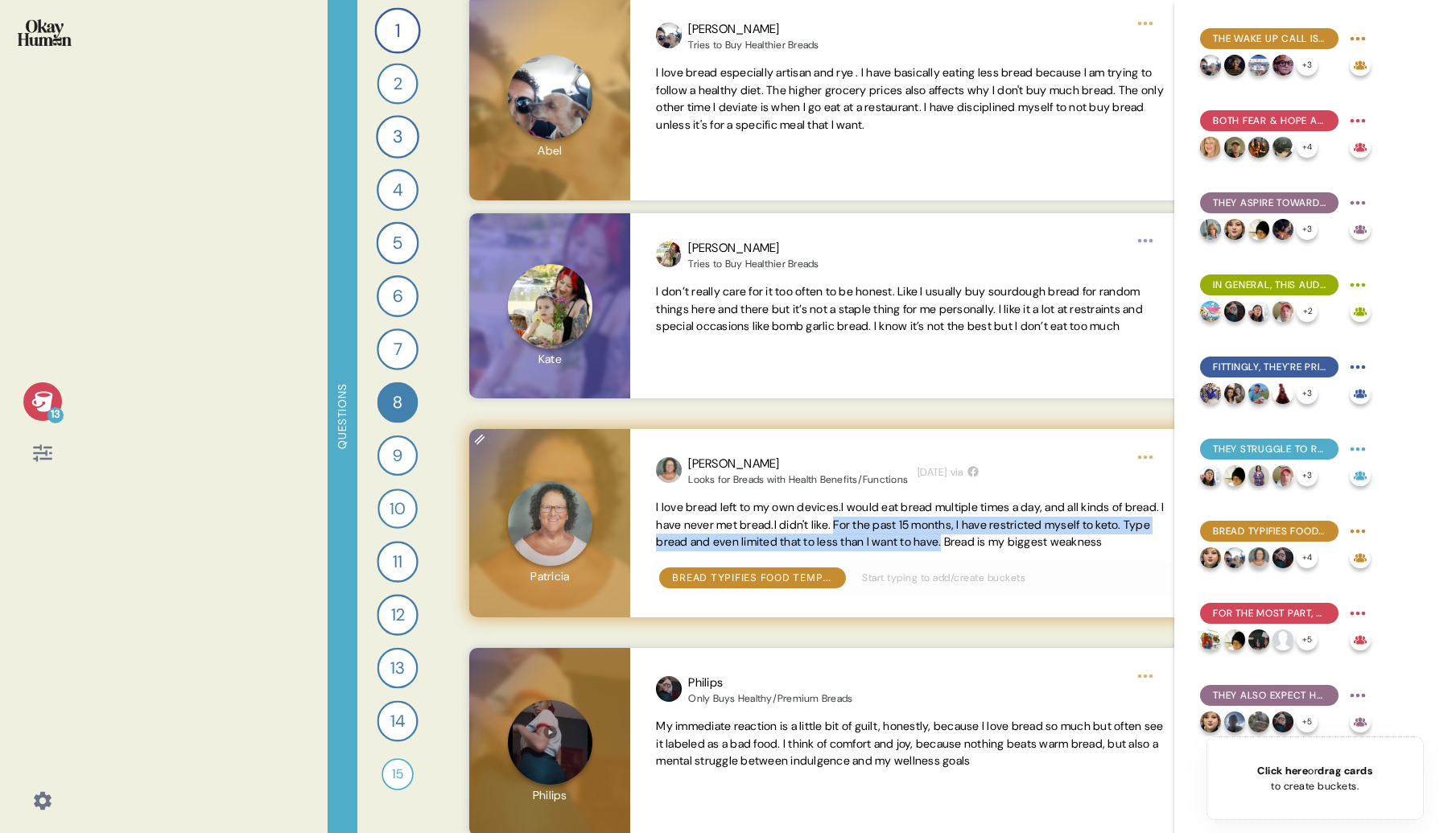
drag, startPoint x: 891, startPoint y: 523, endPoint x: 1039, endPoint y: 545, distance: 149.6
click at [1039, 545] on span "I love bread left to my own devices.I would eat bread multiple times a day, and…" at bounding box center [910, 525] width 508 height 50
copy span "For the past 15 months, I have restricted myself to keto. Type bread and even l…"
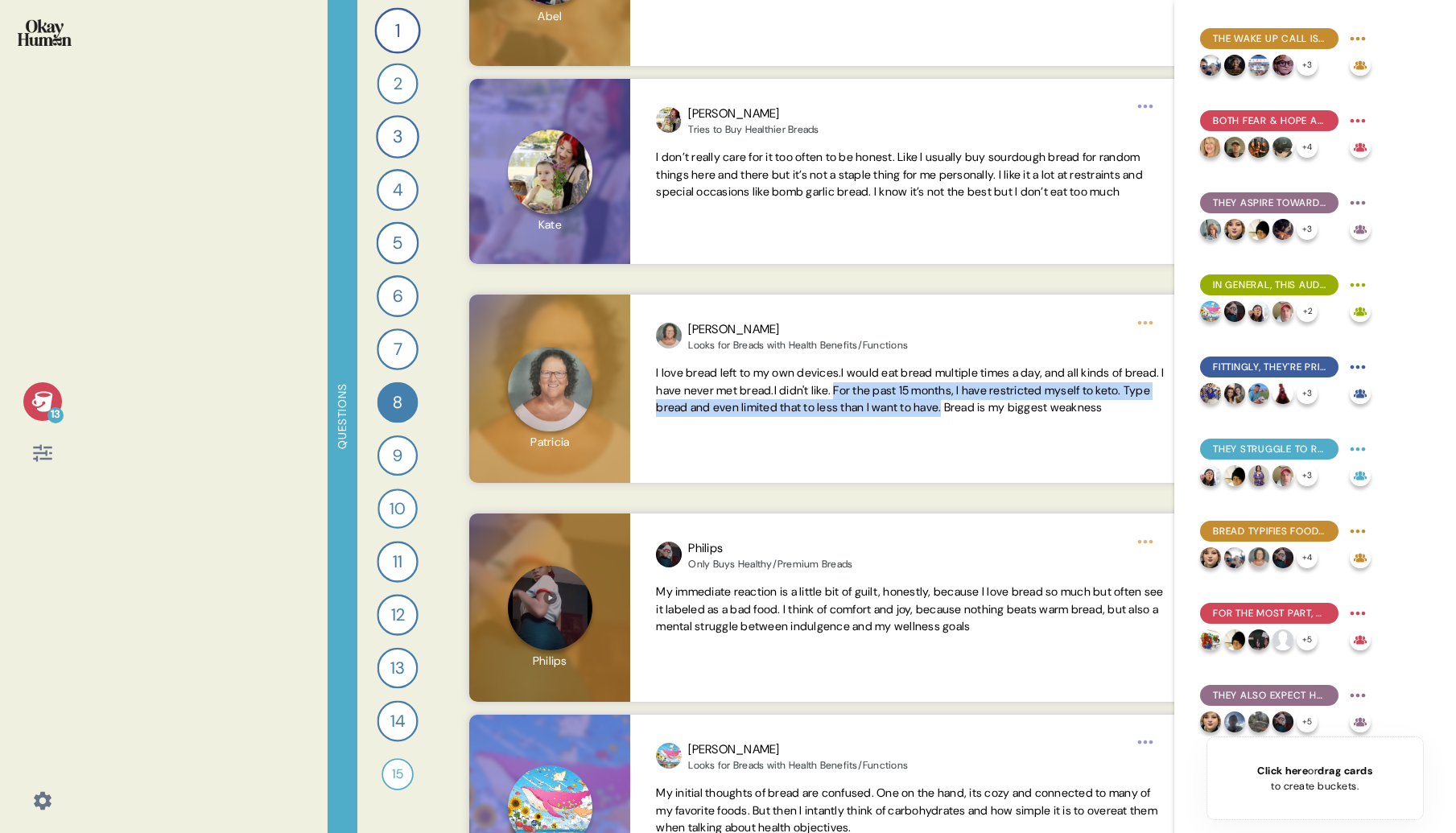
scroll to position [823, 0]
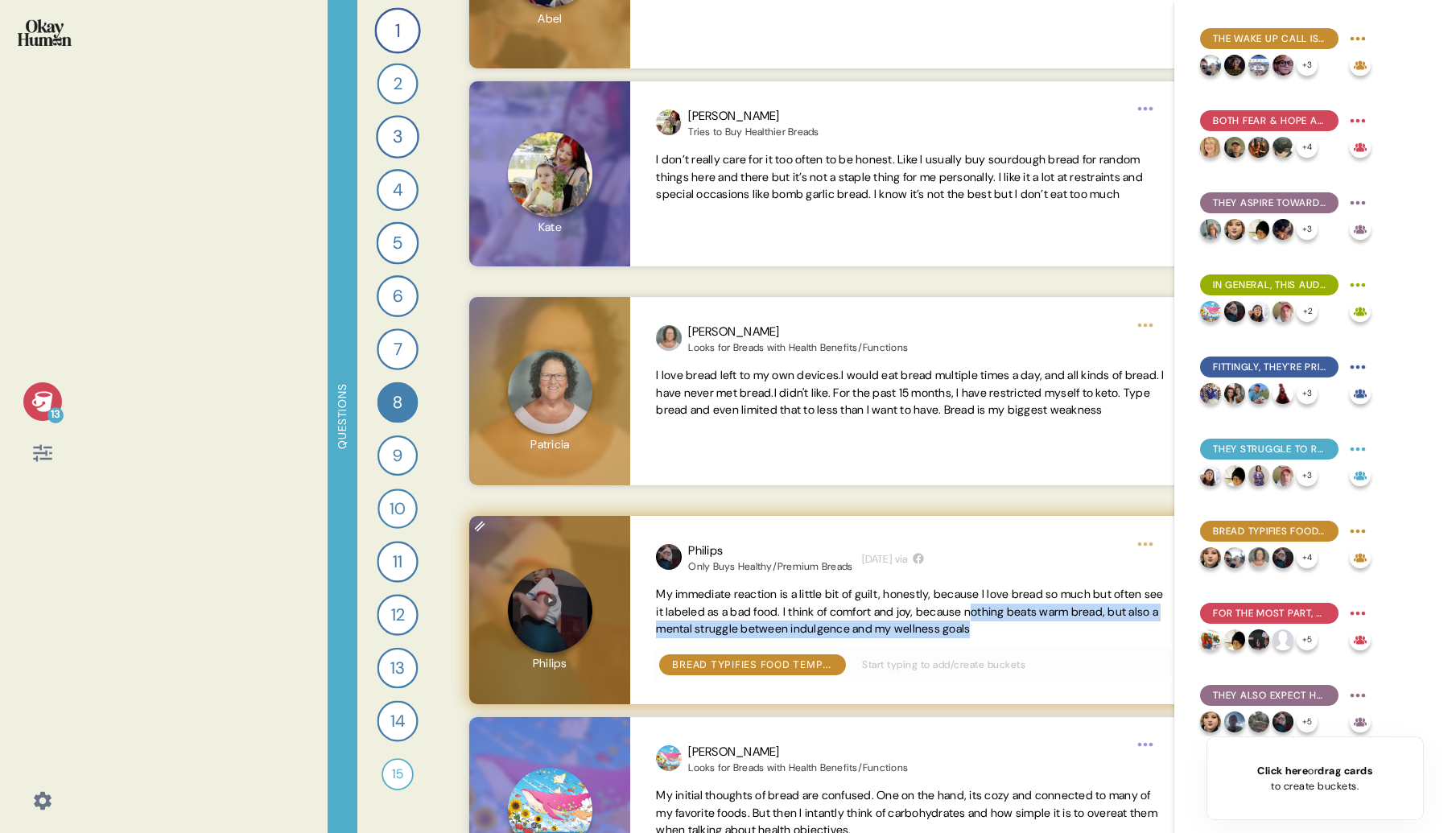
drag, startPoint x: 1052, startPoint y: 614, endPoint x: 1097, endPoint y: 637, distance: 50.5
click at [1097, 637] on span "My immediate reaction is a little bit of guilt, honestly, because I love bread …" at bounding box center [911, 612] width 512 height 52
drag, startPoint x: 1048, startPoint y: 613, endPoint x: 1094, endPoint y: 633, distance: 50.2
click at [1094, 633] on span "My immediate reaction is a little bit of guilt, honestly, because I love bread …" at bounding box center [911, 612] width 512 height 52
copy span "nothing beats warm bread, but also a mental struggle between indulgence and my …"
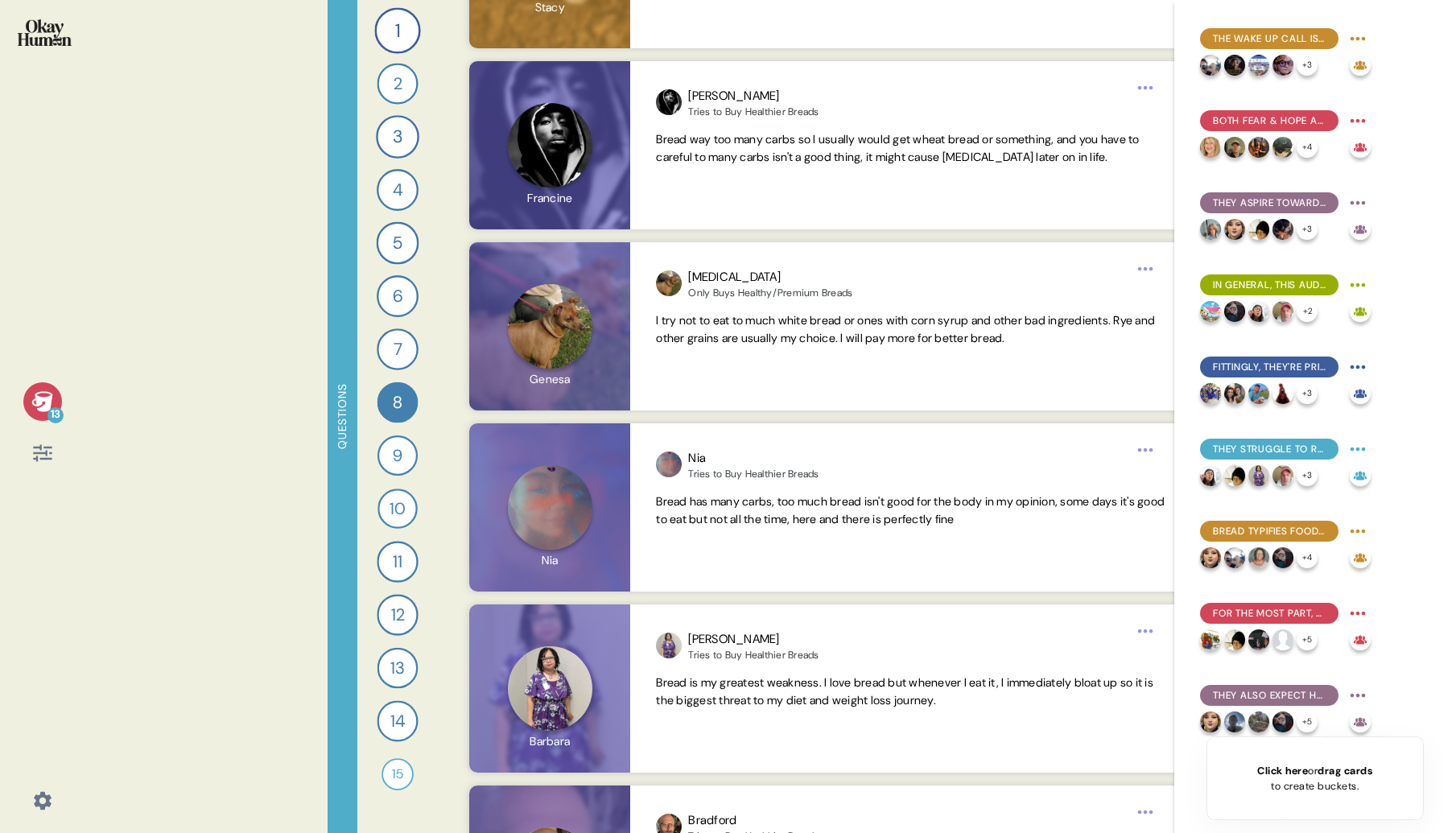
scroll to position [2078, 0]
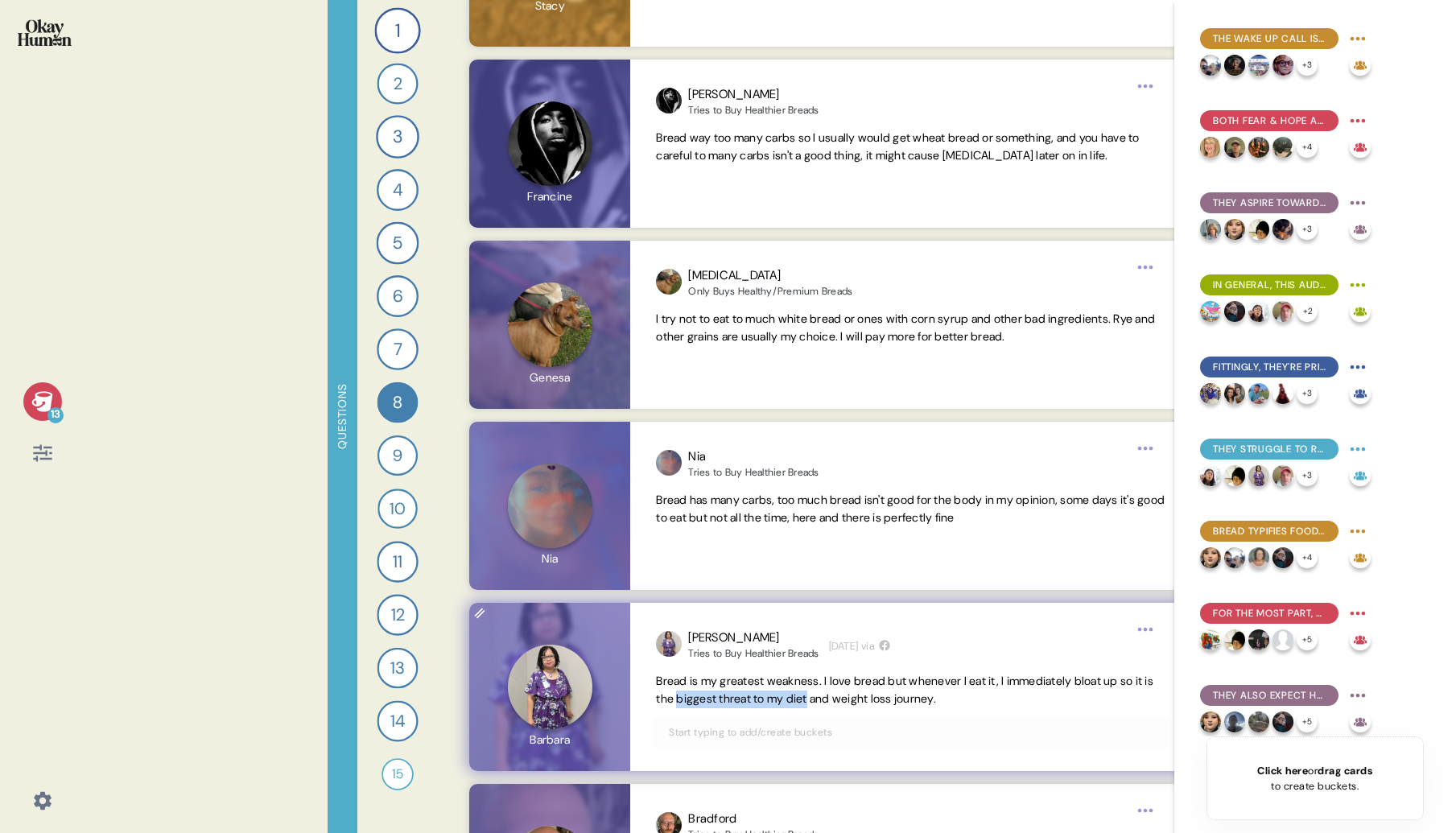
drag, startPoint x: 703, startPoint y: 698, endPoint x: 839, endPoint y: 695, distance: 136.0
click at [839, 695] on span "Bread is my greatest weakness. I love bread but whenever I eat it, I immediatel…" at bounding box center [904, 690] width 497 height 32
copy span "biggest threat to my diet"
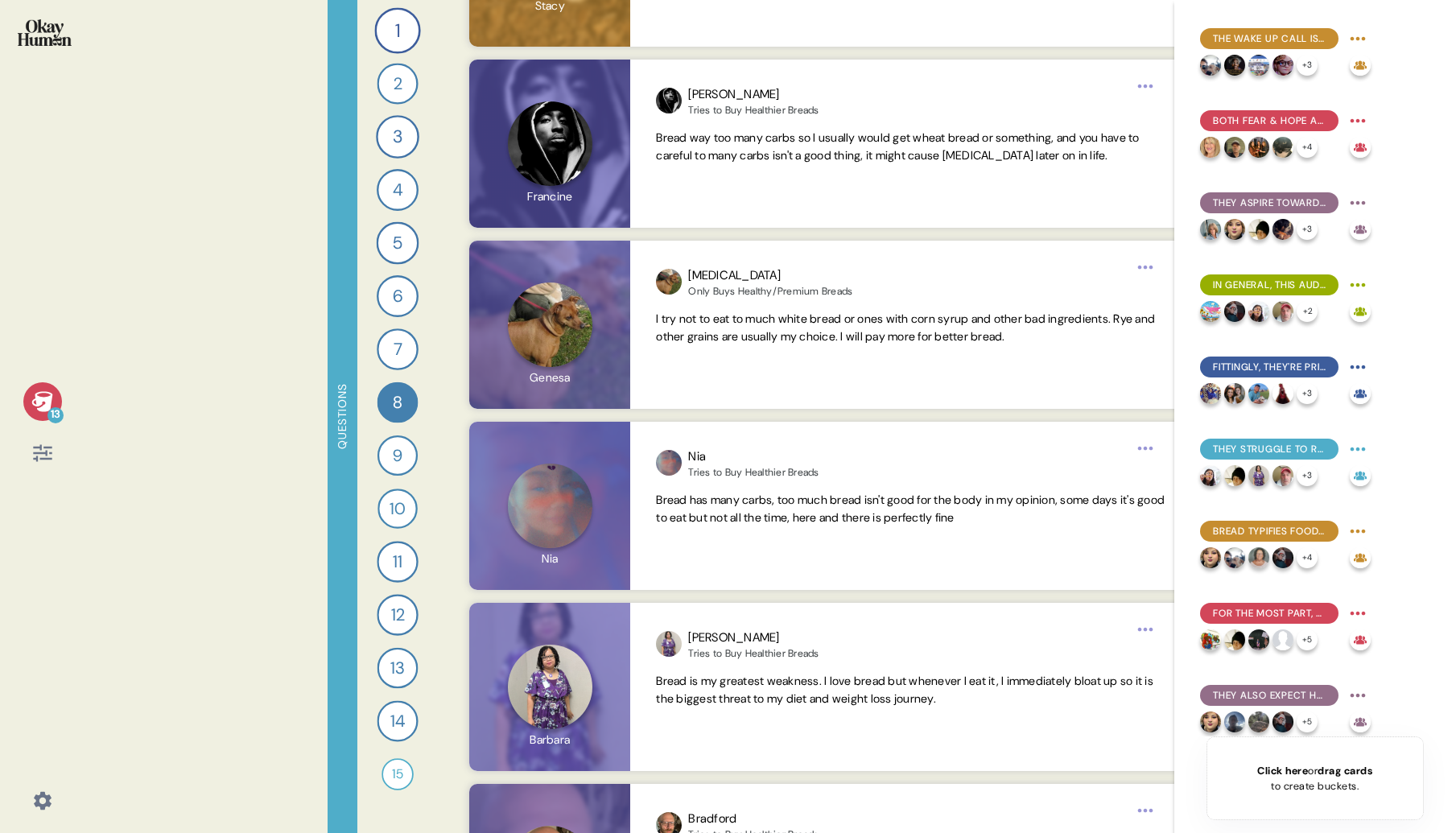
click at [452, 694] on div "[PERSON_NAME] to Buy Healthier Breads [DATE] via Bread is my greatest weakness.…" at bounding box center [832, 687] width 763 height 168
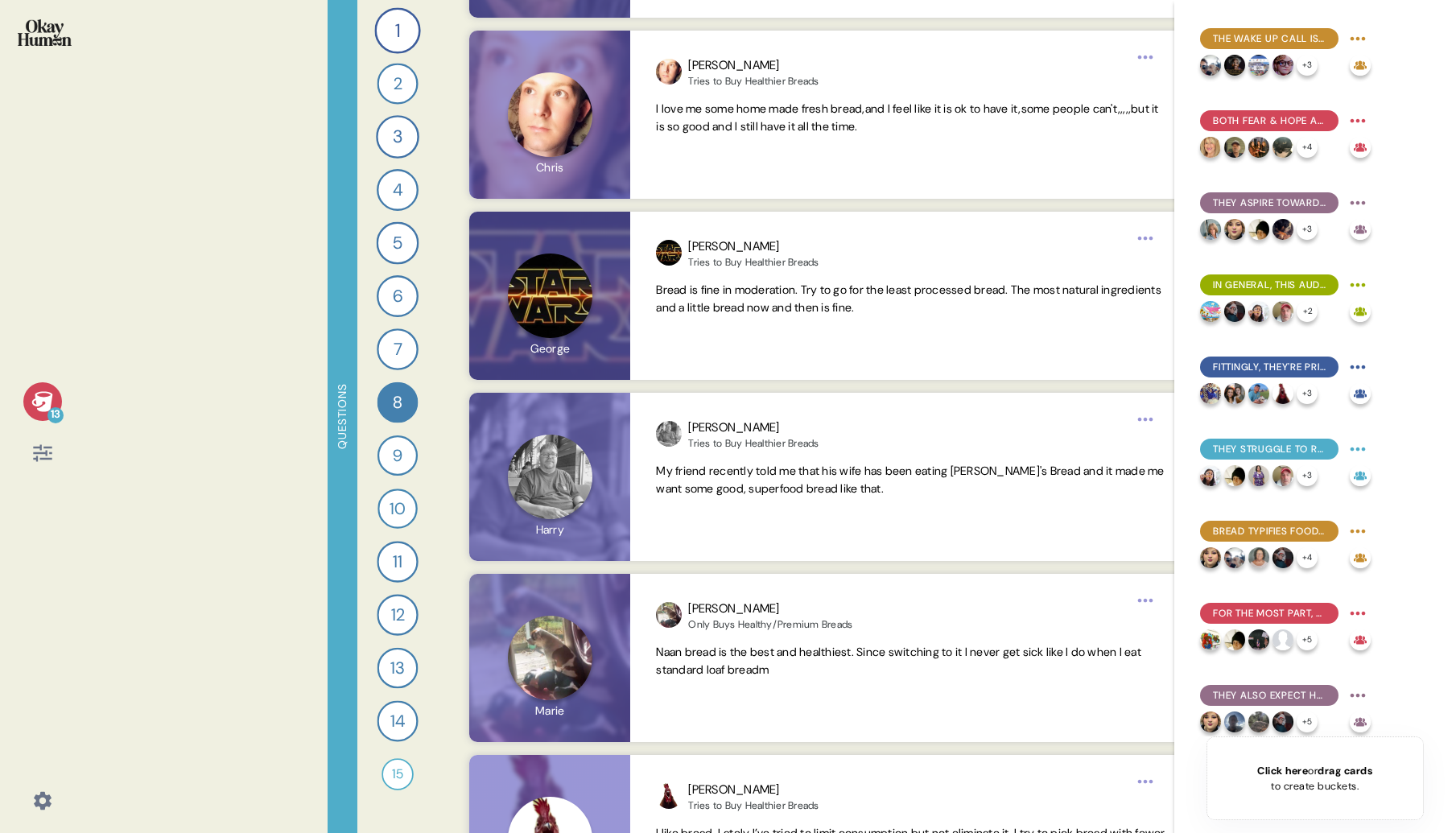
scroll to position [3015, 0]
